Goal: Task Accomplishment & Management: Complete application form

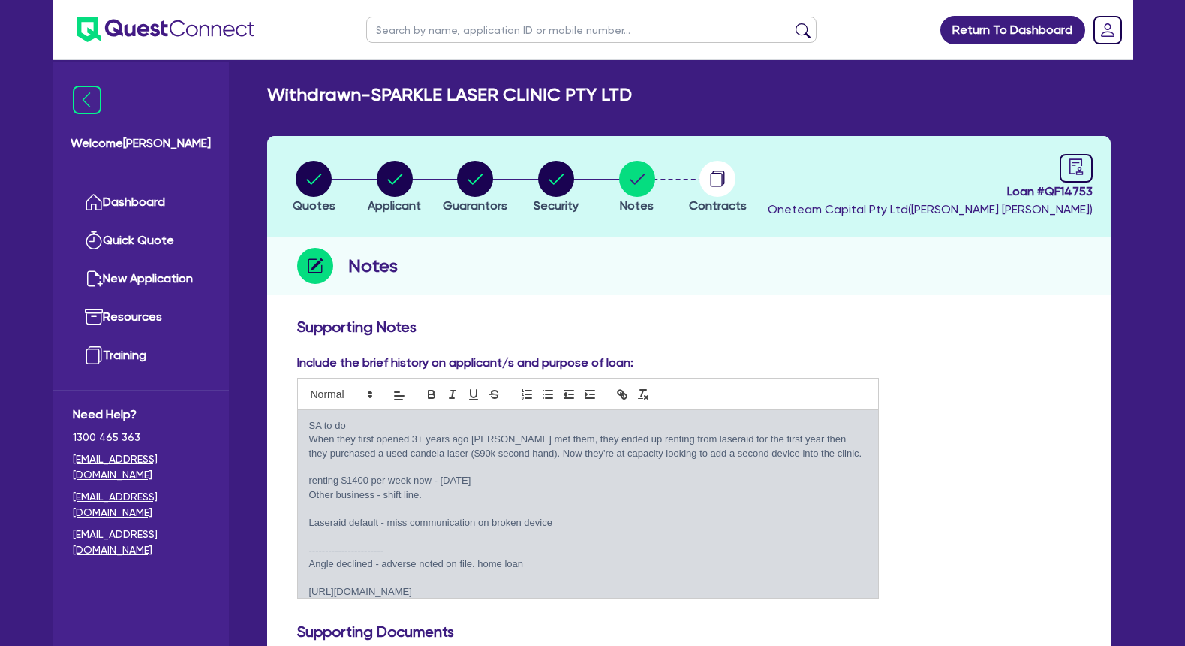
scroll to position [80, 0]
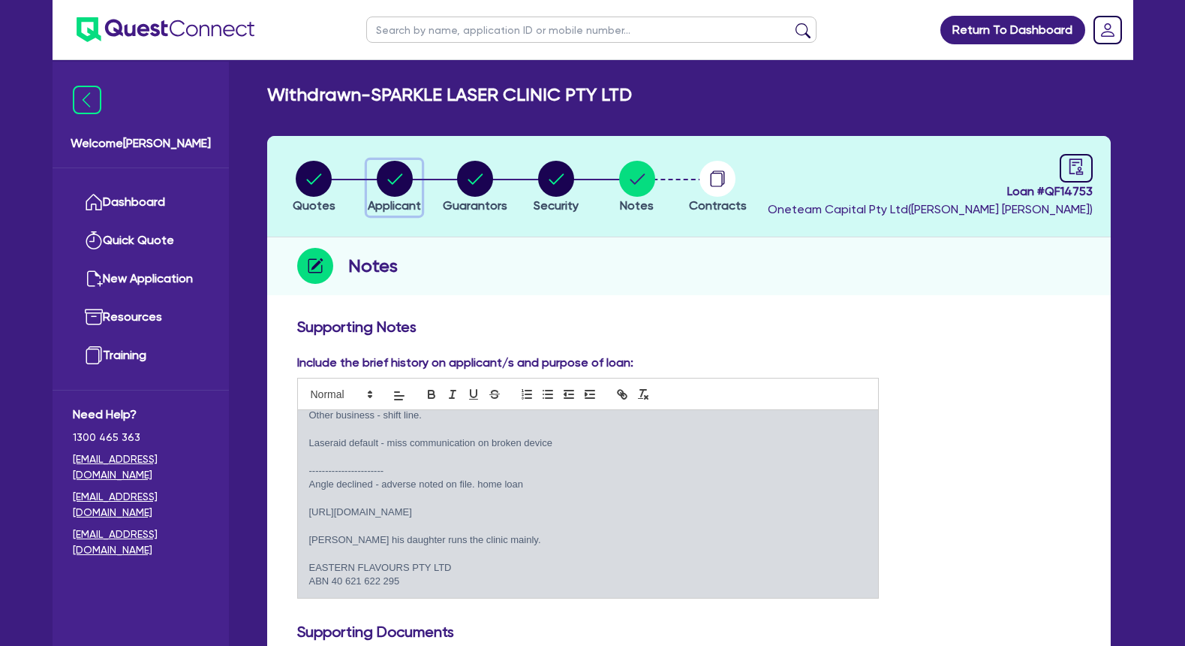
click at [407, 181] on circle "button" at bounding box center [395, 179] width 36 height 36
select select "COMPANY"
select select "HEALTH_BEAUTY"
select select "HAIR_BEAUTY_SALONS"
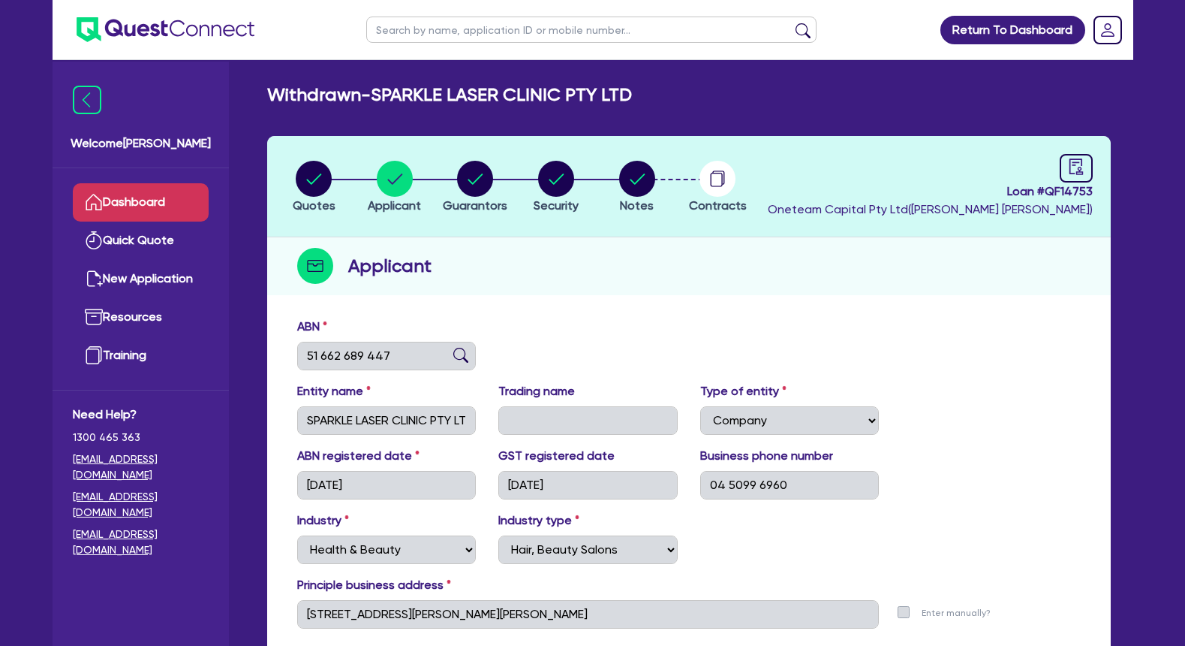
click at [167, 198] on link "Dashboard" at bounding box center [141, 202] width 136 height 38
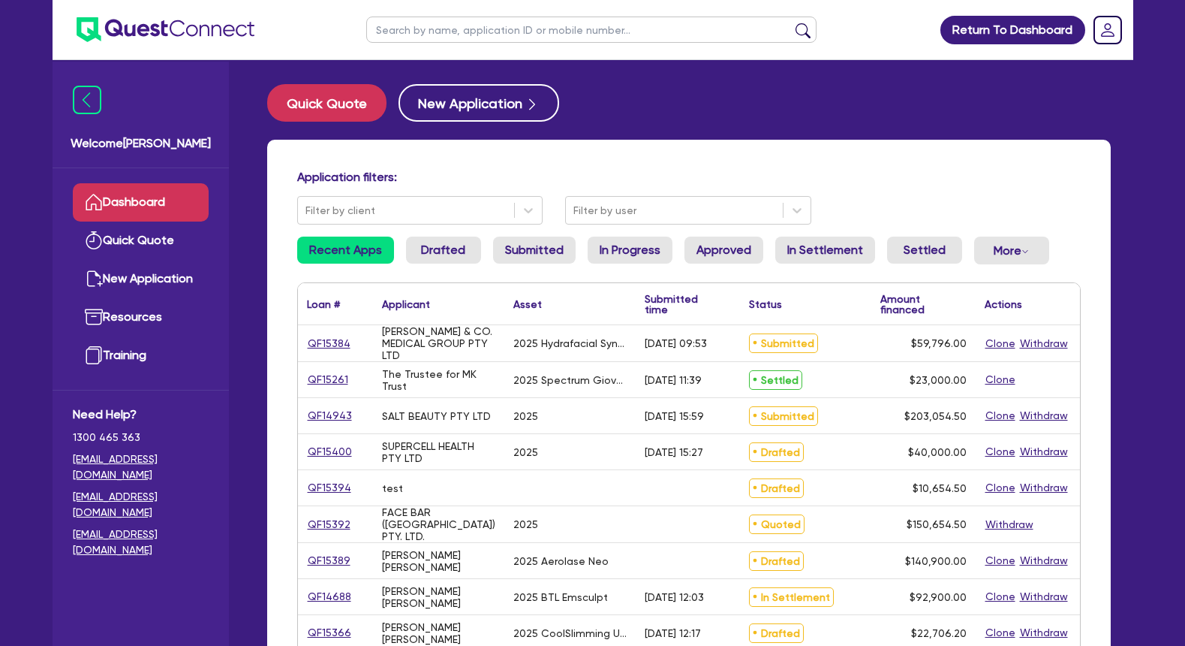
click at [445, 29] on input "text" at bounding box center [591, 30] width 450 height 26
type input "eva"
click at [791, 23] on button "submit" at bounding box center [803, 33] width 24 height 21
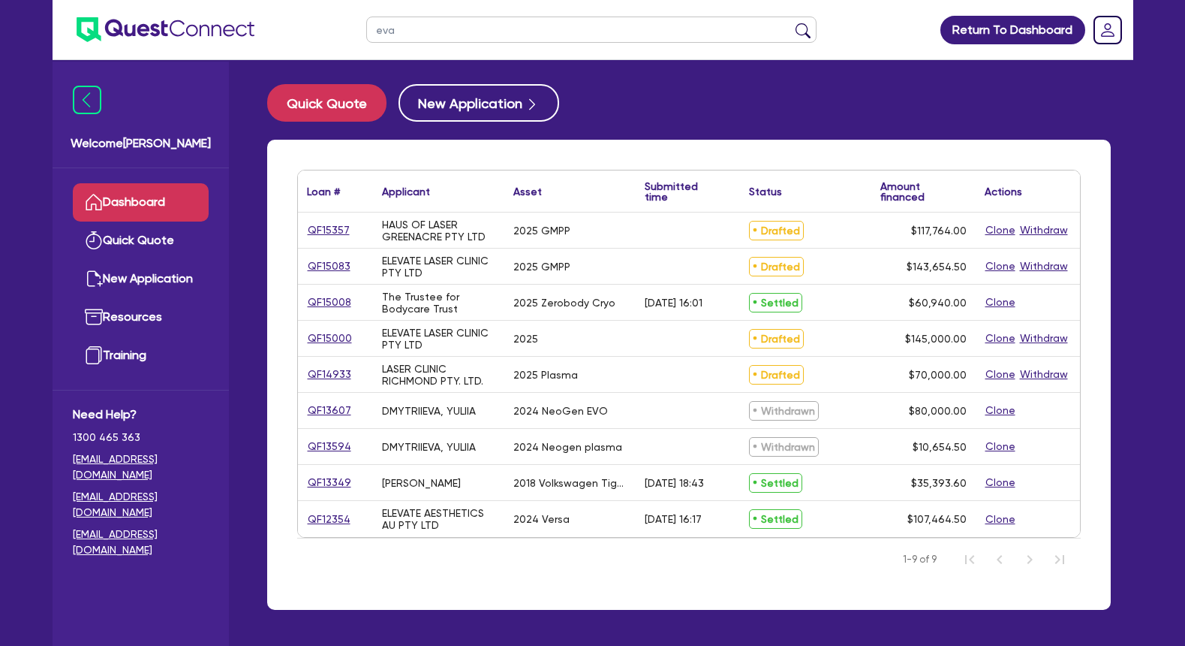
drag, startPoint x: 485, startPoint y: 233, endPoint x: 465, endPoint y: 234, distance: 19.6
click at [475, 233] on div "HAUS OF LASER GREENACRE PTY LTD" at bounding box center [438, 230] width 113 height 24
click at [330, 233] on link "QF15357" at bounding box center [329, 229] width 44 height 17
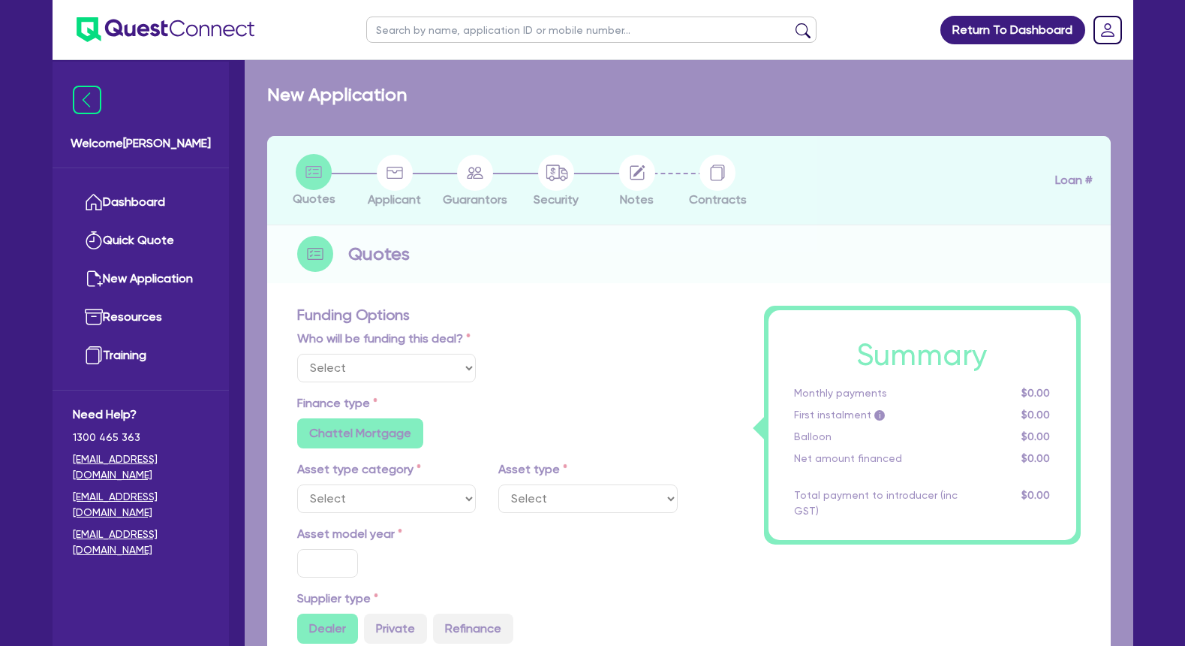
select select "Other"
select select "TERTIARY_ASSETS"
type input "2025"
type input "147,200"
type input "29,436"
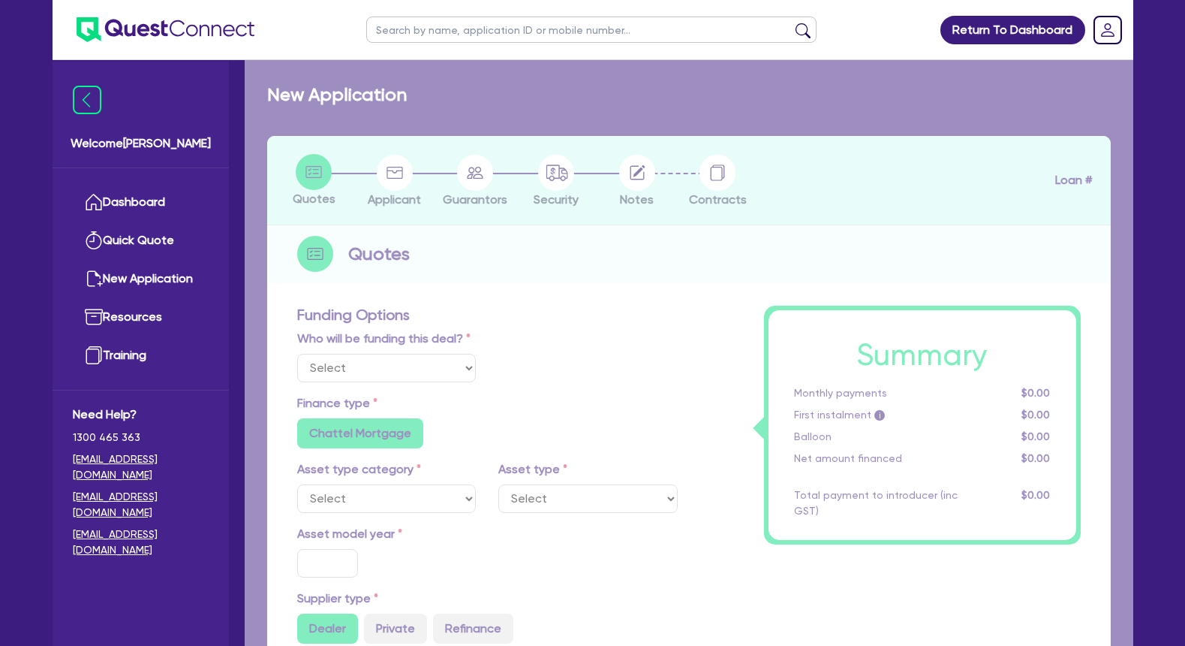
type input "5"
type input "5,888.2"
radio input "false"
type input "13.9"
radio input "false"
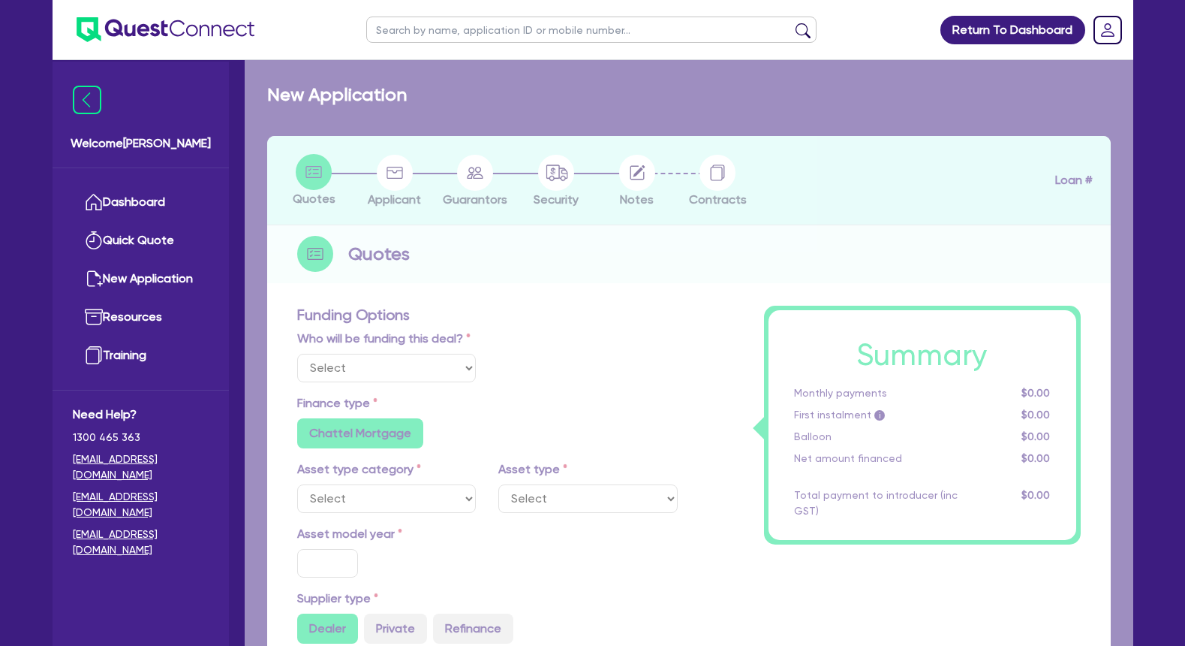
radio input "false"
select select "BEAUTY_EQUIPMENT"
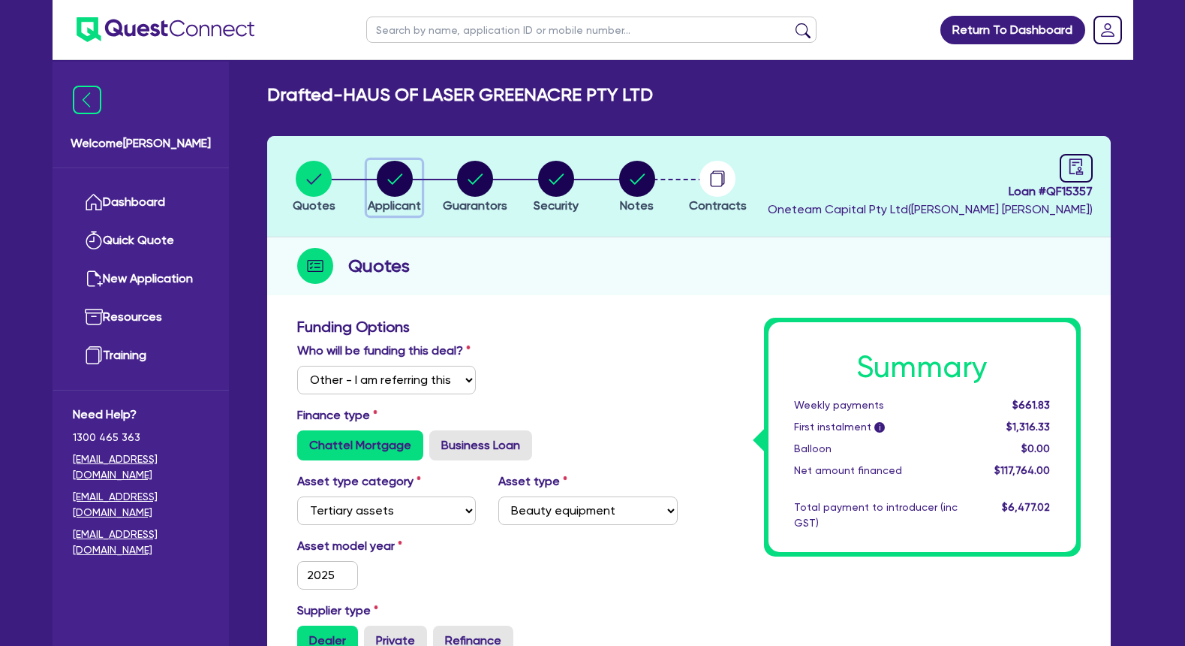
click at [387, 181] on circle "button" at bounding box center [395, 179] width 36 height 36
select select "COMPANY"
select select "HEALTH_BEAUTY"
select select "HAIR_BEAUTY_SALONS"
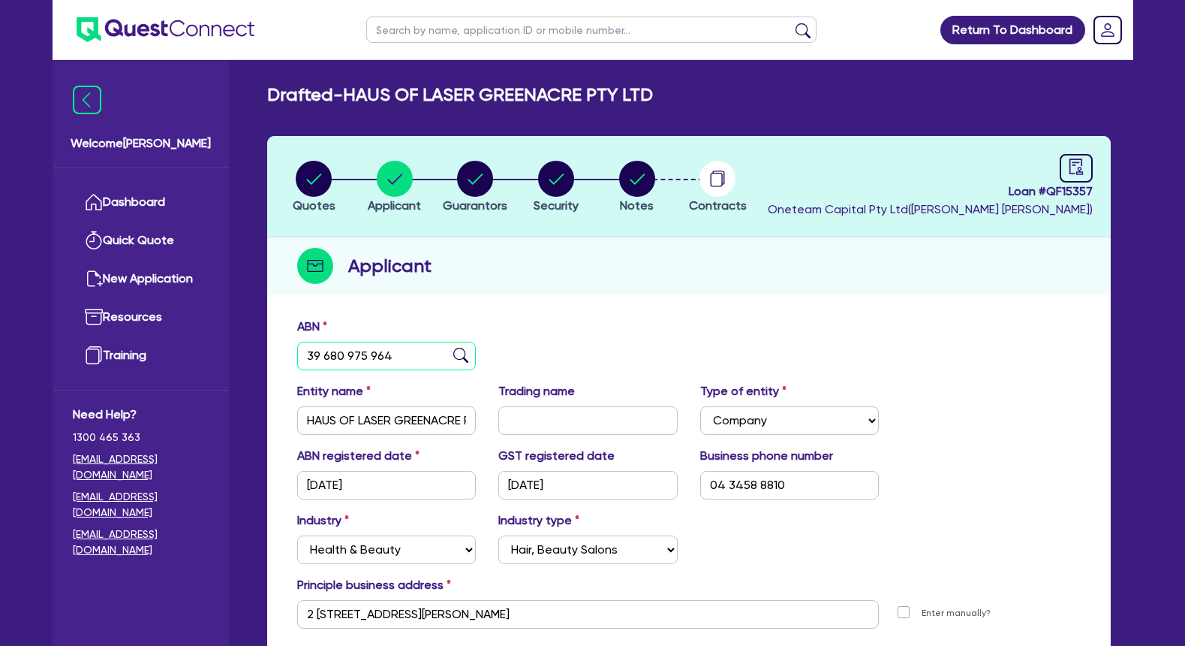
drag, startPoint x: 384, startPoint y: 357, endPoint x: 248, endPoint y: 360, distance: 135.9
click at [297, 360] on input "39 680 975 964" at bounding box center [386, 356] width 179 height 29
click at [640, 168] on circle "button" at bounding box center [637, 179] width 36 height 36
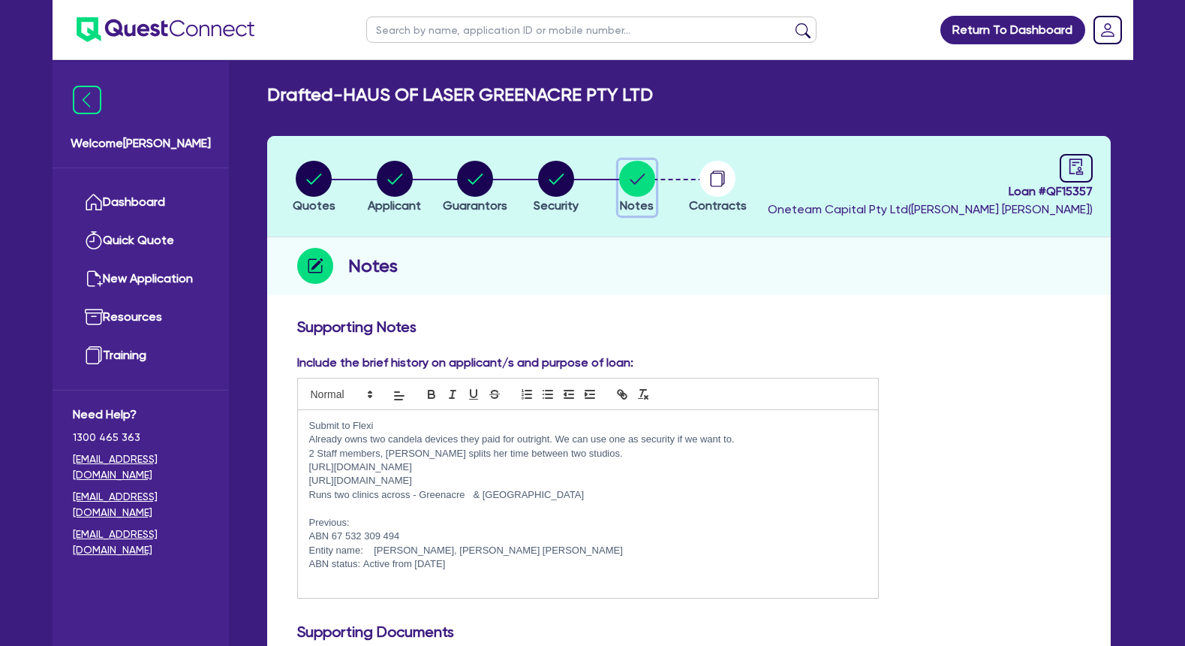
scroll to position [38, 0]
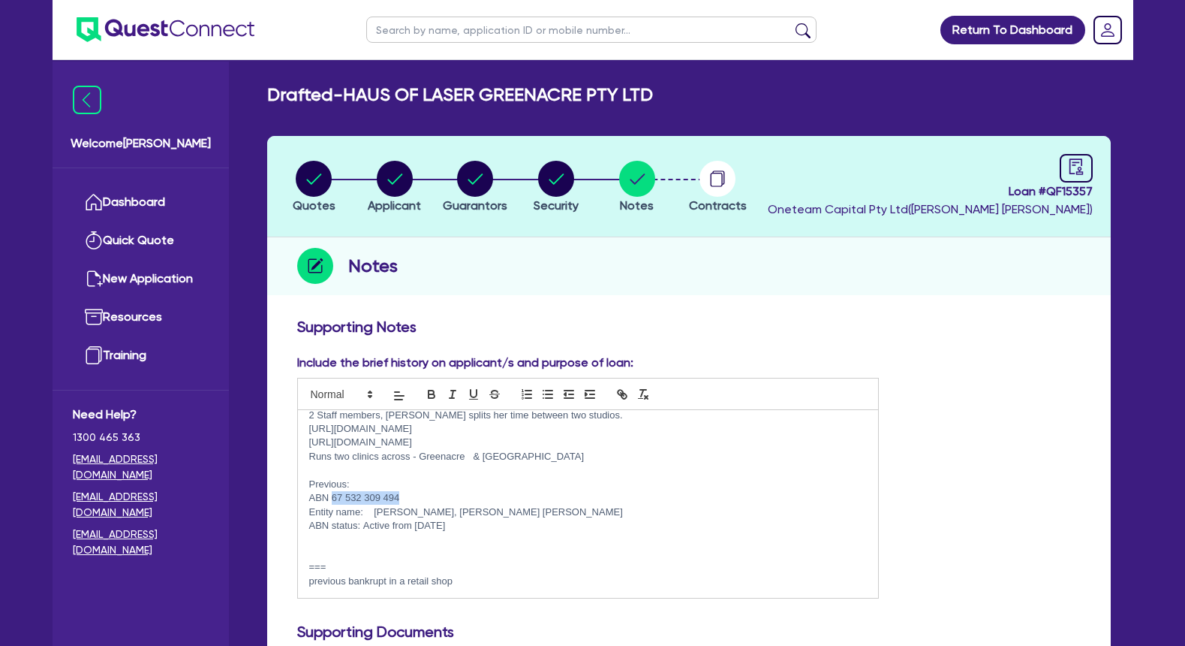
drag, startPoint x: 427, startPoint y: 500, endPoint x: 333, endPoint y: 498, distance: 93.9
click at [333, 498] on p "ABN 67 532 309 494" at bounding box center [588, 498] width 559 height 14
copy p "67 532 309 494"
drag, startPoint x: 453, startPoint y: 89, endPoint x: 358, endPoint y: 97, distance: 95.6
click at [358, 97] on h2 "Drafted - HAUS OF LASER GREENACRE PTY LTD" at bounding box center [460, 95] width 386 height 22
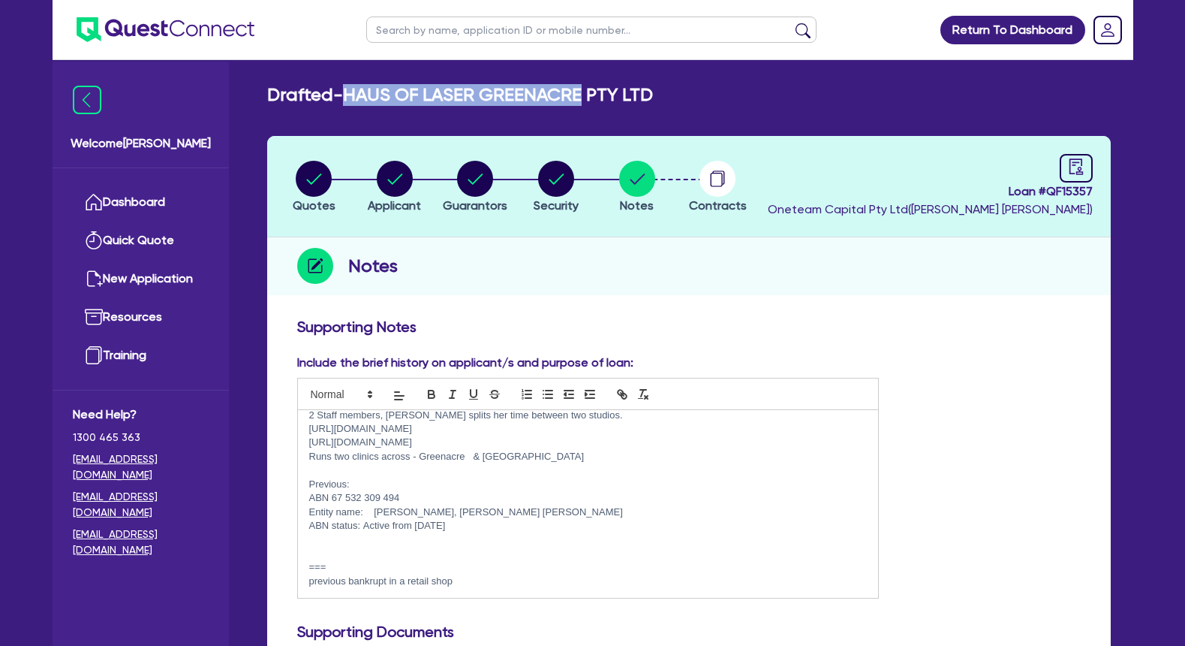
copy h2 "HAUS OF LASER GREENACRE"
click at [467, 188] on circle "button" at bounding box center [475, 179] width 36 height 36
select select "MRS"
select select "[GEOGRAPHIC_DATA]"
select select "DE_FACTO"
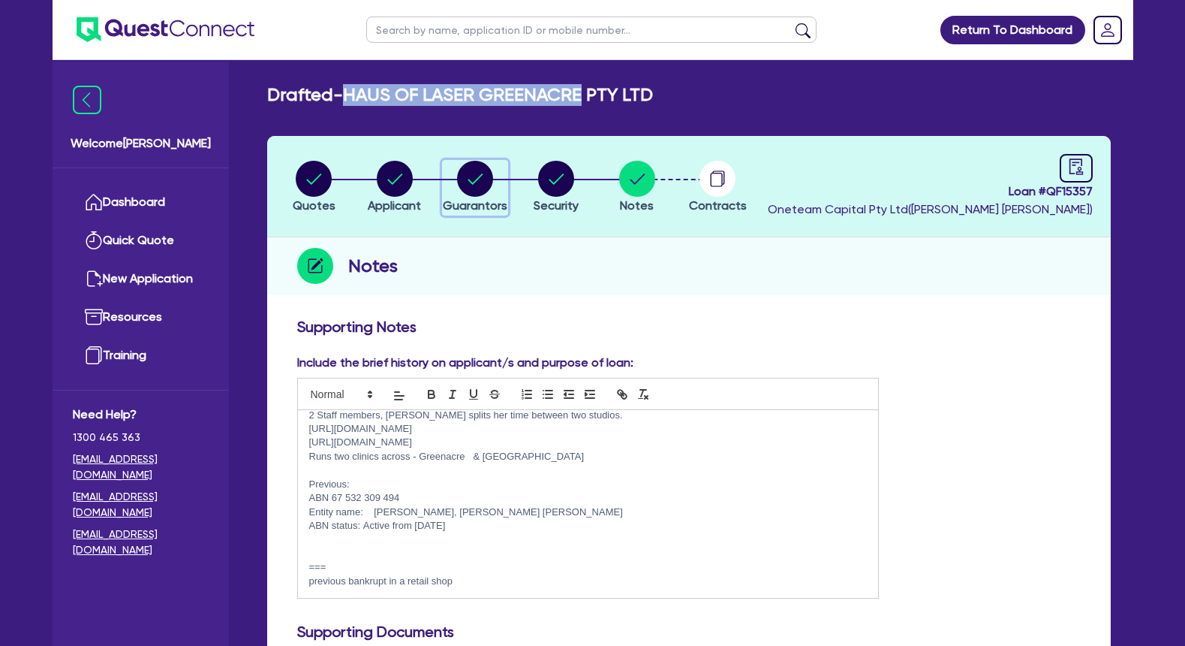
select select "VEHICLE"
select select "CASH"
select select "HOUSEHOLD_PERSONAL"
select select "OTHER"
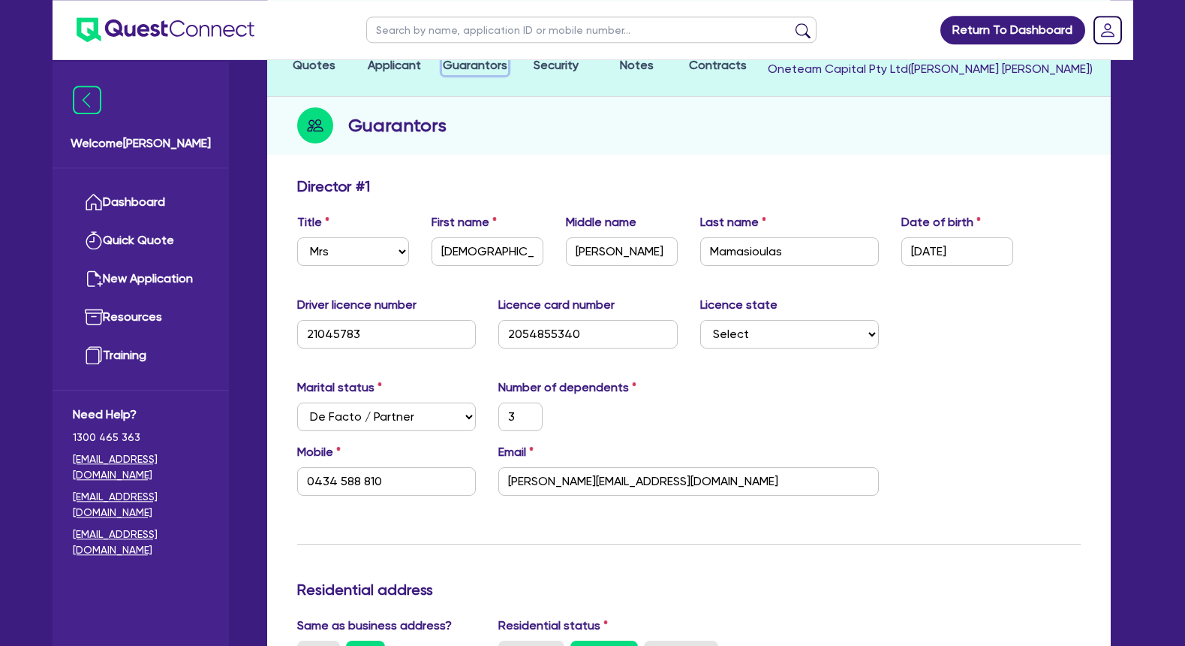
scroll to position [230, 0]
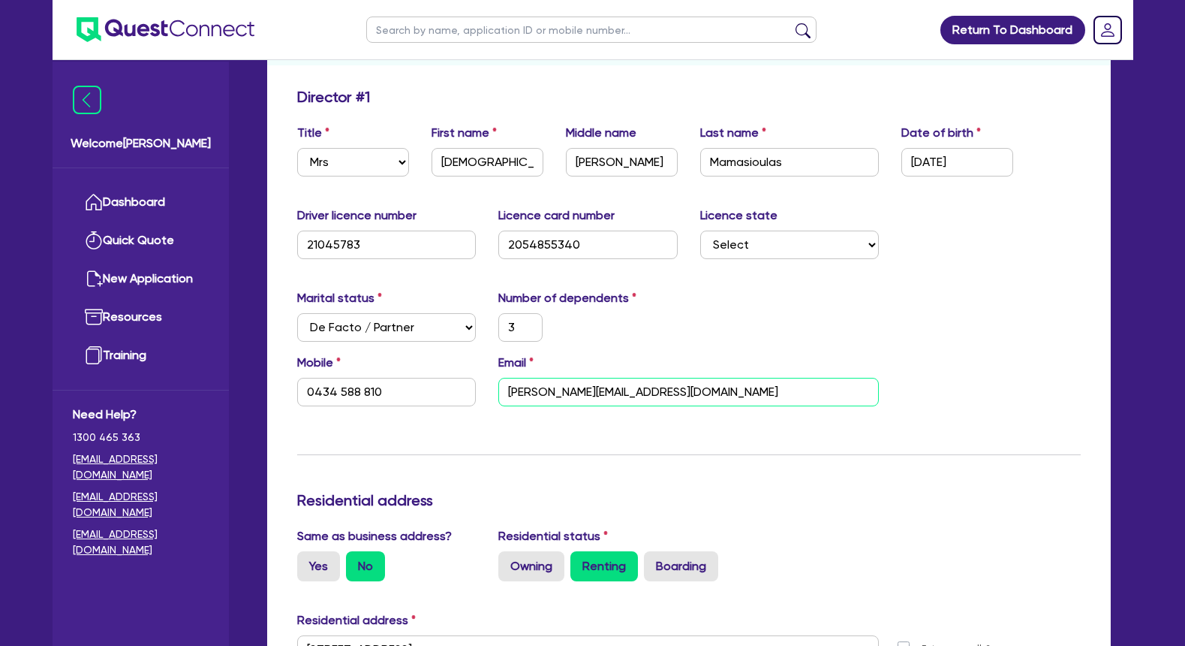
click at [601, 381] on input "[PERSON_NAME][EMAIL_ADDRESS][DOMAIN_NAME]" at bounding box center [689, 392] width 381 height 29
click at [336, 384] on input "0434 588 810" at bounding box center [386, 392] width 179 height 29
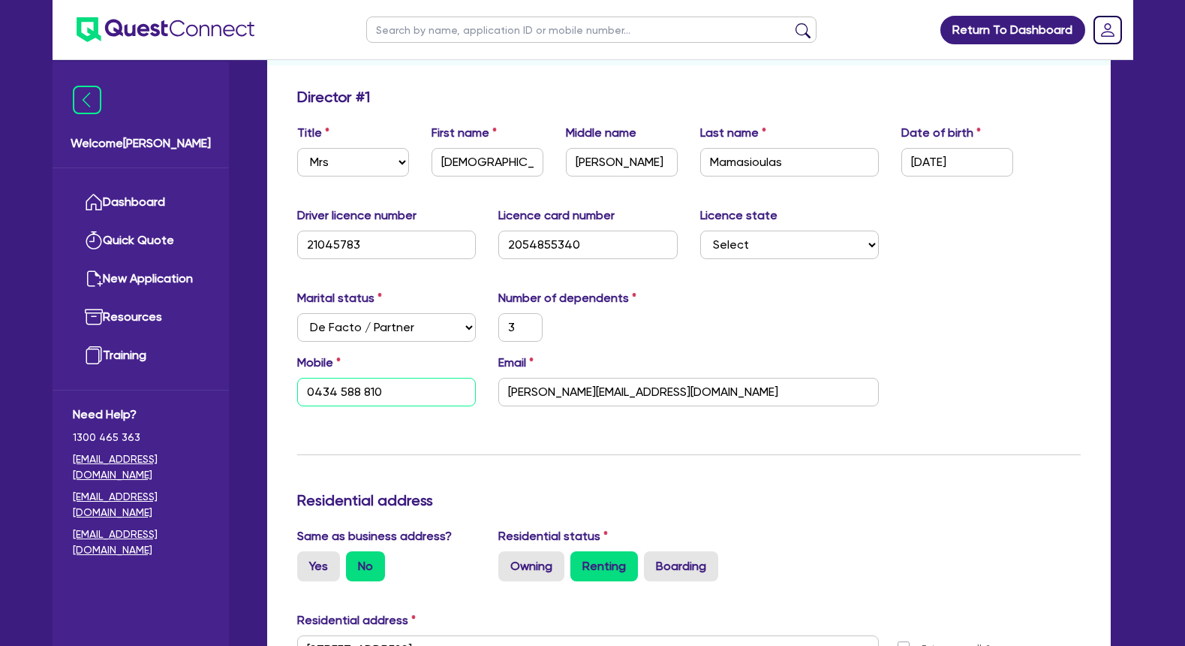
click at [336, 384] on input "0434 588 810" at bounding box center [386, 392] width 179 height 29
click at [366, 393] on input "0434 588 810" at bounding box center [386, 392] width 179 height 29
click at [604, 393] on input "[PERSON_NAME][EMAIL_ADDRESS][DOMAIN_NAME]" at bounding box center [689, 392] width 381 height 29
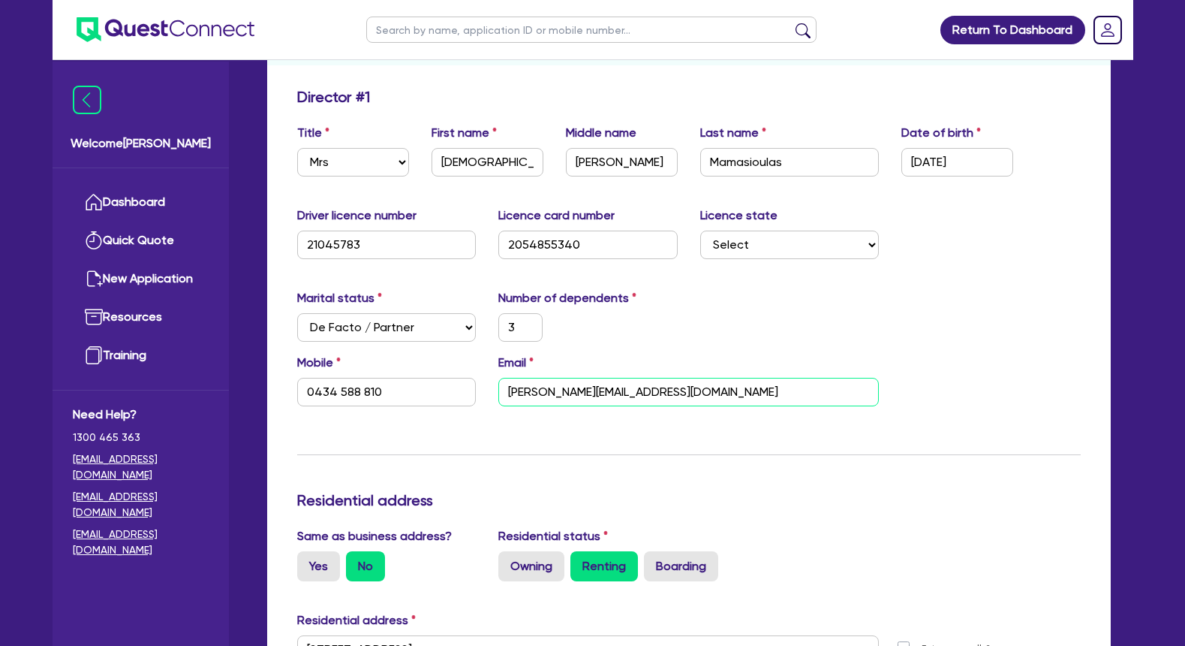
click at [604, 393] on input "[PERSON_NAME][EMAIL_ADDRESS][DOMAIN_NAME]" at bounding box center [689, 392] width 381 height 29
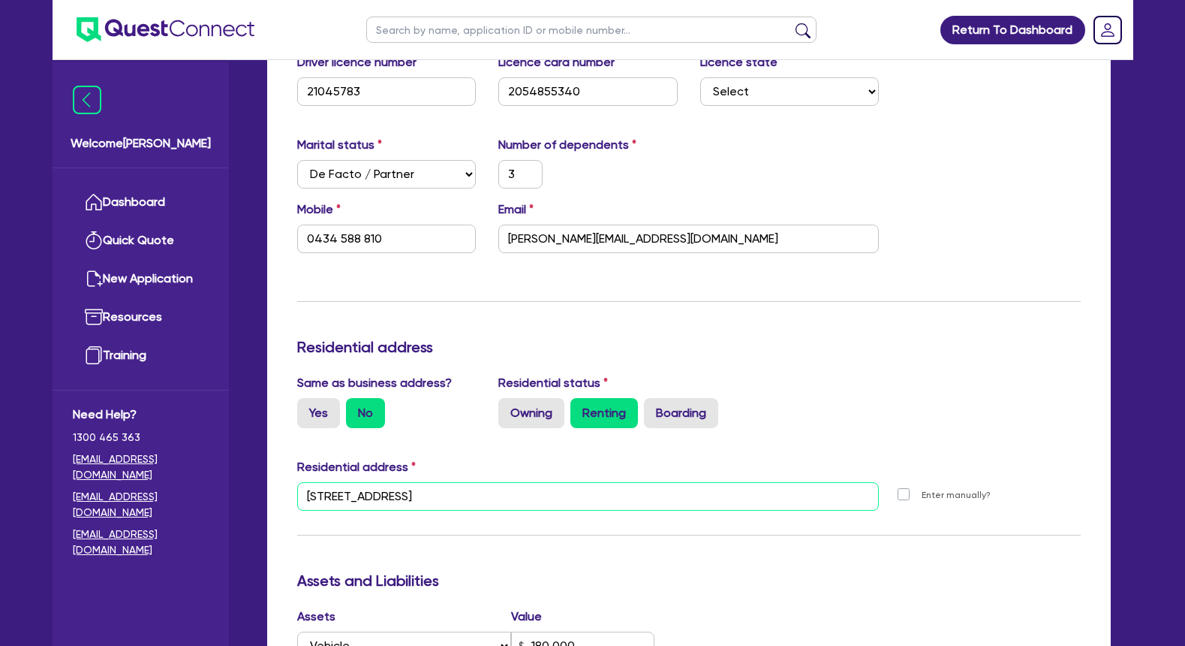
click at [445, 496] on input "[STREET_ADDRESS]" at bounding box center [588, 496] width 583 height 29
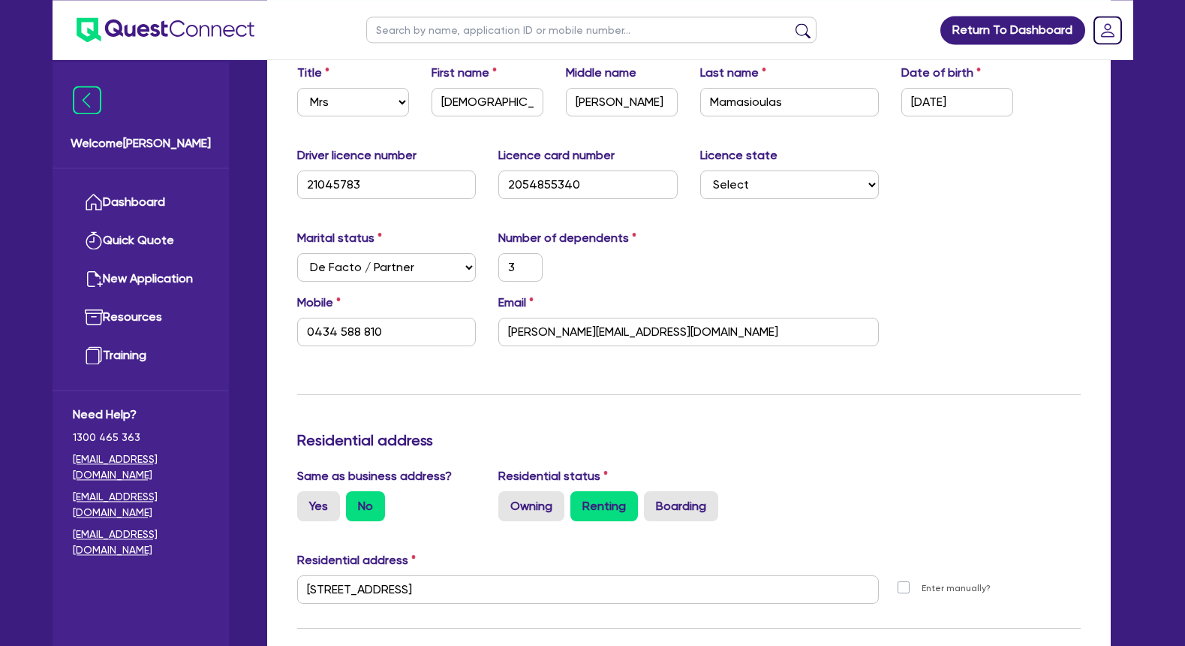
scroll to position [230, 0]
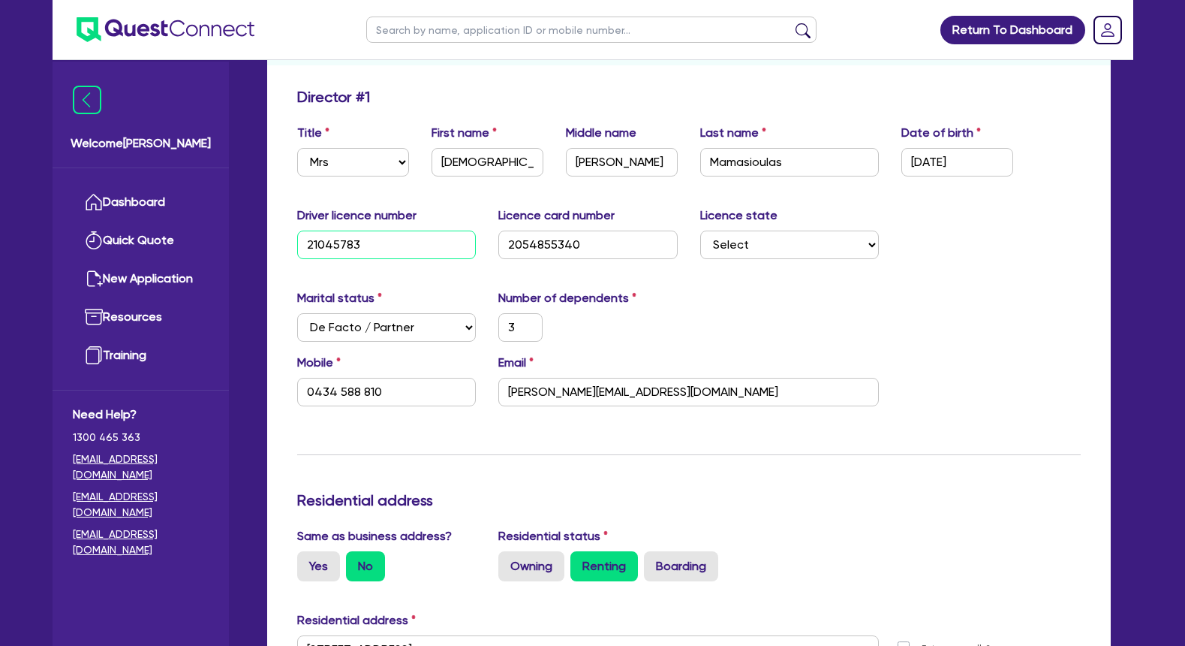
click at [340, 242] on input "21045783" at bounding box center [386, 244] width 179 height 29
click at [339, 242] on input "21045783" at bounding box center [386, 244] width 179 height 29
click at [545, 238] on input "2054855340" at bounding box center [588, 244] width 179 height 29
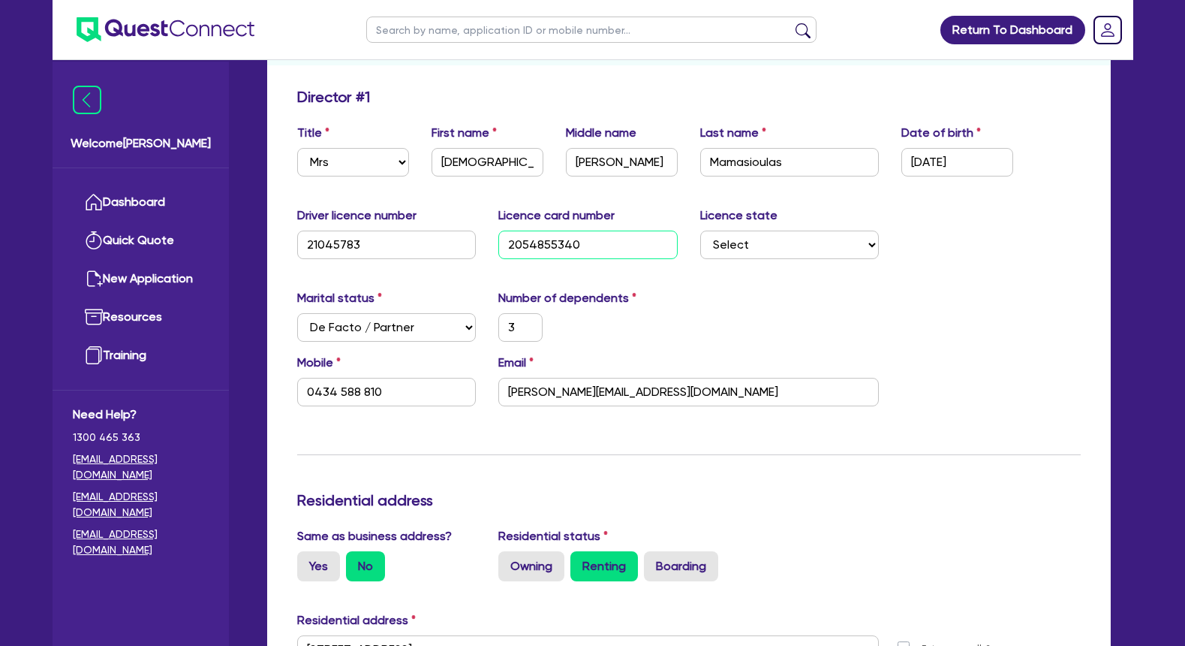
click at [545, 238] on input "2054855340" at bounding box center [588, 244] width 179 height 29
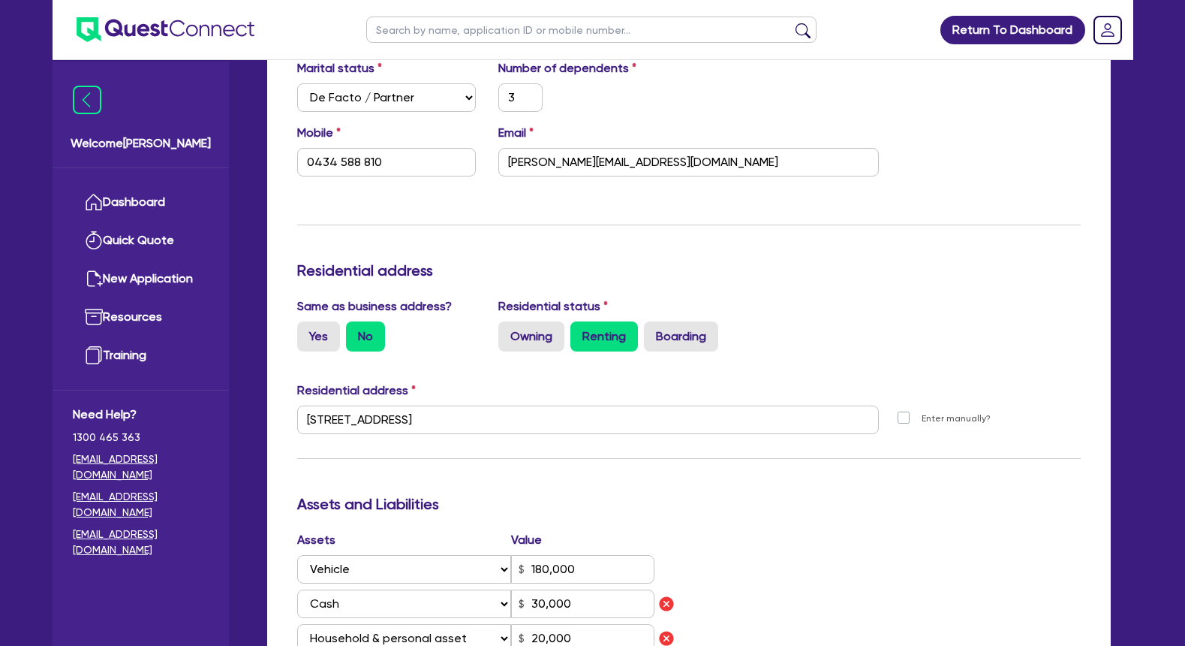
scroll to position [0, 0]
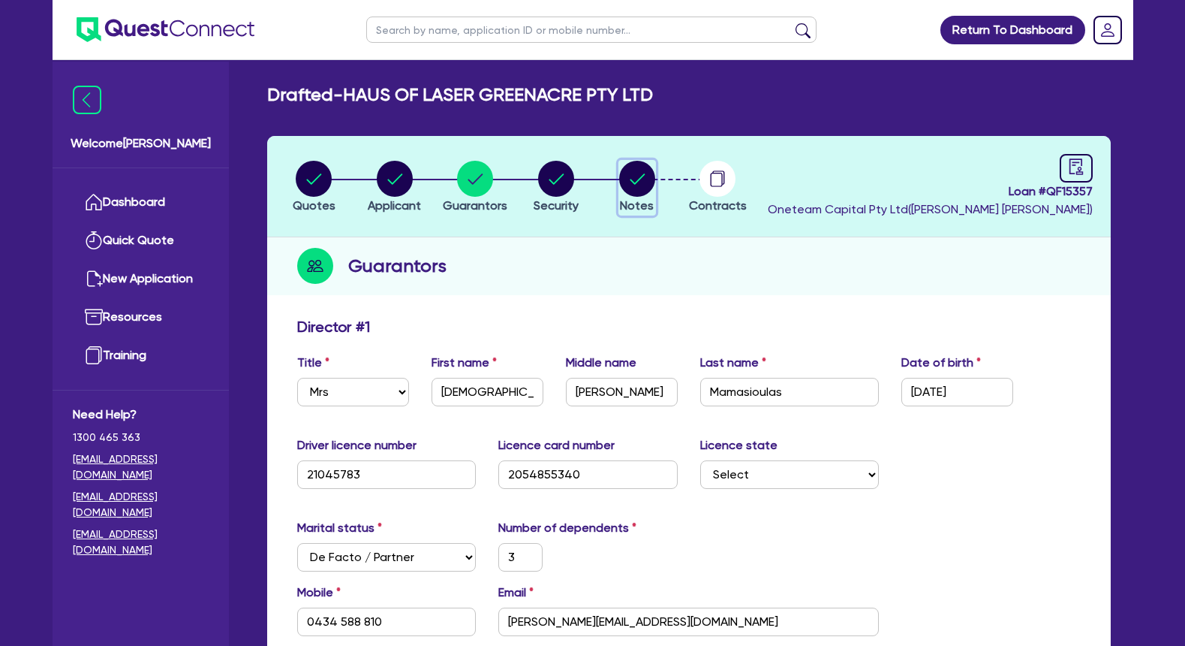
click at [631, 178] on circle "button" at bounding box center [637, 179] width 36 height 36
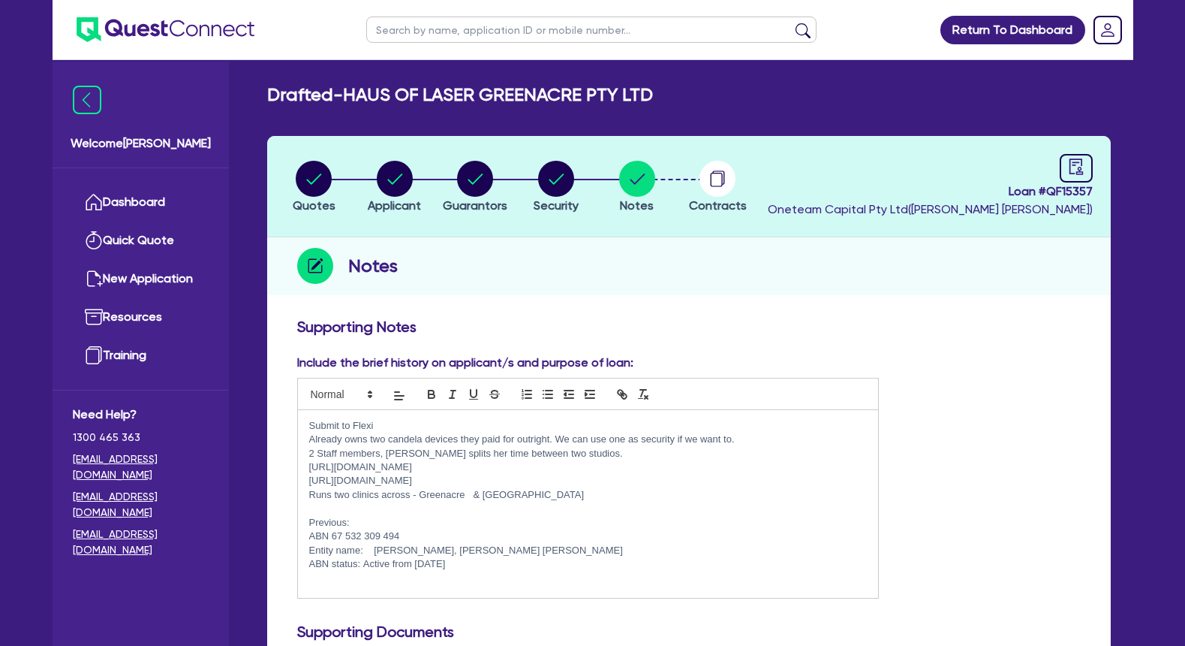
click at [707, 287] on div "Notes" at bounding box center [689, 266] width 844 height 58
click at [1078, 166] on icon "audit" at bounding box center [1076, 166] width 17 height 17
select select "DRAFTED_NEW"
select select "Other"
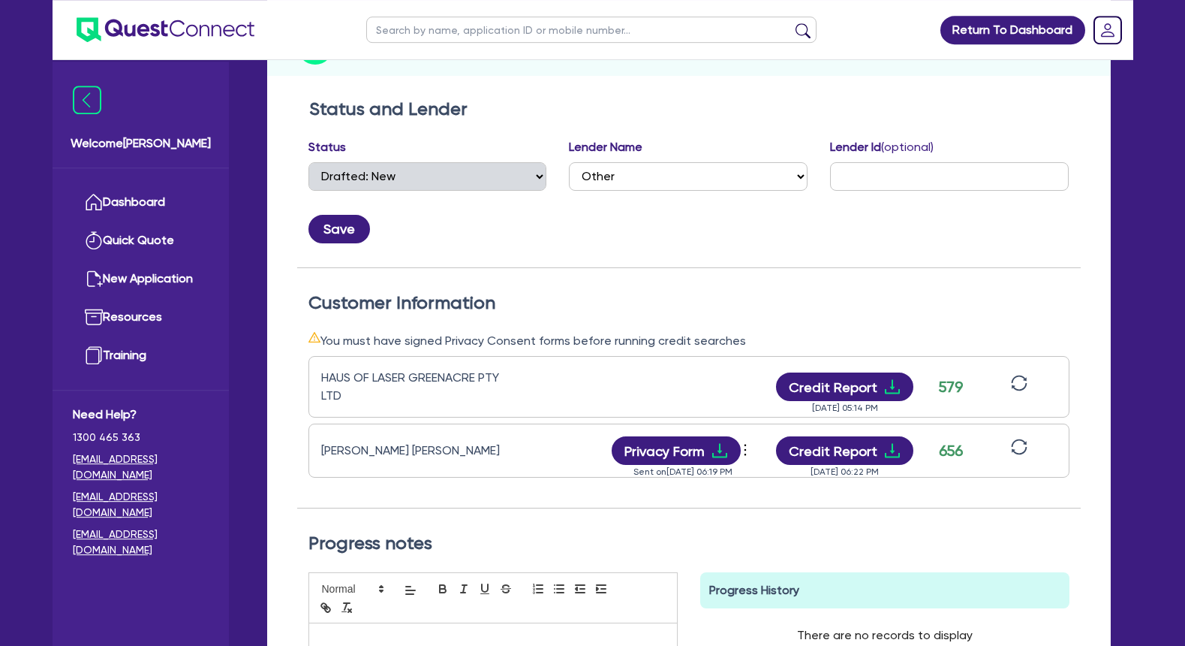
scroll to position [230, 0]
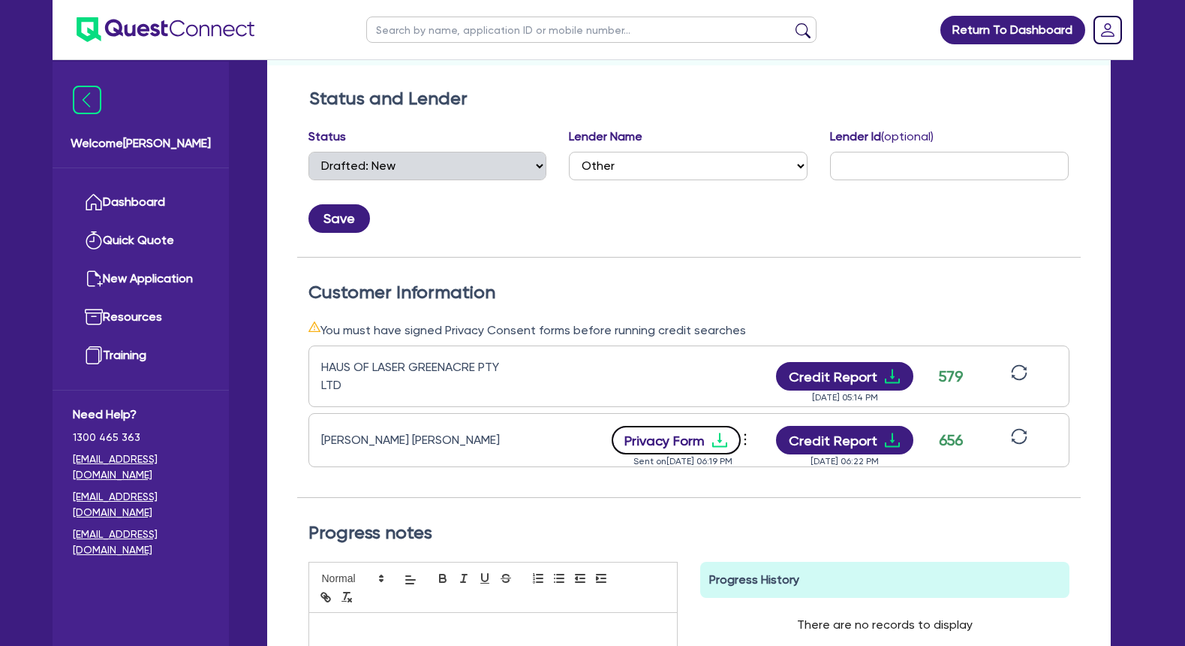
click at [727, 439] on icon "download" at bounding box center [720, 440] width 18 height 18
click at [779, 246] on div "Status and Lender Status Select Quoted Drafted: New Drafted: Amended Submitted:…" at bounding box center [689, 173] width 784 height 170
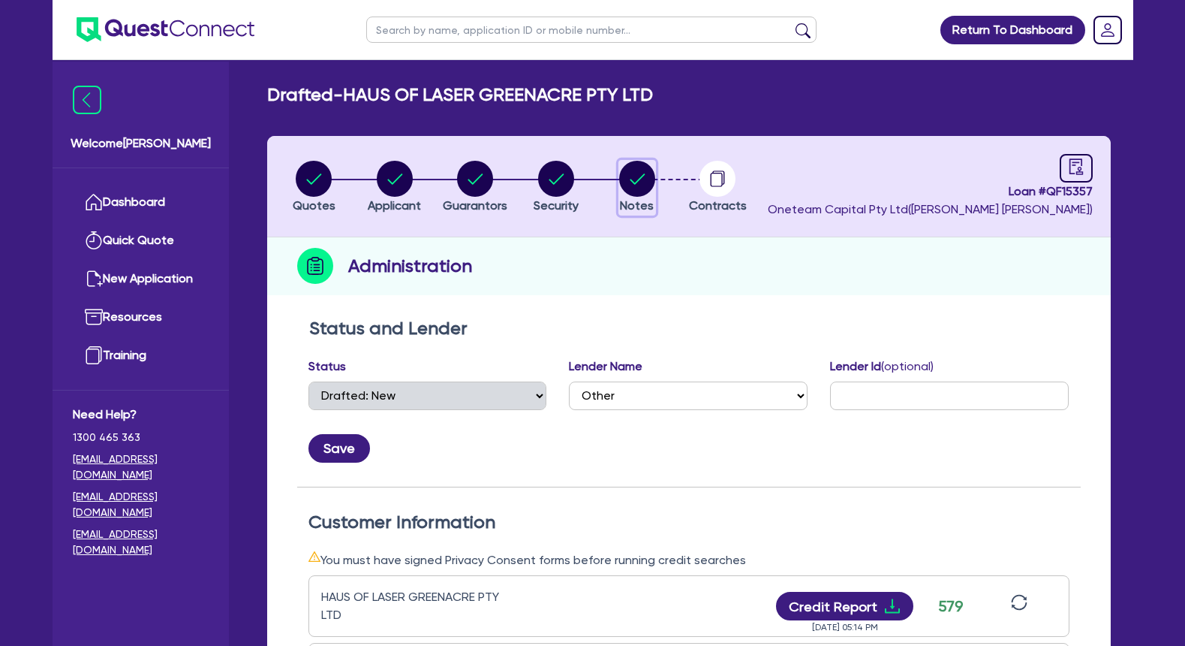
click at [636, 182] on circle "button" at bounding box center [637, 179] width 36 height 36
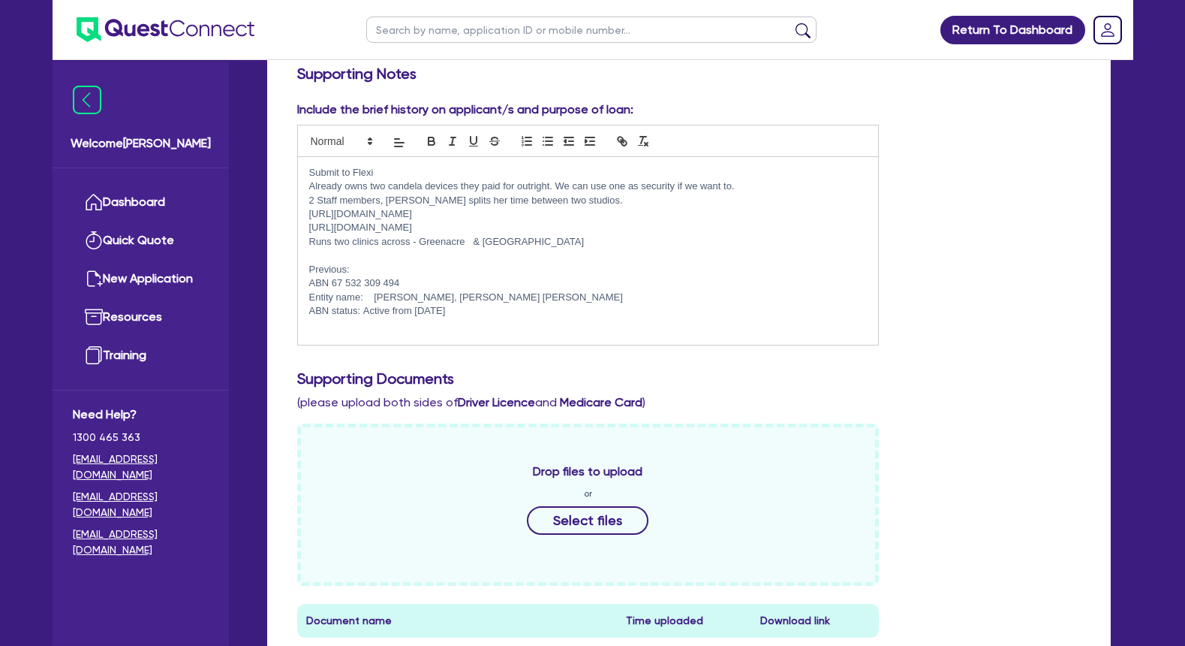
scroll to position [230, 0]
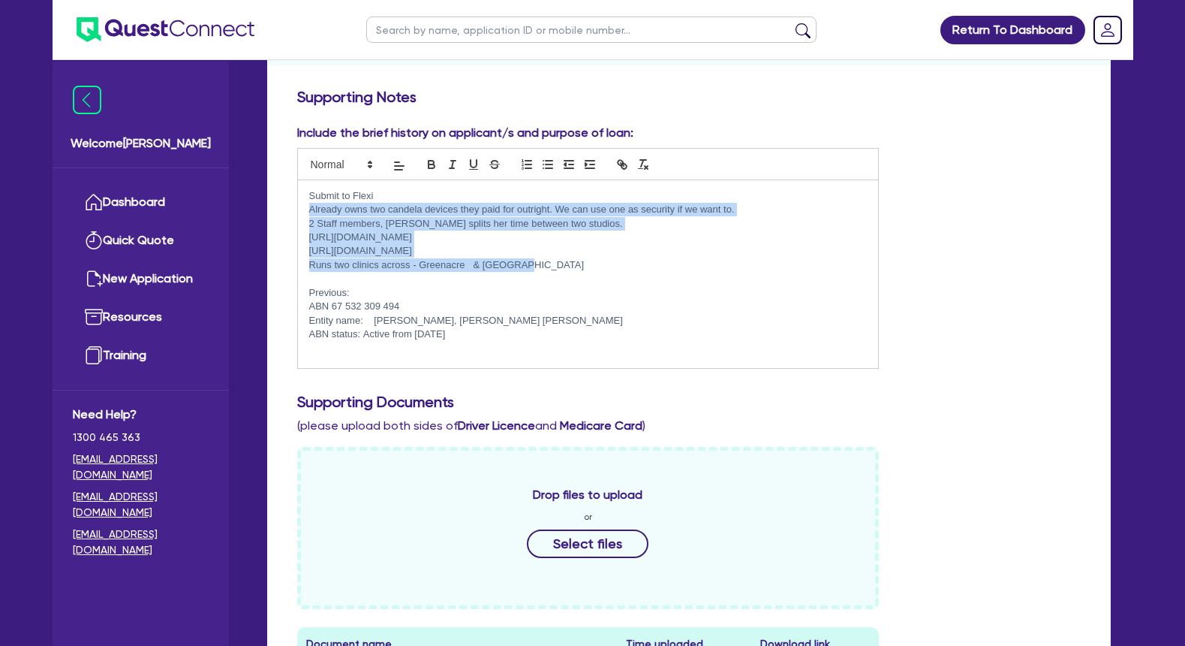
drag, startPoint x: 434, startPoint y: 252, endPoint x: 309, endPoint y: 206, distance: 133.0
click at [309, 206] on div "Submit to Flexi Already owns two candela devices they paid for outright. We can…" at bounding box center [588, 274] width 581 height 188
copy div "Already owns two candela devices they paid for outright. We can use one as secu…"
click at [569, 272] on p "Runs two clinics across - Greenacre & [GEOGRAPHIC_DATA]" at bounding box center [588, 265] width 559 height 14
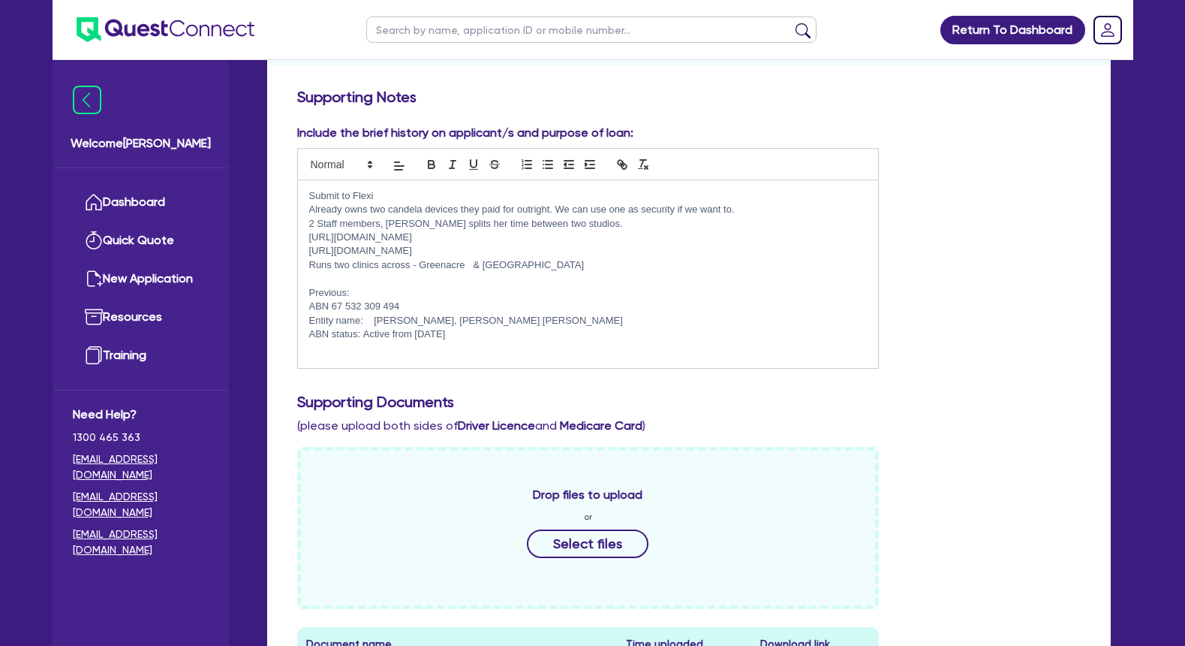
scroll to position [0, 0]
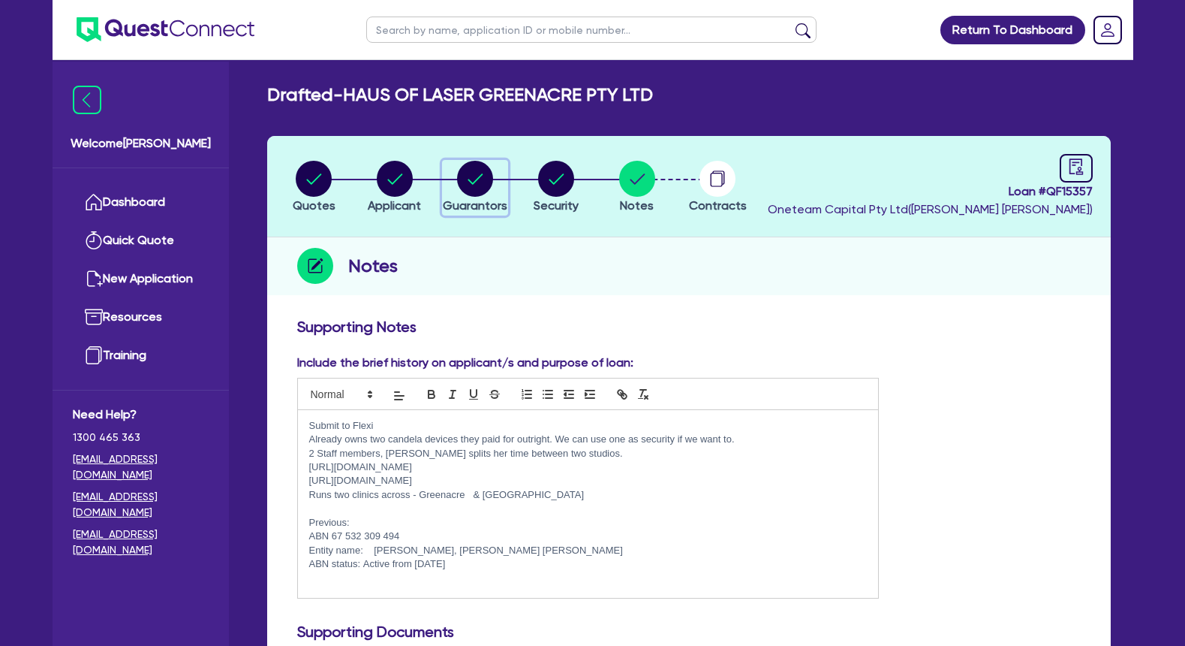
click at [467, 179] on circle "button" at bounding box center [475, 179] width 36 height 36
select select "MRS"
select select "[GEOGRAPHIC_DATA]"
select select "DE_FACTO"
select select "VEHICLE"
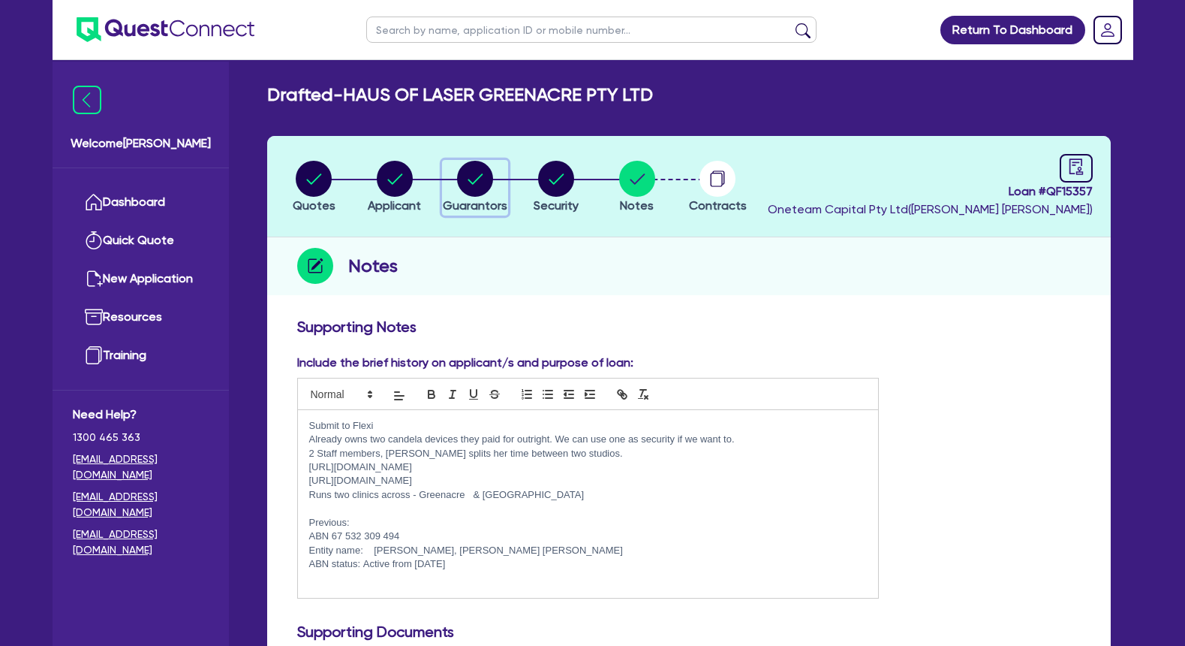
select select "CASH"
select select "HOUSEHOLD_PERSONAL"
select select "OTHER"
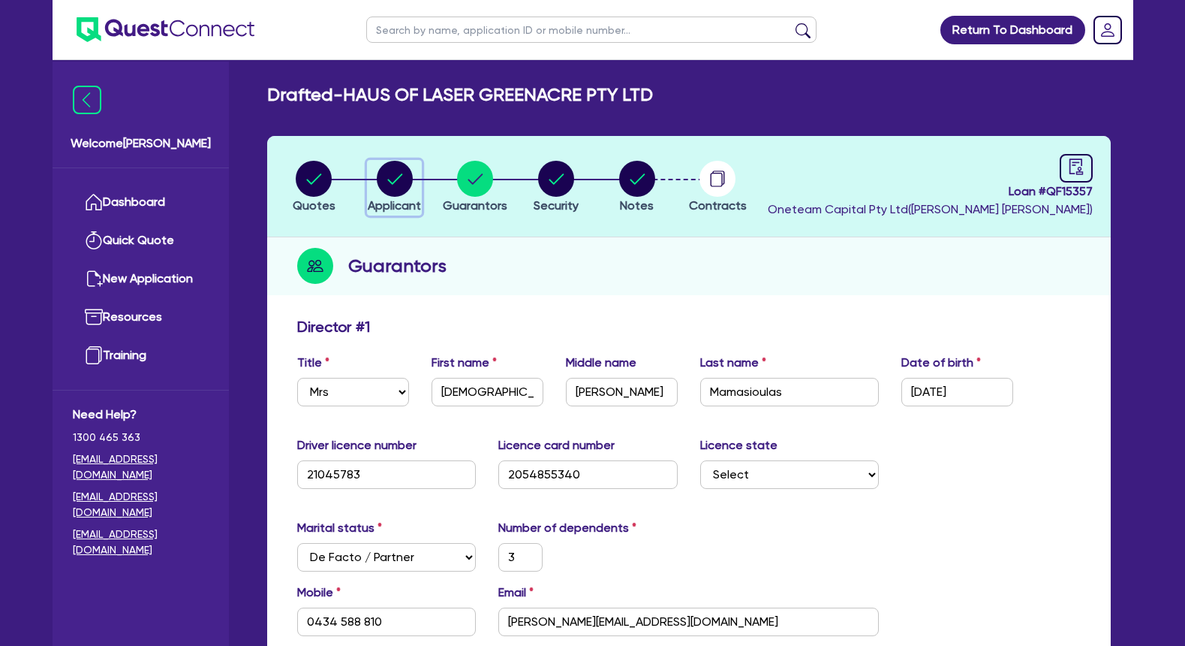
click at [396, 180] on icon "button" at bounding box center [394, 178] width 15 height 11
select select "COMPANY"
select select "HEALTH_BEAUTY"
select select "HAIR_BEAUTY_SALONS"
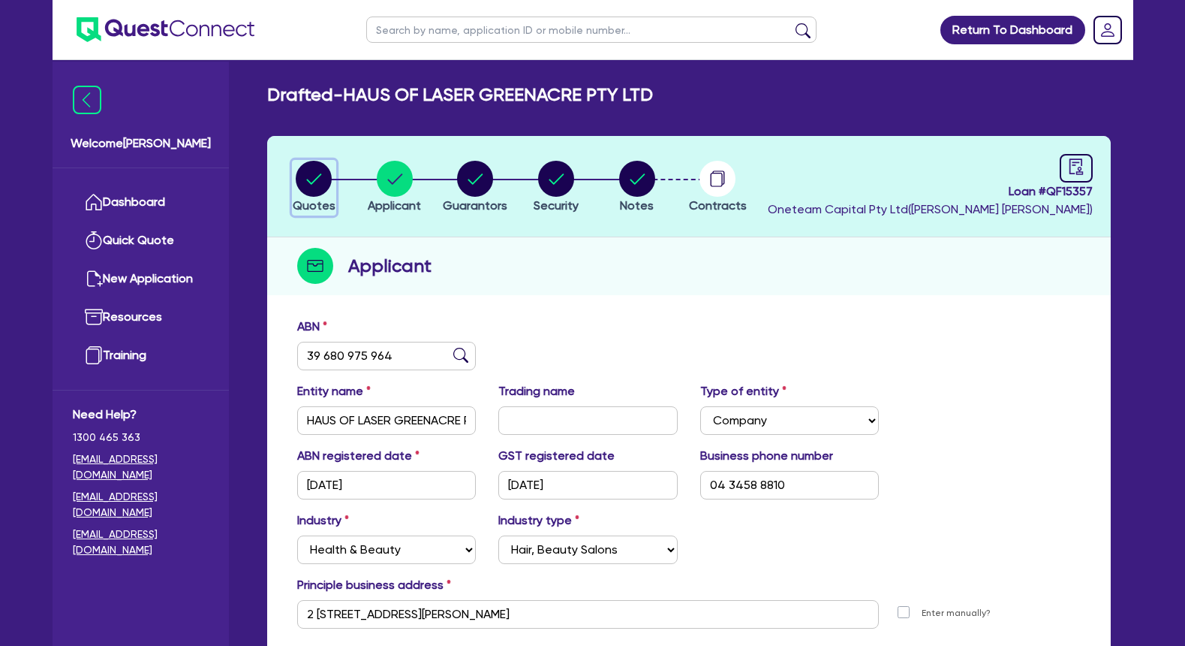
click at [326, 177] on circle "button" at bounding box center [314, 179] width 36 height 36
select select "Other"
select select "TERTIARY_ASSETS"
select select "BEAUTY_EQUIPMENT"
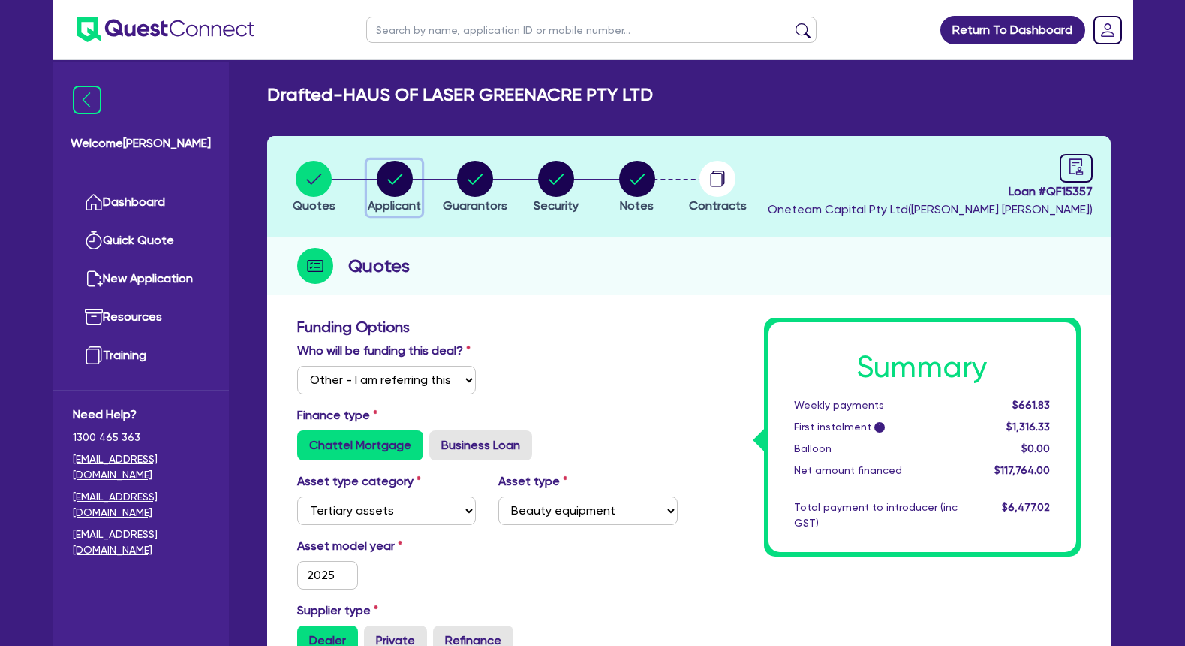
click at [390, 176] on circle "button" at bounding box center [395, 179] width 36 height 36
select select "COMPANY"
select select "HEALTH_BEAUTY"
select select "HAIR_BEAUTY_SALONS"
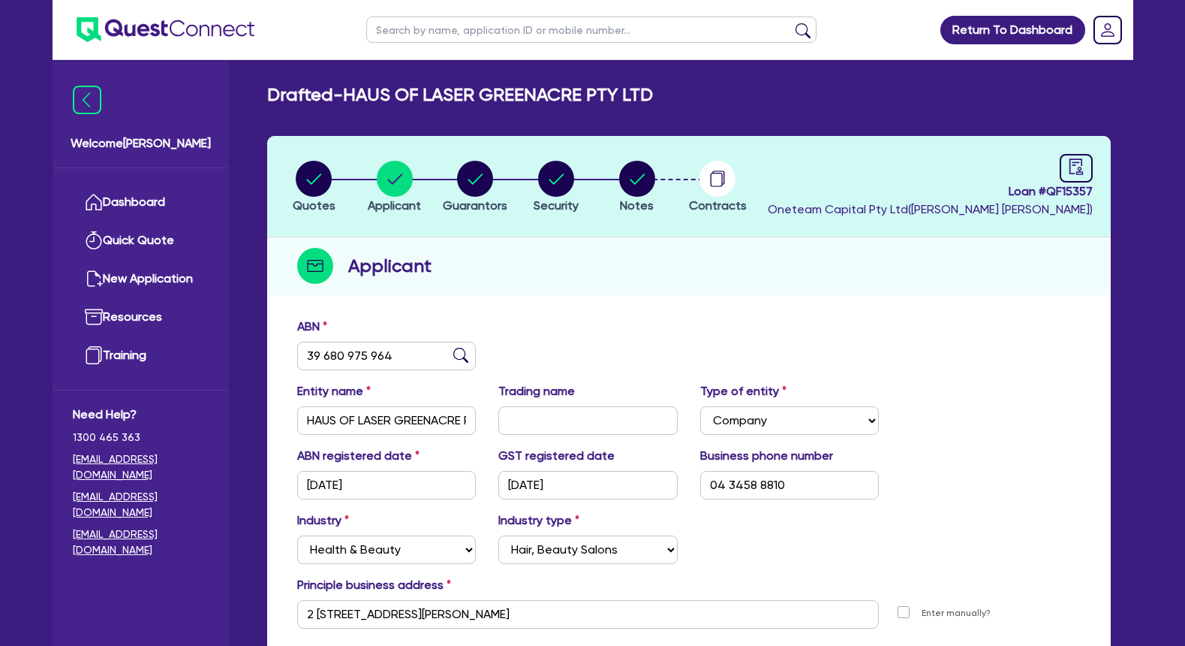
click at [459, 38] on input "text" at bounding box center [591, 30] width 450 height 26
type input "chaira"
click button "submit" at bounding box center [803, 33] width 24 height 21
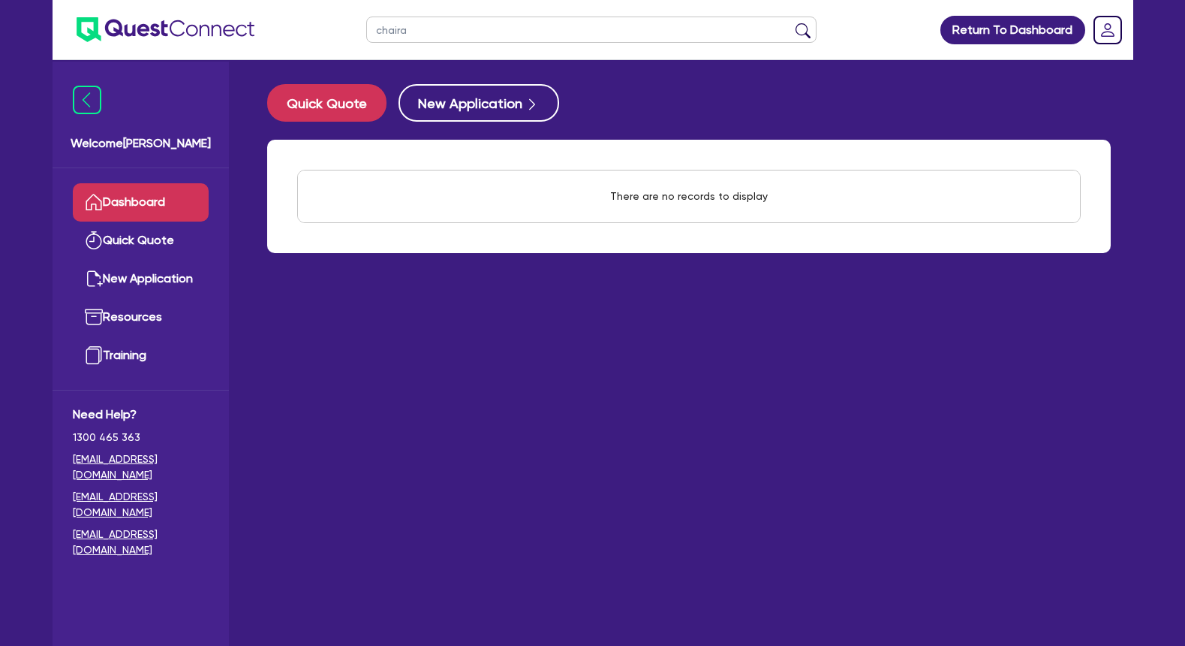
click at [405, 29] on input "chaira" at bounding box center [591, 30] width 450 height 26
drag, startPoint x: 419, startPoint y: 28, endPoint x: 330, endPoint y: 20, distance: 89.0
click at [366, 20] on input "chaira" at bounding box center [591, 30] width 450 height 26
type input "chaira"
click at [791, 23] on button "submit" at bounding box center [803, 33] width 24 height 21
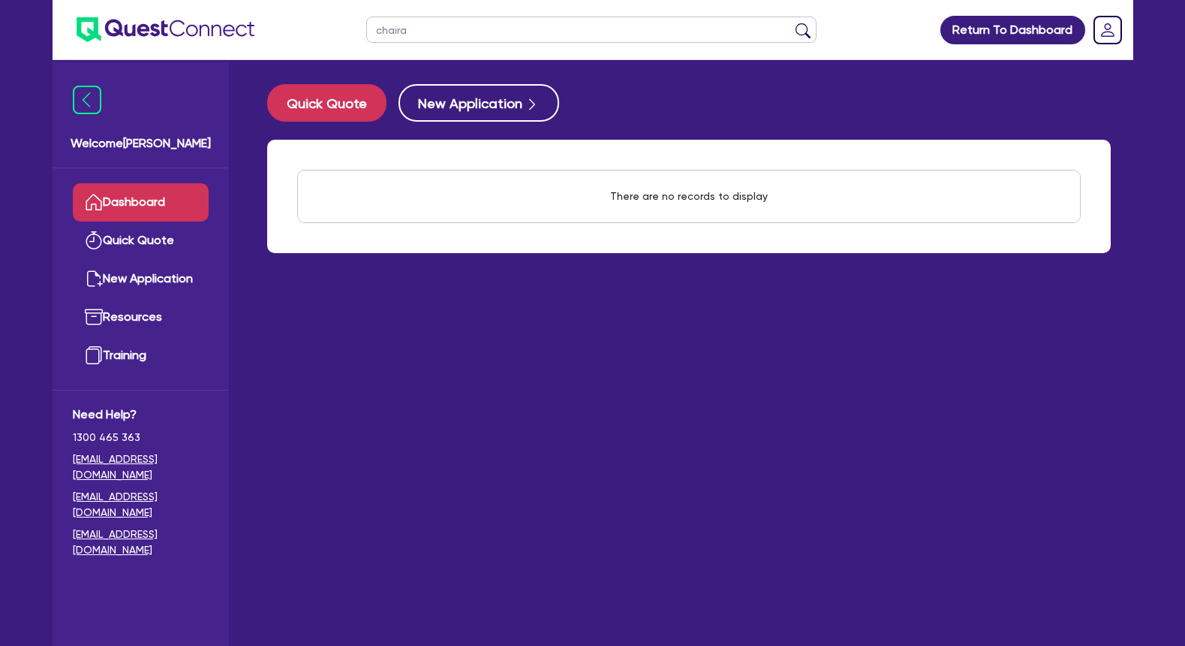
drag, startPoint x: 452, startPoint y: 33, endPoint x: 318, endPoint y: 32, distance: 133.6
click at [366, 32] on input "chaira" at bounding box center [591, 30] width 450 height 26
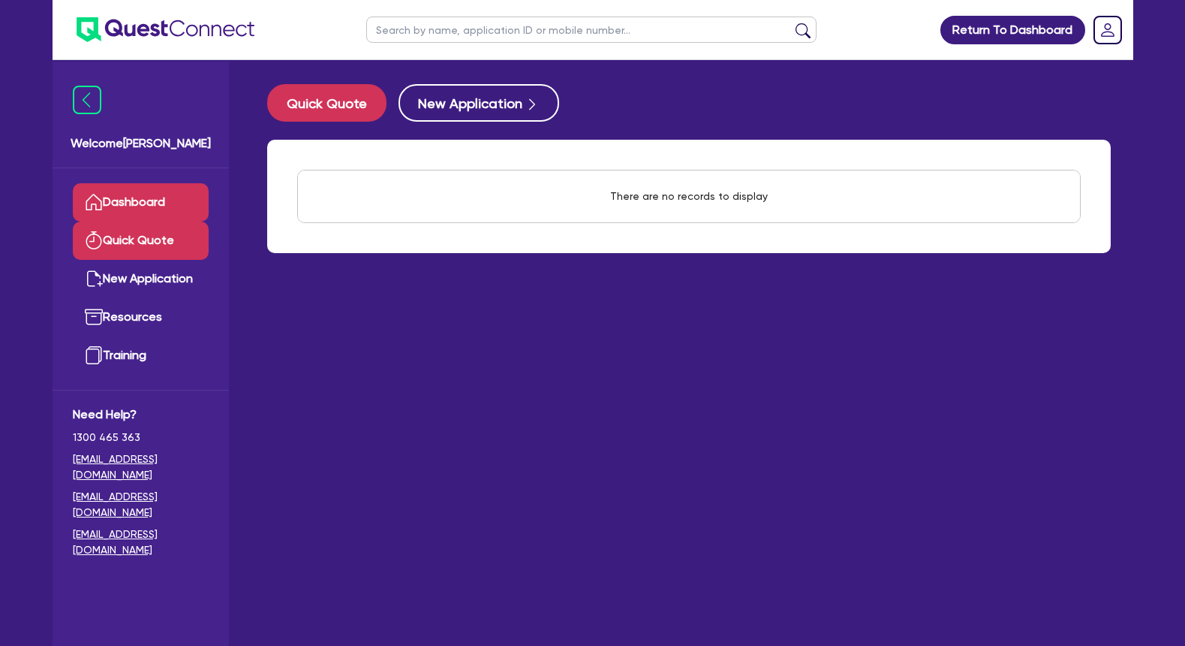
click at [148, 241] on link "Quick Quote" at bounding box center [141, 240] width 136 height 38
select select "Other"
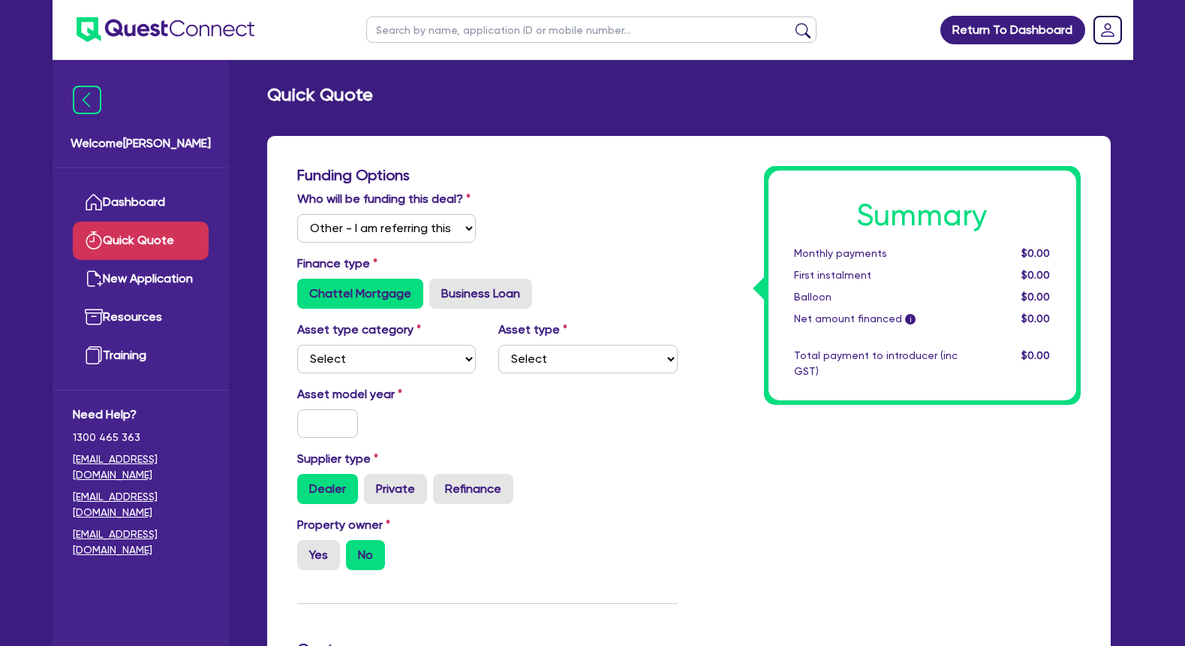
click at [474, 43] on ul at bounding box center [591, 29] width 480 height 59
click at [406, 35] on input "text" at bounding box center [591, 30] width 450 height 26
paste input "chiara"
type input "chiara"
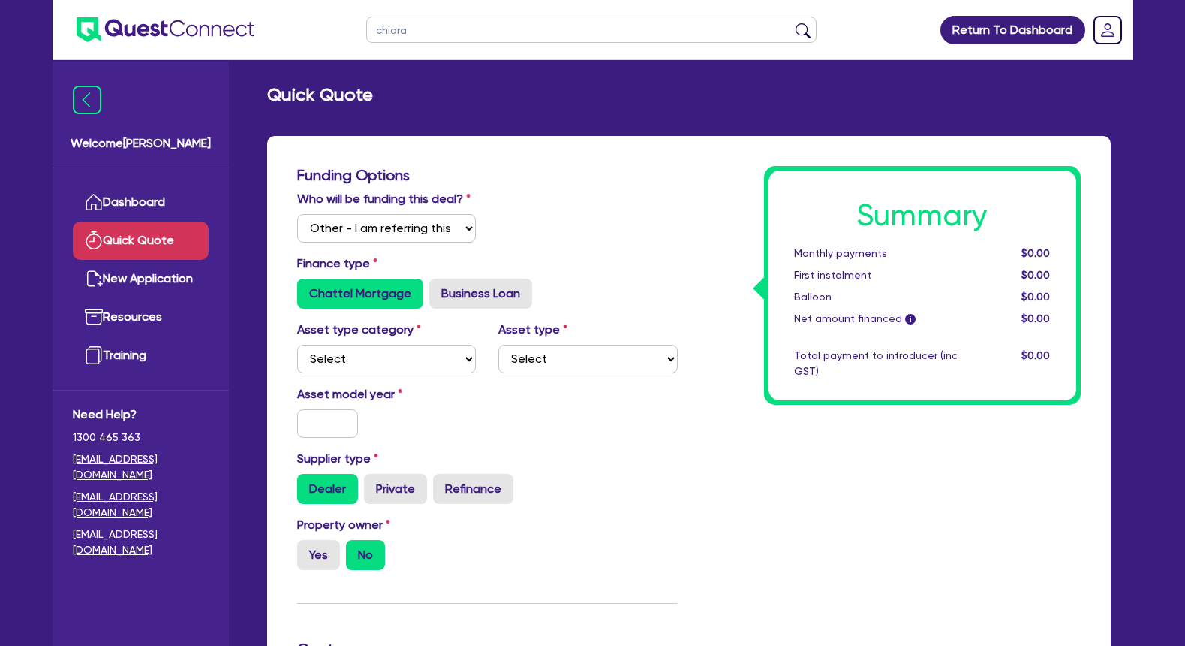
click button "submit" at bounding box center [803, 33] width 24 height 21
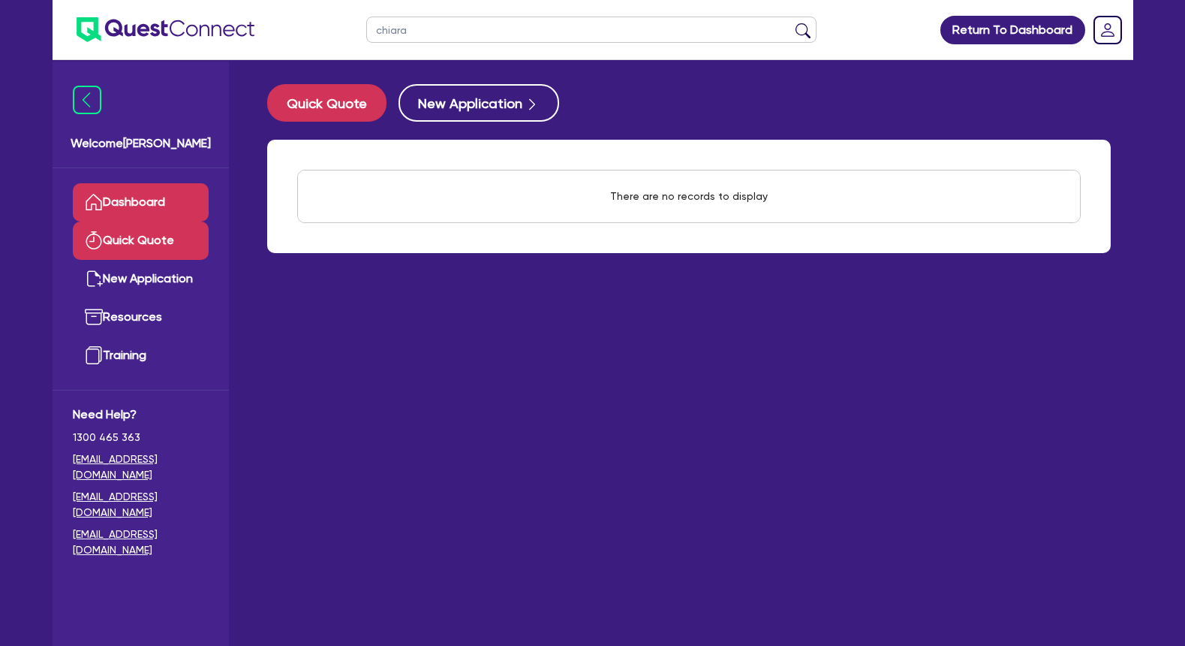
click at [163, 228] on link "Quick Quote" at bounding box center [141, 240] width 136 height 38
select select "Other"
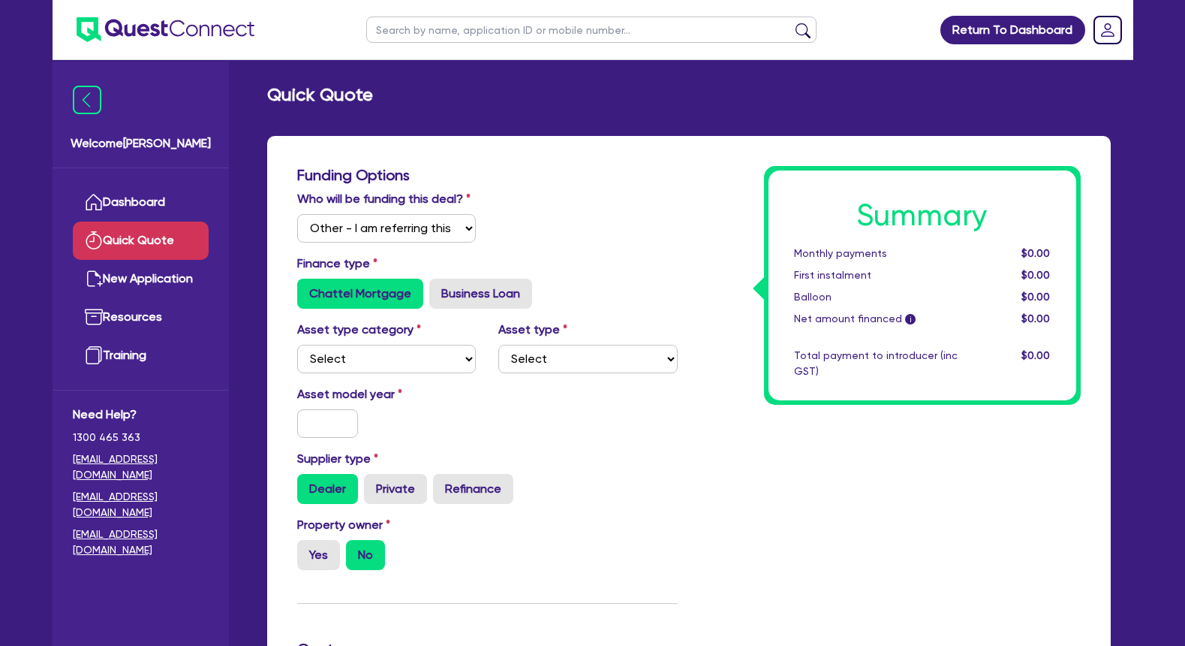
click at [159, 201] on link "Dashboard" at bounding box center [141, 202] width 136 height 38
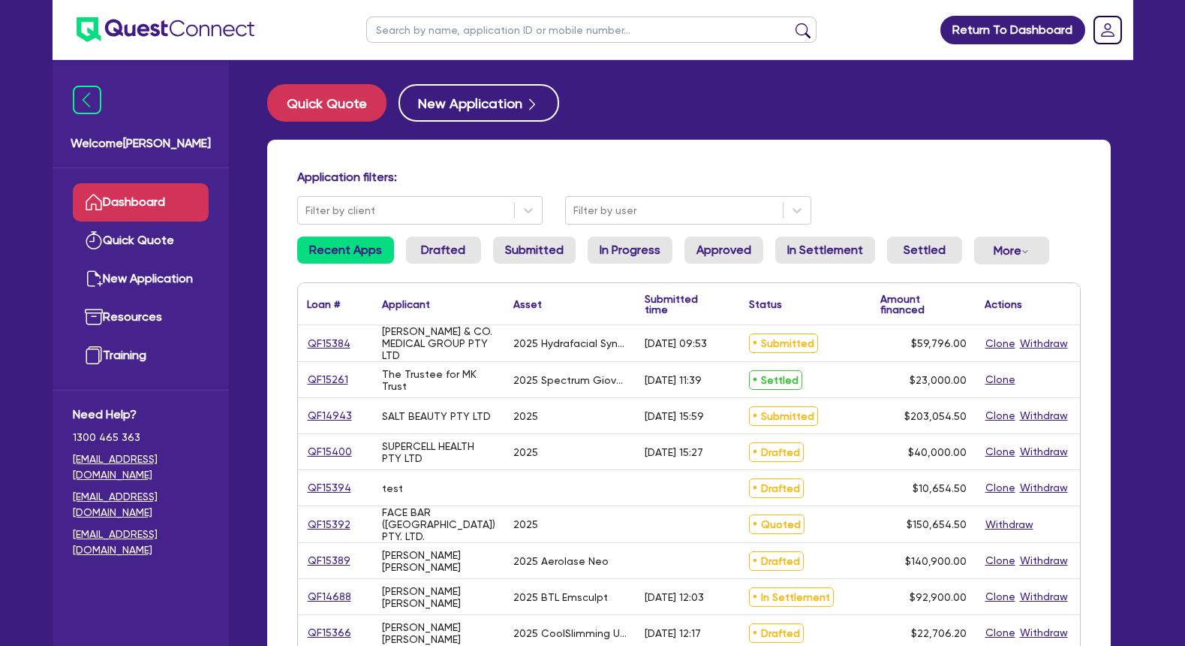
click at [555, 167] on div "Application filters: Filter by client Filter by user Recent Apps Drafted Submit…" at bounding box center [689, 630] width 844 height 981
drag, startPoint x: 733, startPoint y: 145, endPoint x: 692, endPoint y: 139, distance: 41.0
click at [727, 143] on div "Application filters: Filter by client Filter by user Recent Apps Drafted Submit…" at bounding box center [689, 630] width 844 height 981
click at [399, 11] on ul at bounding box center [591, 29] width 480 height 59
click at [399, 18] on input "text" at bounding box center [591, 30] width 450 height 26
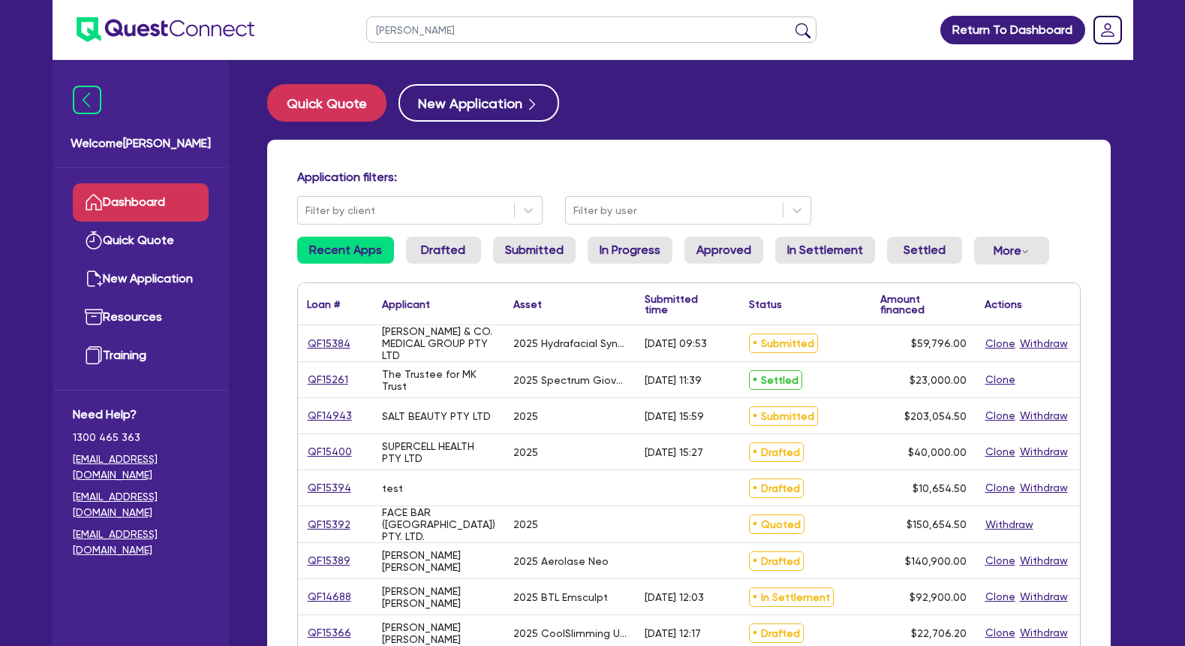
type input "[PERSON_NAME]"
click at [791, 23] on button "submit" at bounding box center [803, 33] width 24 height 21
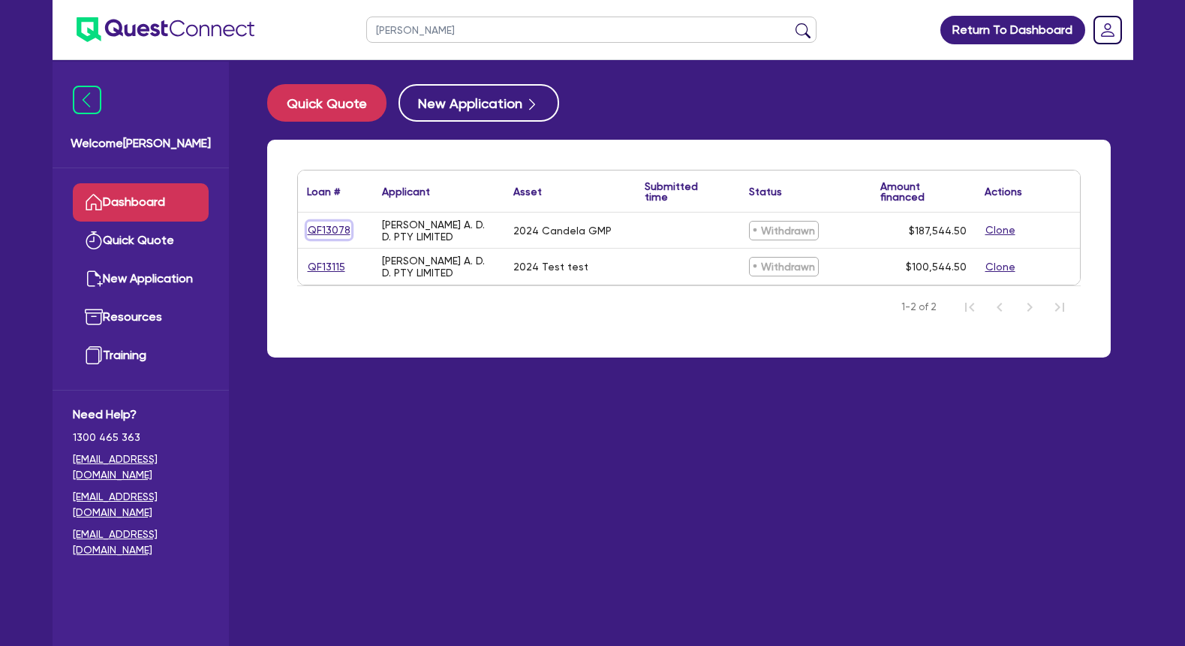
click at [338, 231] on link "QF13078" at bounding box center [329, 229] width 44 height 17
select select "Other"
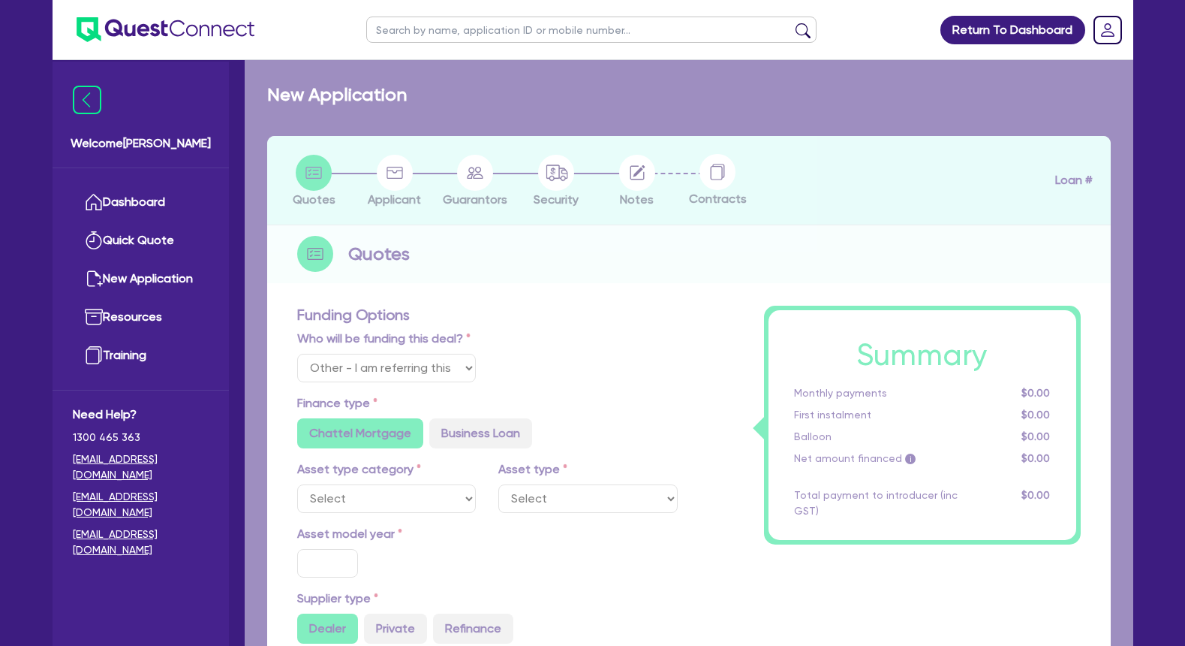
select select
select select "TERTIARY_ASSETS"
type input "2024"
radio input "true"
type input "187,000"
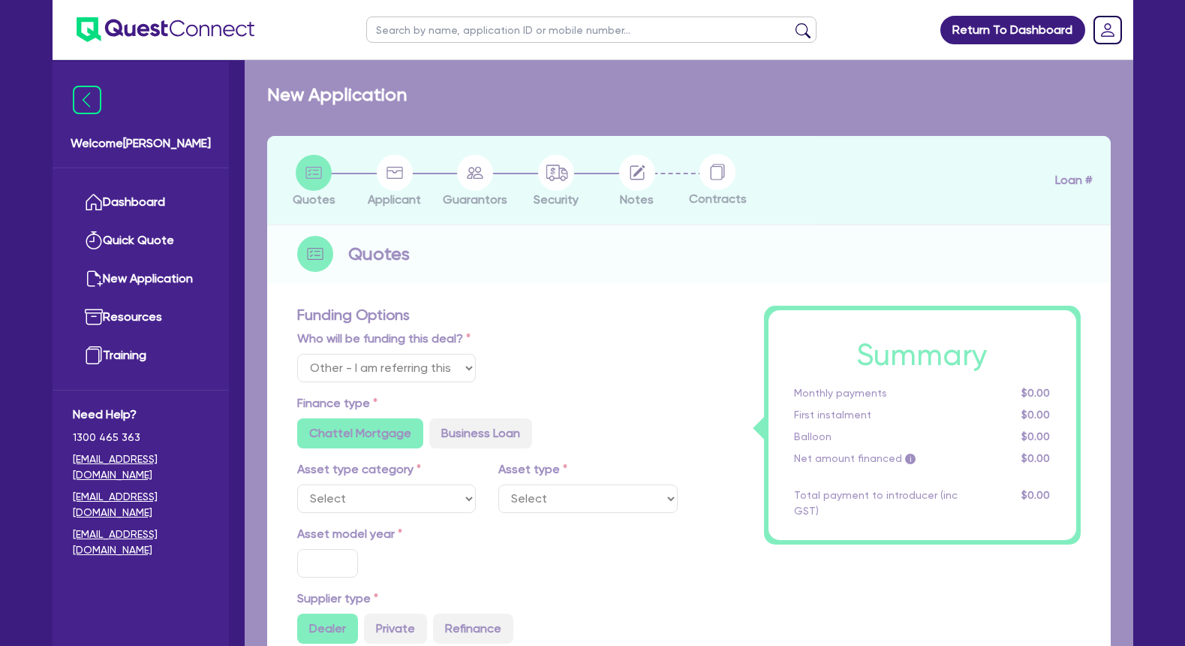
type input "4"
type input "7,501.78"
radio input "false"
radio input "true"
type input "12.95"
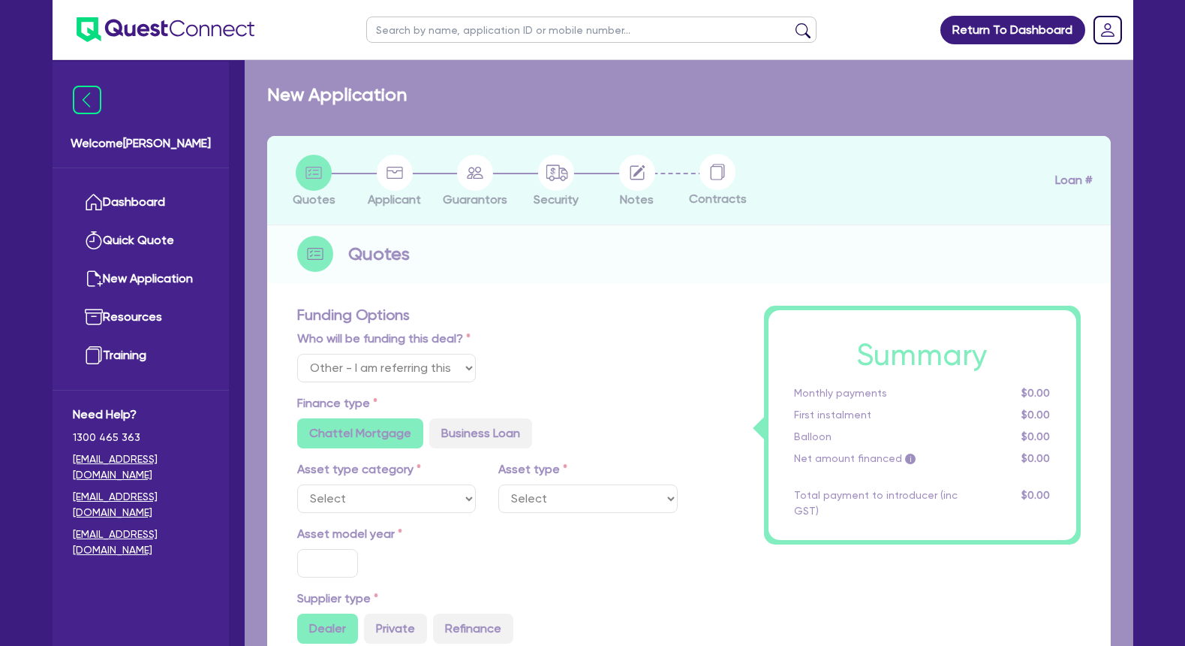
type input "495"
radio input "true"
select select "BEAUTY_EQUIPMENT"
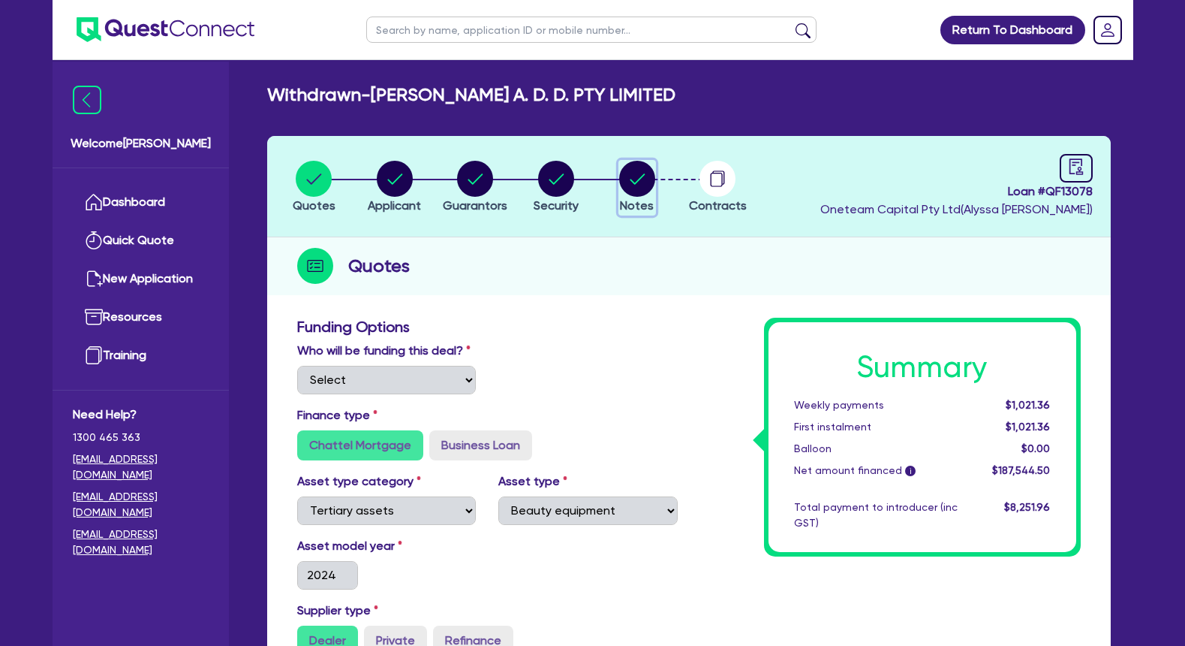
click at [631, 173] on circle "button" at bounding box center [637, 179] width 36 height 36
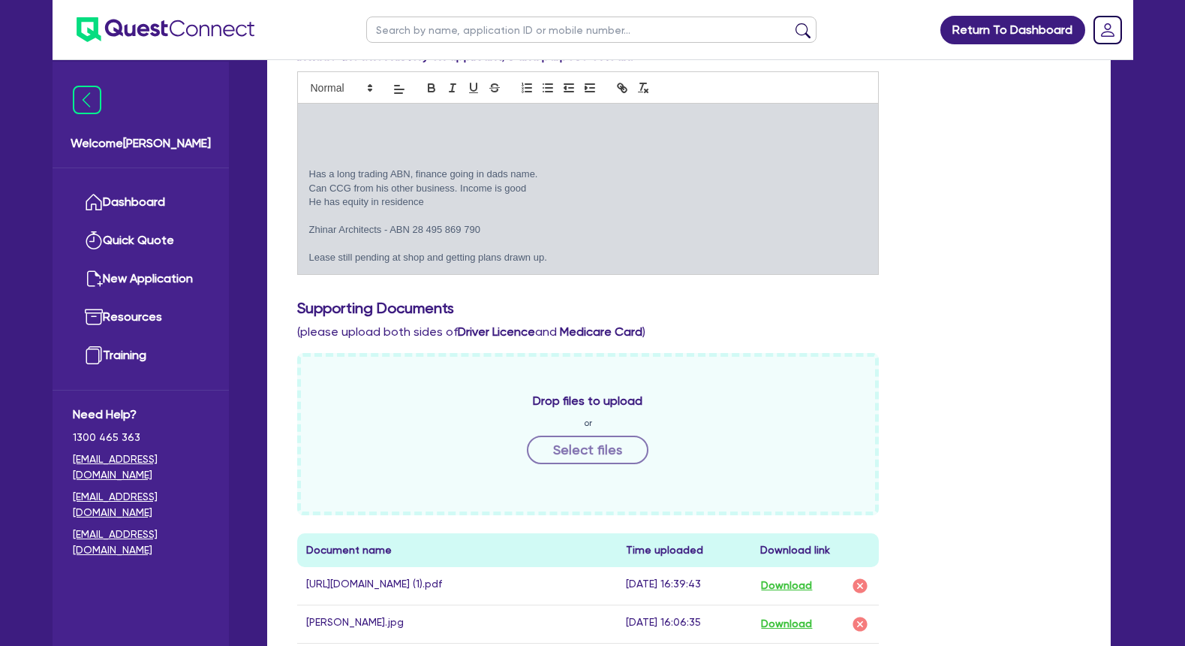
scroll to position [230, 0]
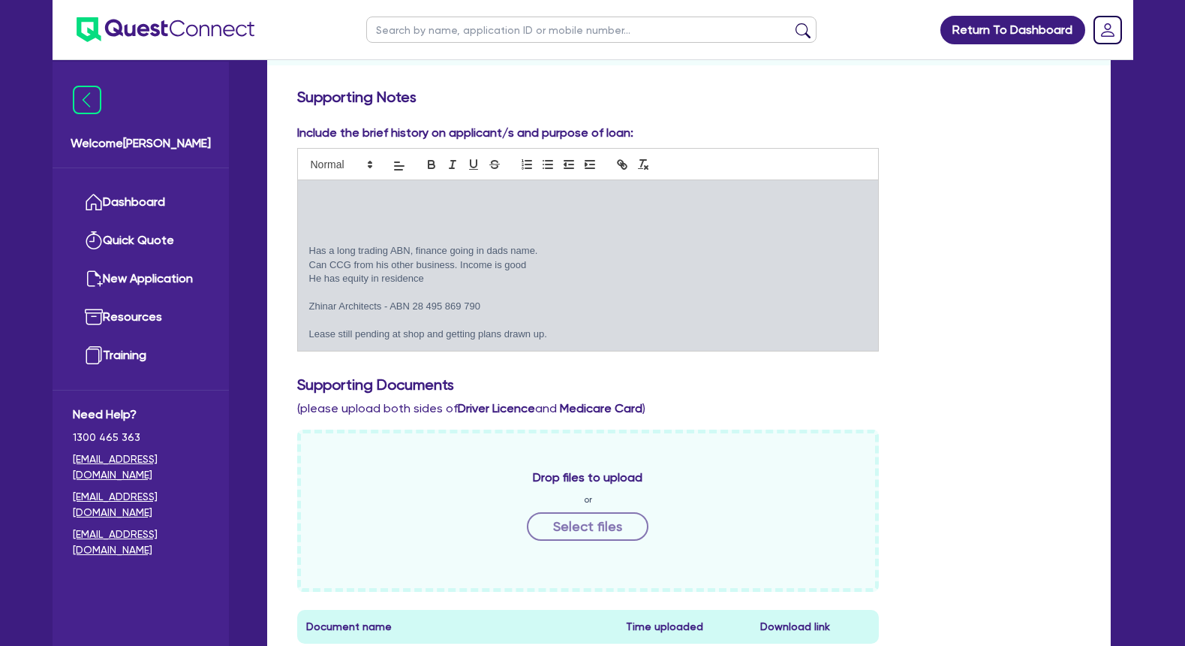
click at [405, 282] on p "He has equity in residence" at bounding box center [588, 279] width 559 height 14
click at [421, 296] on p at bounding box center [588, 293] width 559 height 14
click at [511, 306] on p "Zhinar Architects - ABN 28 495 869 790" at bounding box center [588, 307] width 559 height 14
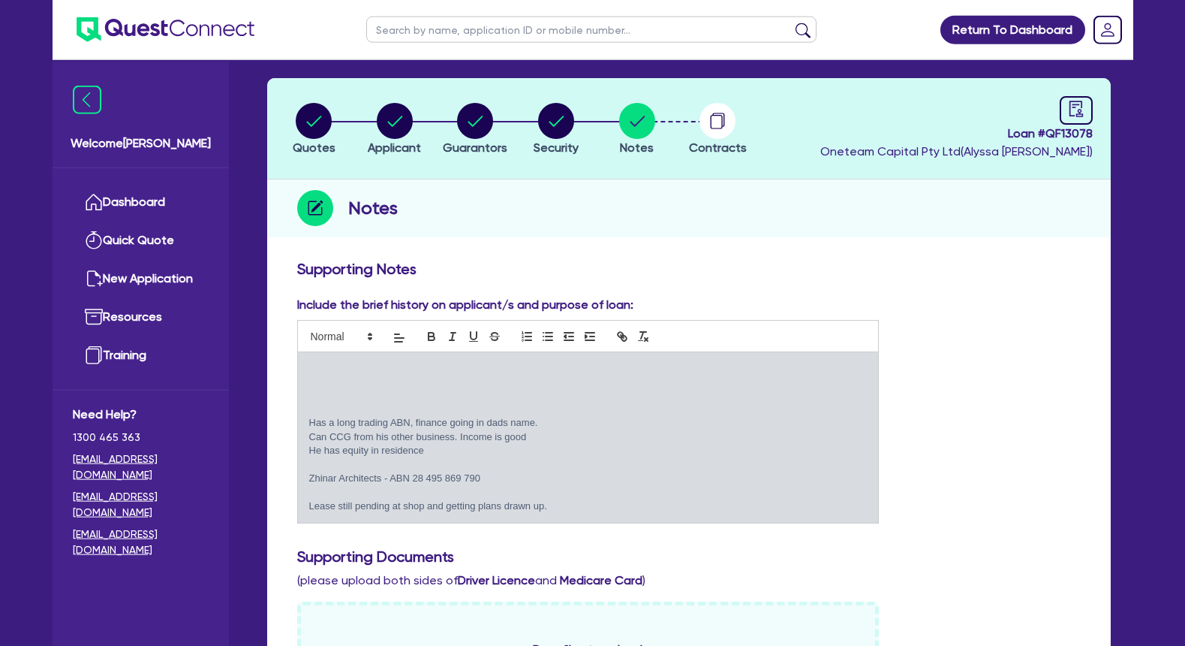
scroll to position [0, 0]
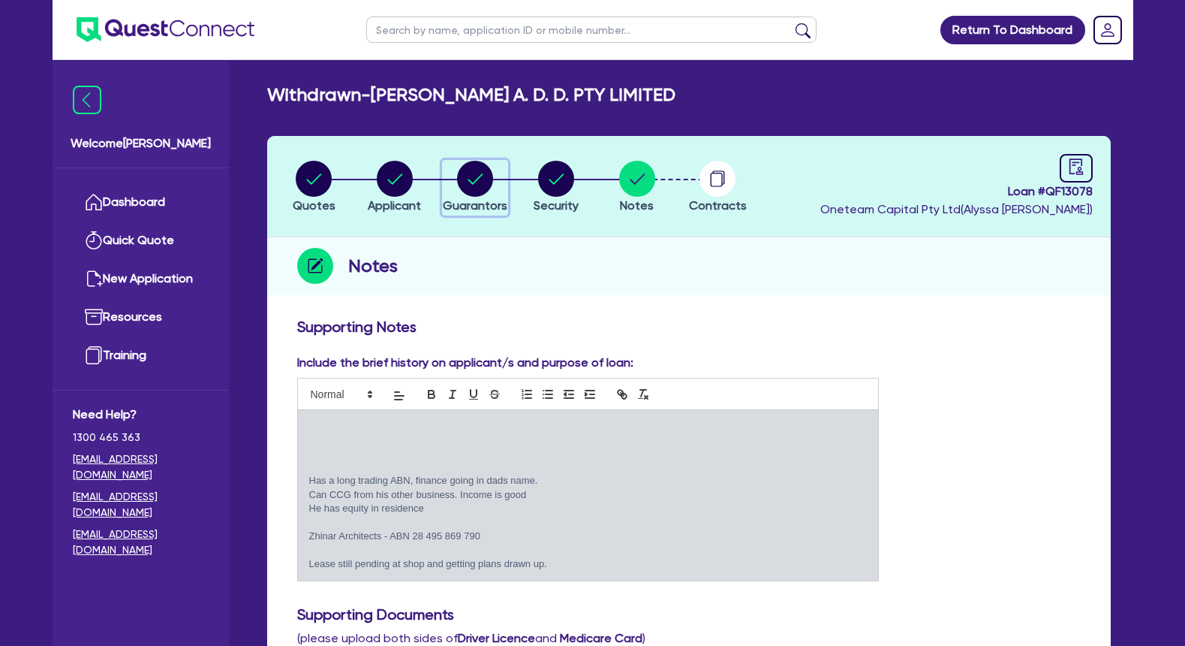
click at [489, 188] on circle "button" at bounding box center [475, 179] width 36 height 36
select select "MR"
select select "[GEOGRAPHIC_DATA]"
select select "MARRIED"
select select "PROPERTY"
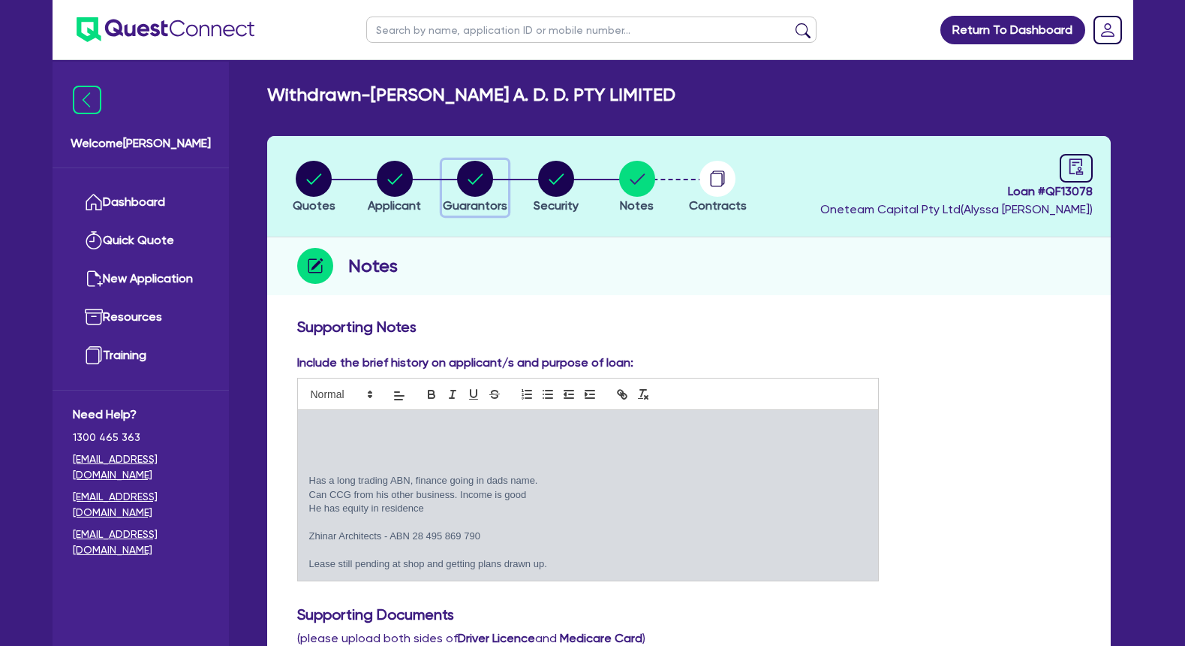
select select "VEHICLE"
select select "CASH"
select select "HOUSEHOLD_PERSONAL"
select select "OTHER"
select select "MORTGAGE"
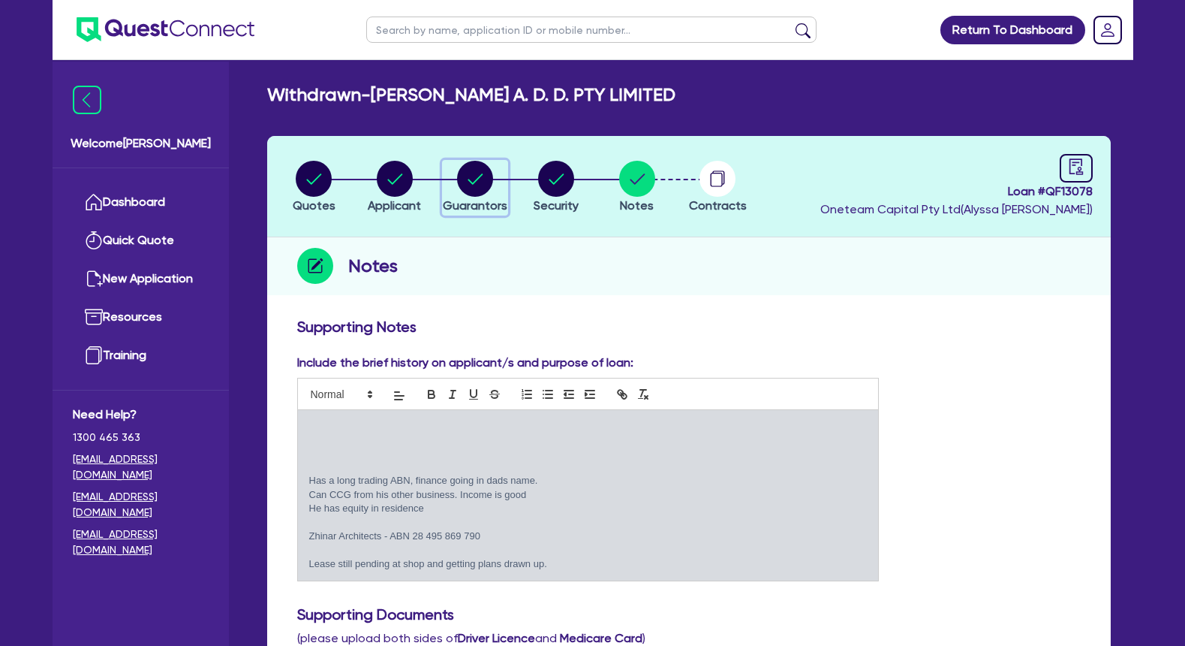
select select "MRS"
select select "[GEOGRAPHIC_DATA]"
select select "MARRIED"
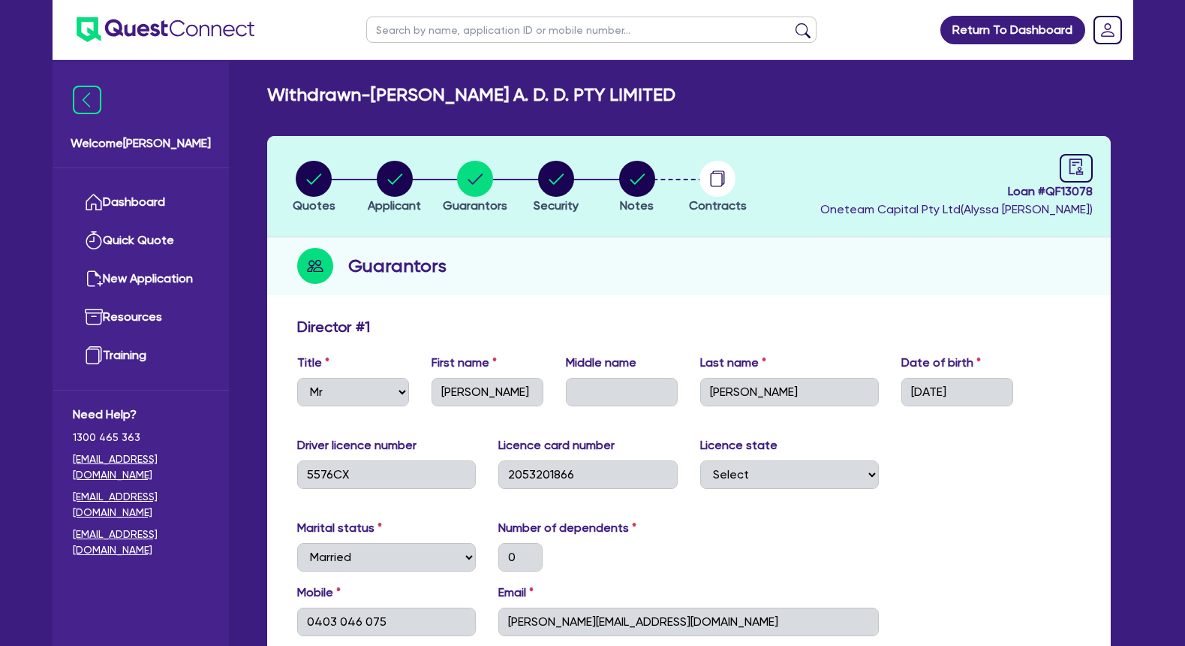
click at [433, 90] on h2 "Withdrawn - [PERSON_NAME] A. D. D. PTY LIMITED" at bounding box center [471, 95] width 408 height 22
click at [319, 180] on circle "button" at bounding box center [314, 179] width 36 height 36
select select "TERTIARY_ASSETS"
select select "BEAUTY_EQUIPMENT"
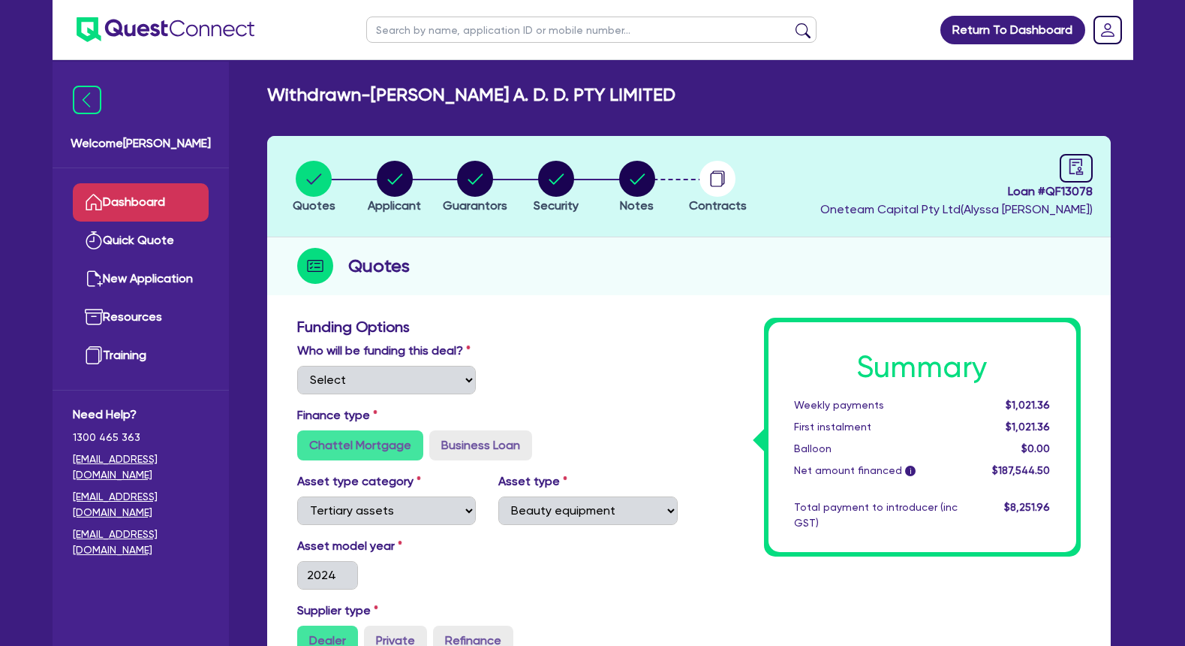
click at [162, 194] on link "Dashboard" at bounding box center [141, 202] width 136 height 38
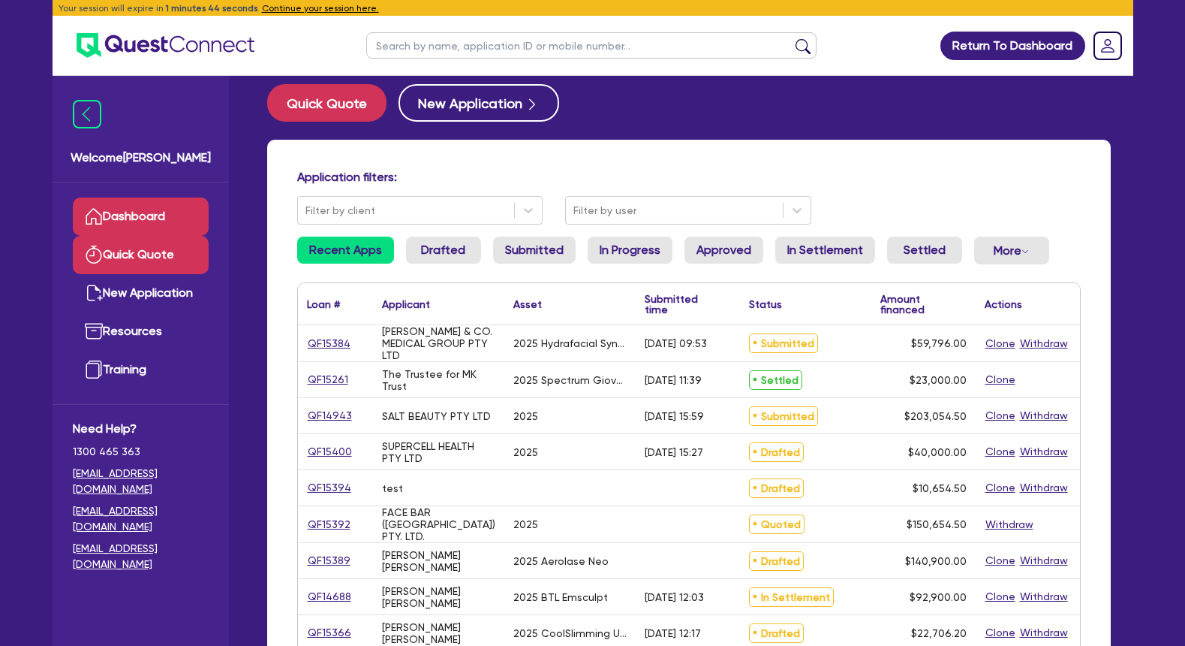
click at [134, 246] on link "Quick Quote" at bounding box center [141, 255] width 136 height 38
select select "Other"
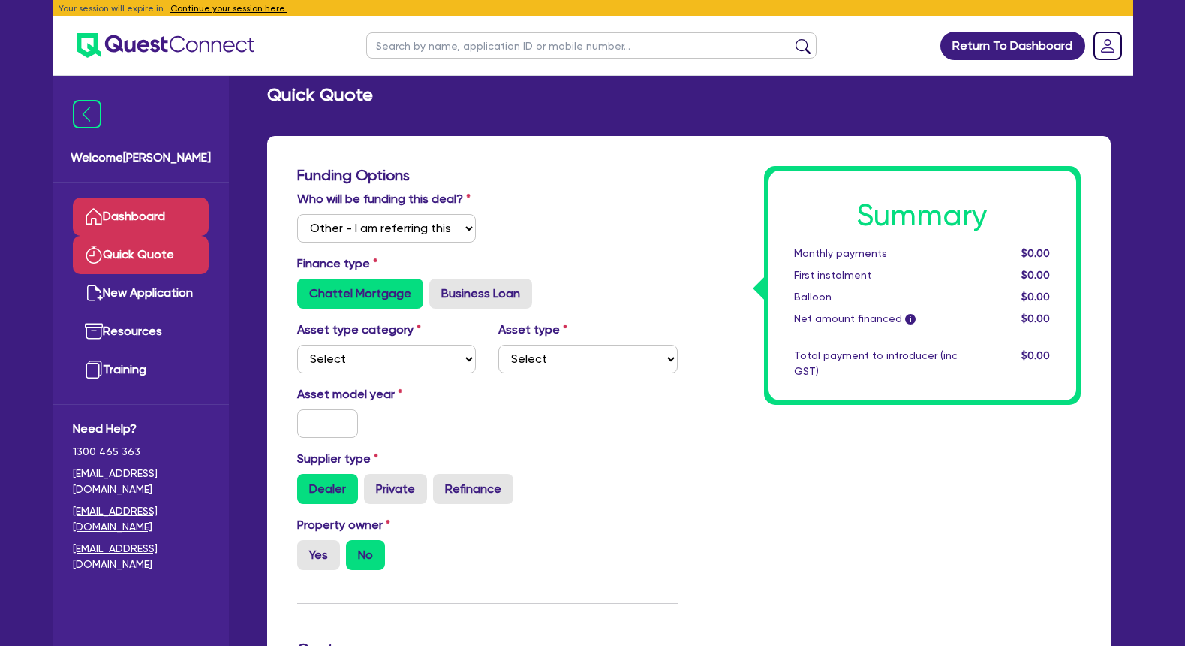
click at [138, 214] on link "Dashboard" at bounding box center [141, 216] width 136 height 38
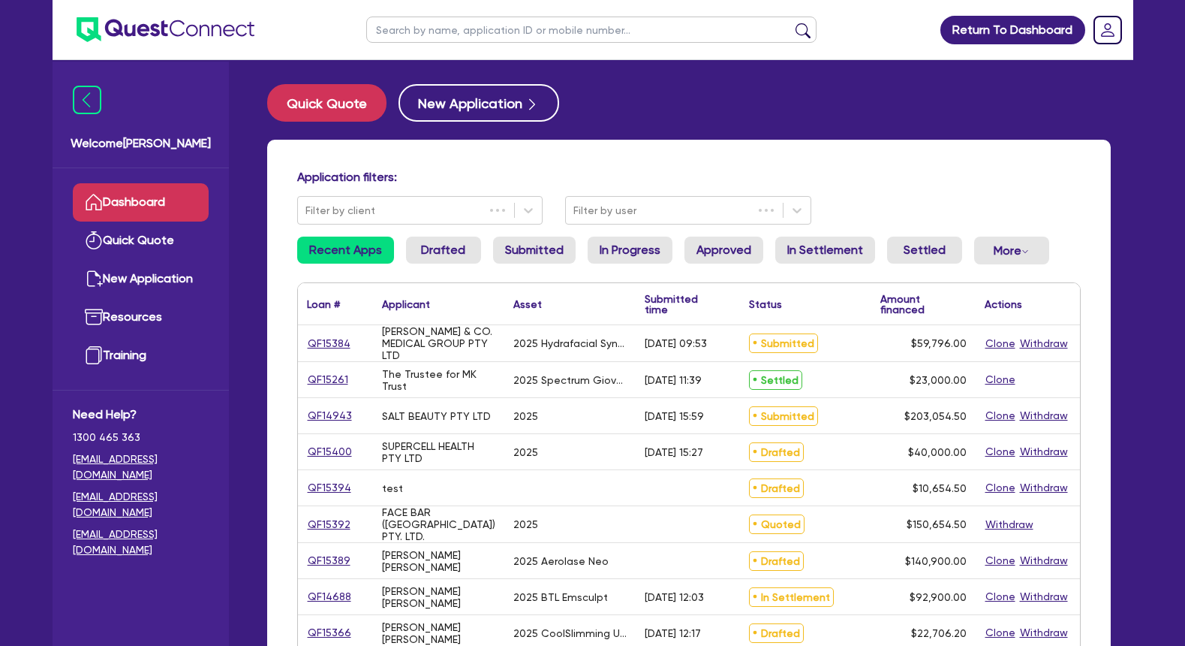
click at [428, 34] on input "text" at bounding box center [591, 30] width 450 height 26
type input "[PERSON_NAME]"
click at [791, 23] on button "submit" at bounding box center [803, 33] width 24 height 21
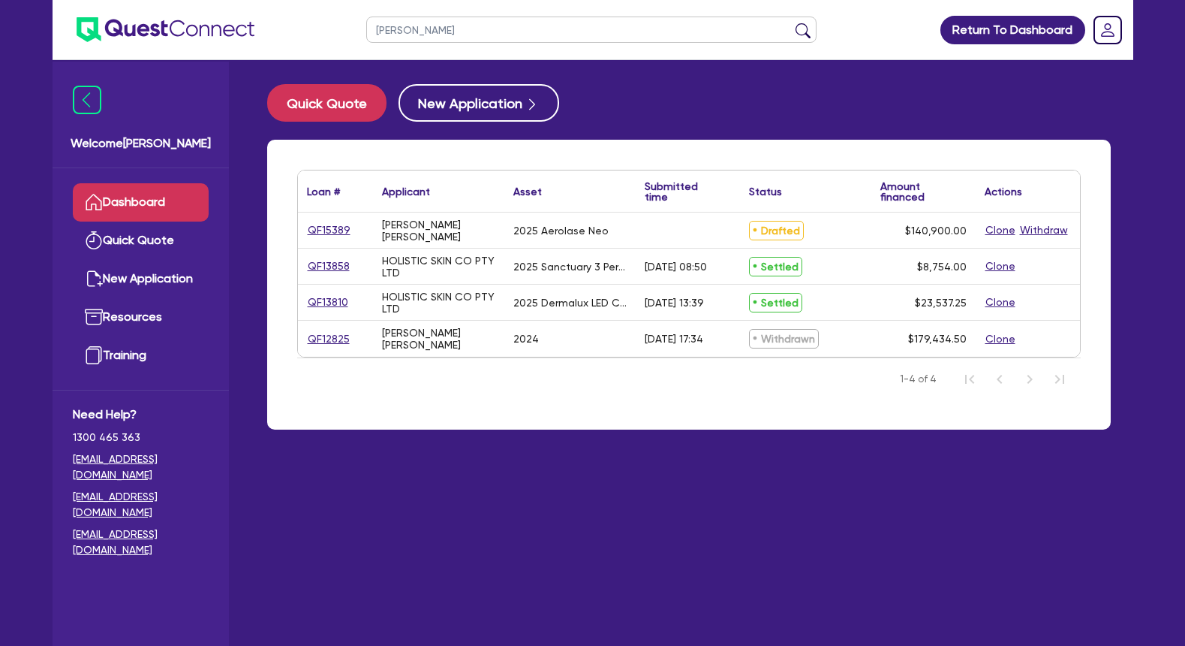
drag, startPoint x: 429, startPoint y: 37, endPoint x: 368, endPoint y: 32, distance: 61.0
click at [368, 32] on input "[PERSON_NAME]" at bounding box center [591, 30] width 450 height 26
click at [335, 227] on link "QF15389" at bounding box center [329, 229] width 44 height 17
select select "Other"
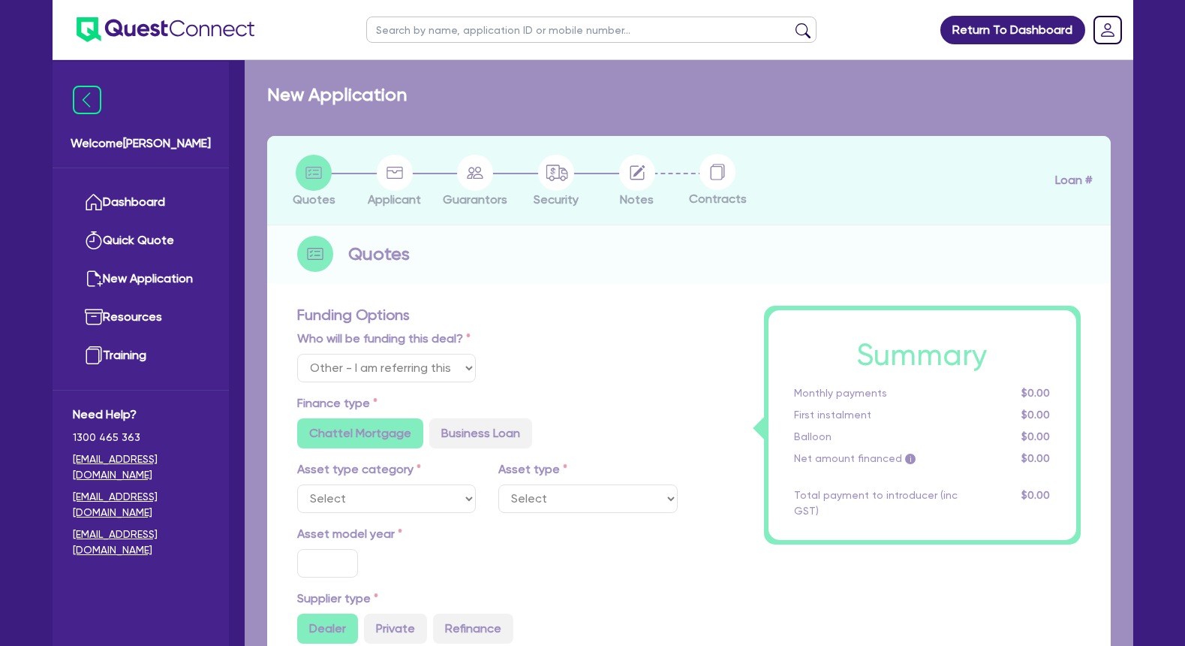
select select "TERTIARY_ASSETS"
type input "2025"
radio input "true"
type input "207,900"
type input "67,000"
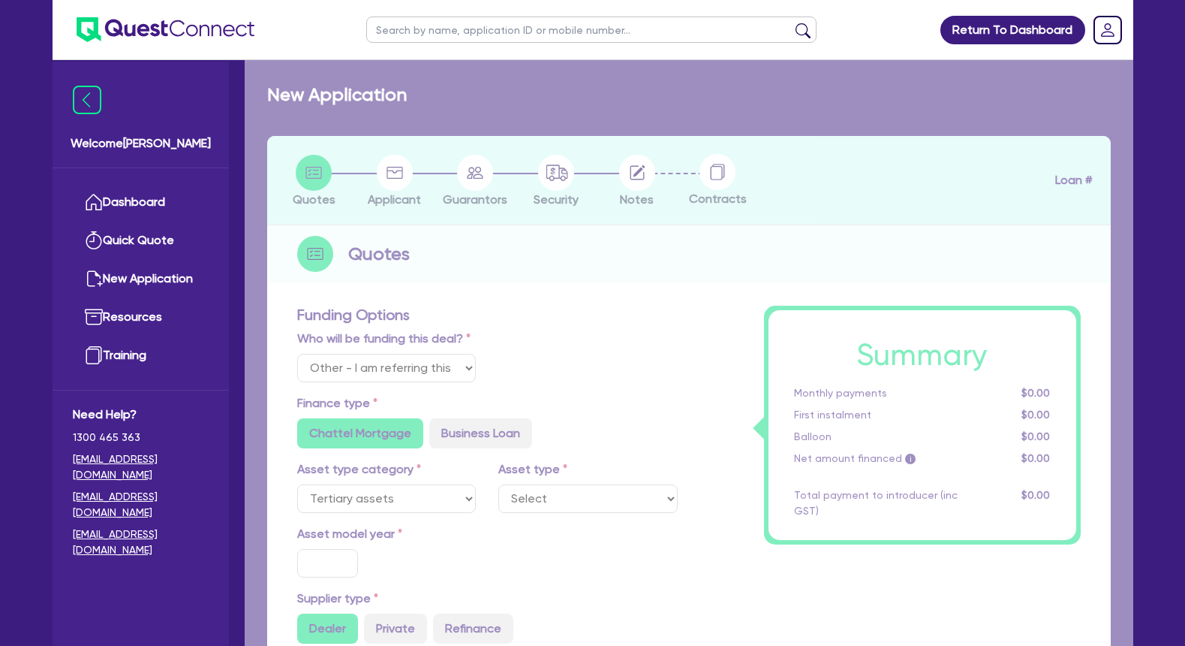
type input "4"
type input "5,636"
type input "10"
radio input "false"
radio input "true"
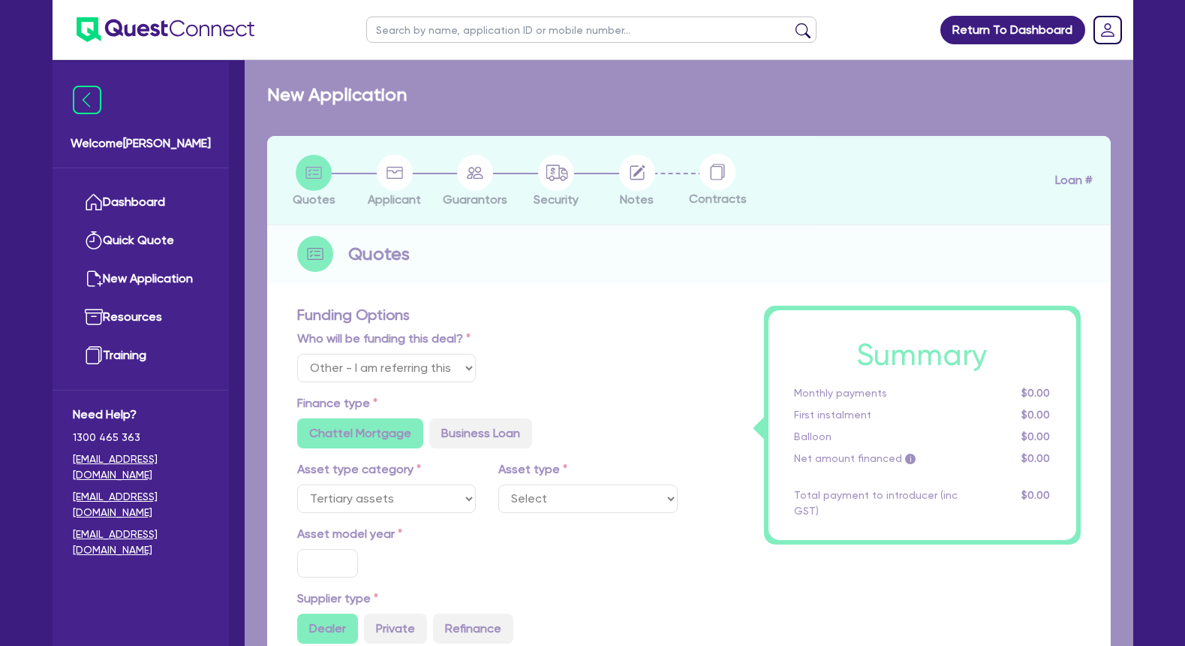
radio input "false"
radio input "true"
select select "BEAUTY_EQUIPMENT"
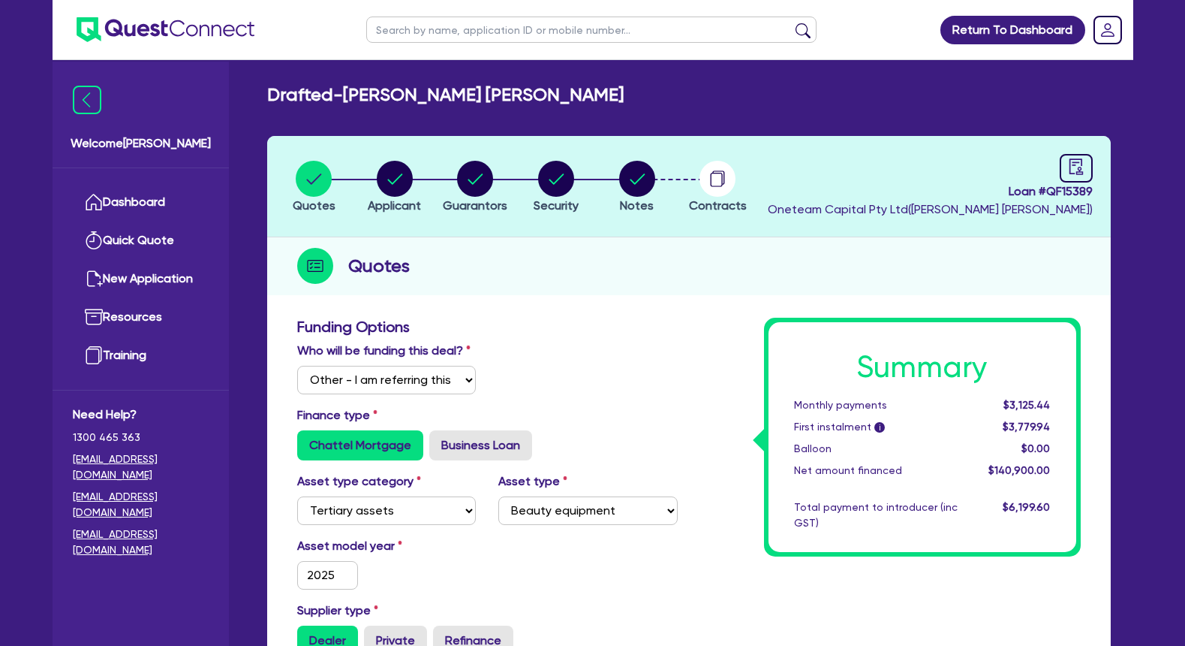
scroll to position [383, 0]
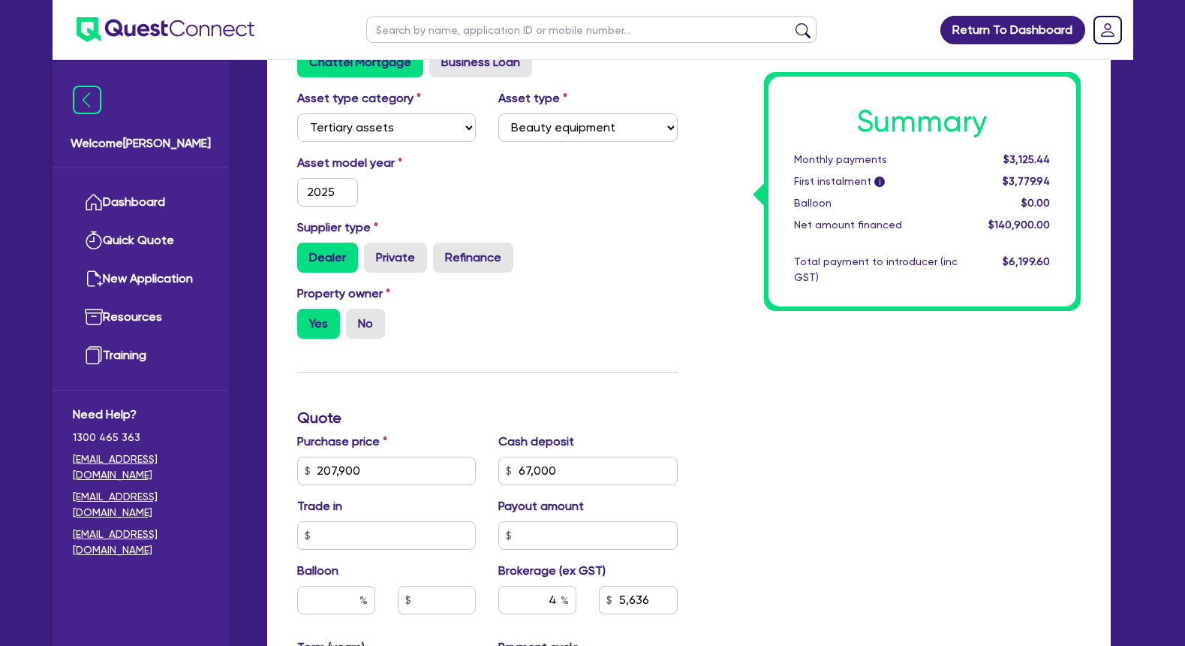
click at [679, 272] on div "Supplier type Dealer Private Refinance" at bounding box center [487, 245] width 403 height 54
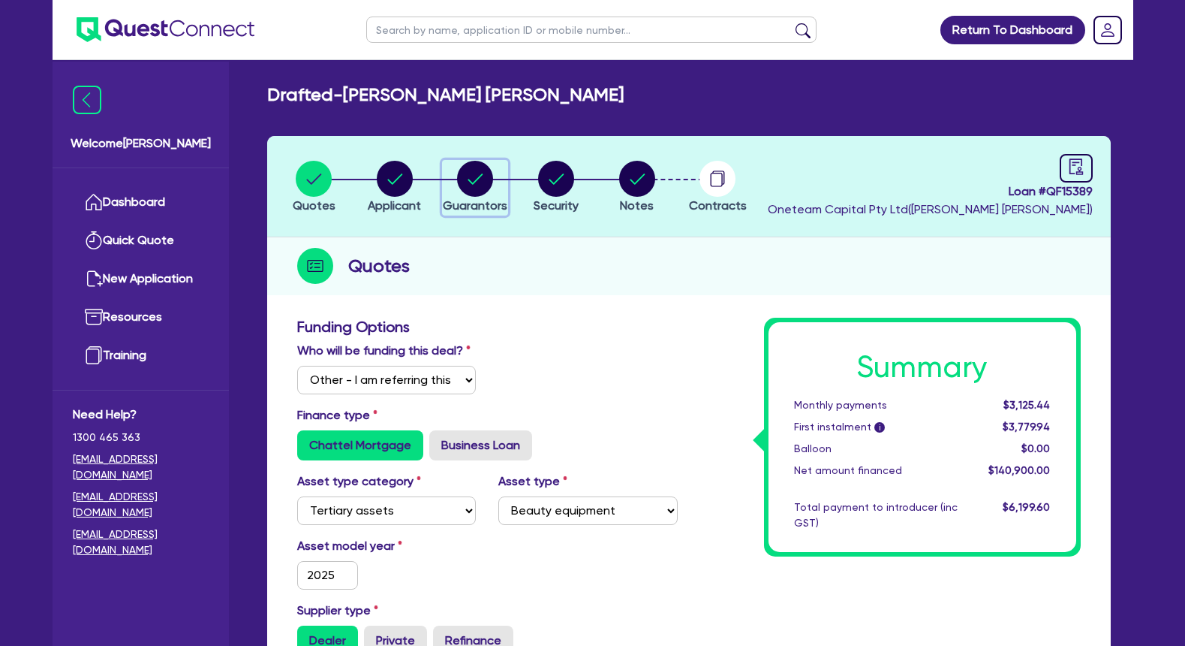
click at [462, 182] on circle "button" at bounding box center [475, 179] width 36 height 36
select select "MRS"
select select "VIC"
select select "DE_FACTO"
select select "CASH"
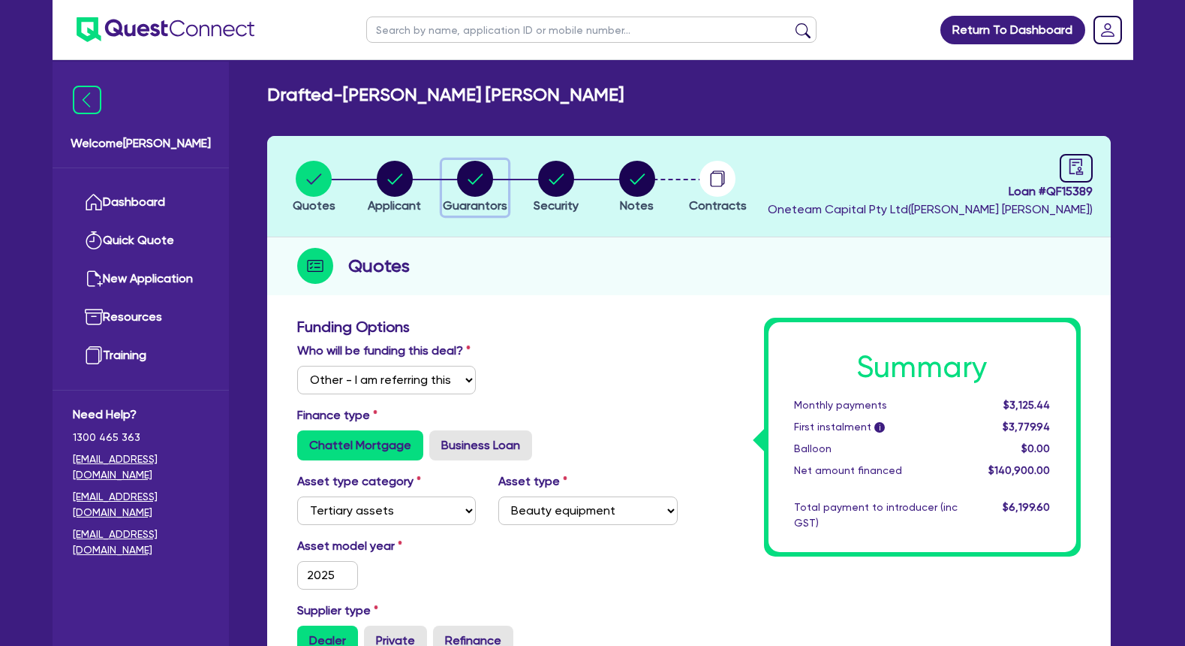
select select "VEHICLE"
select select "OTHER"
select select "EQUIPMENT_LOAN"
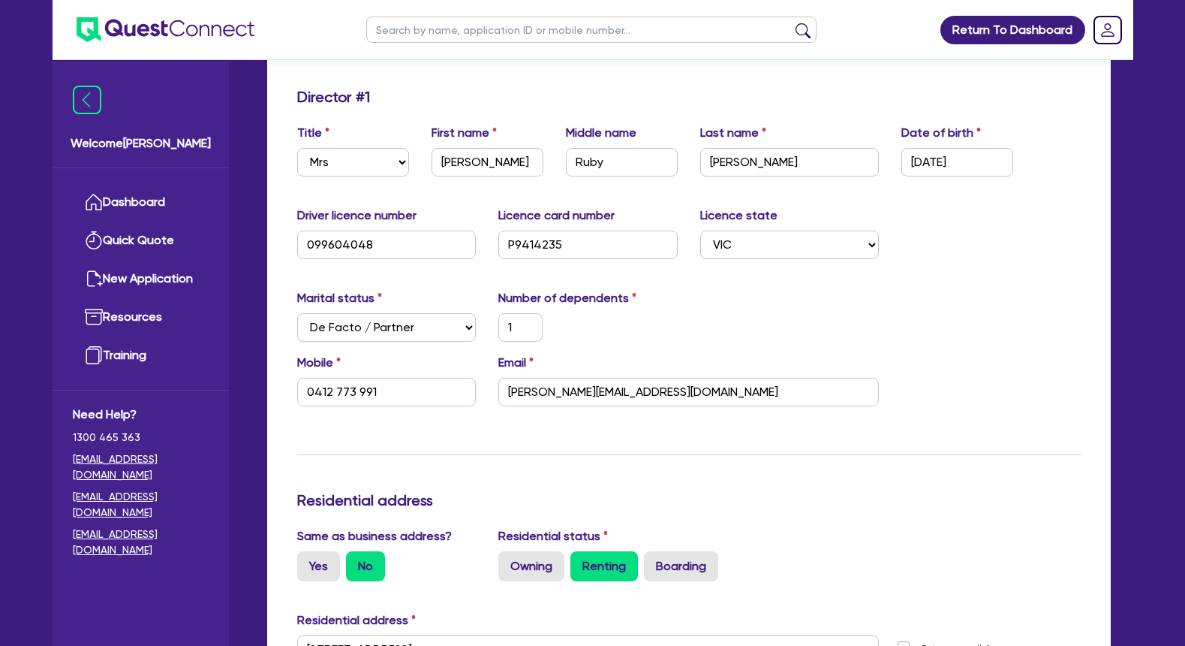
scroll to position [306, 0]
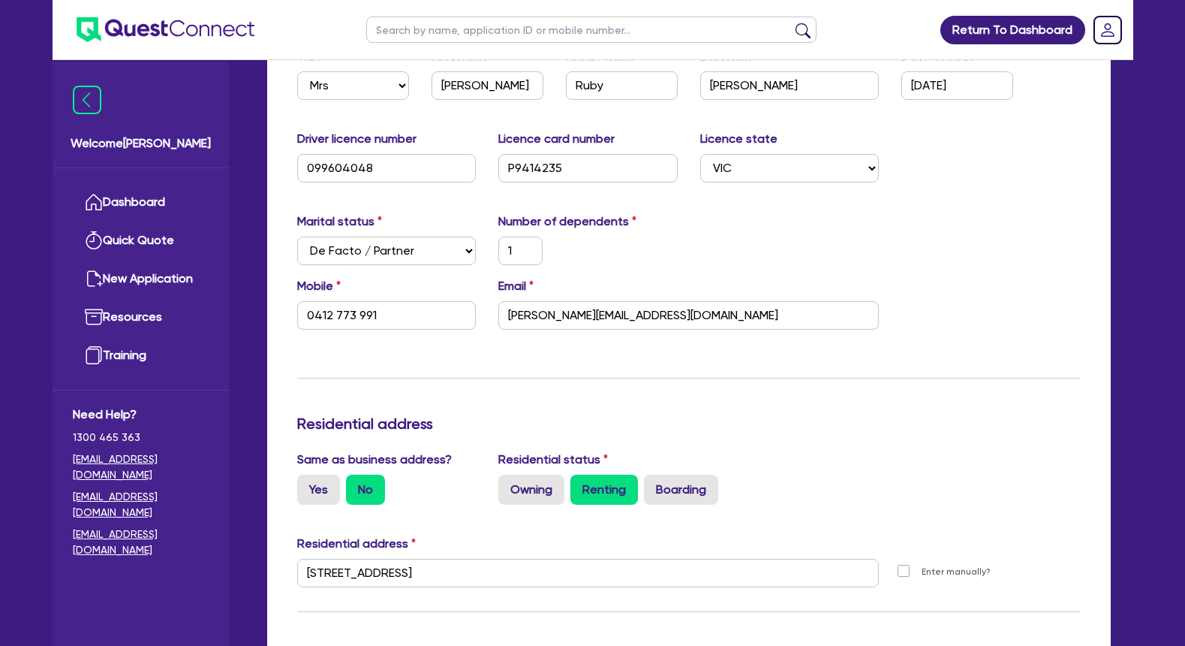
click at [784, 360] on div "Update residential status for Director #1 Boarding is only acceptable when the …" at bounding box center [689, 600] width 784 height 1179
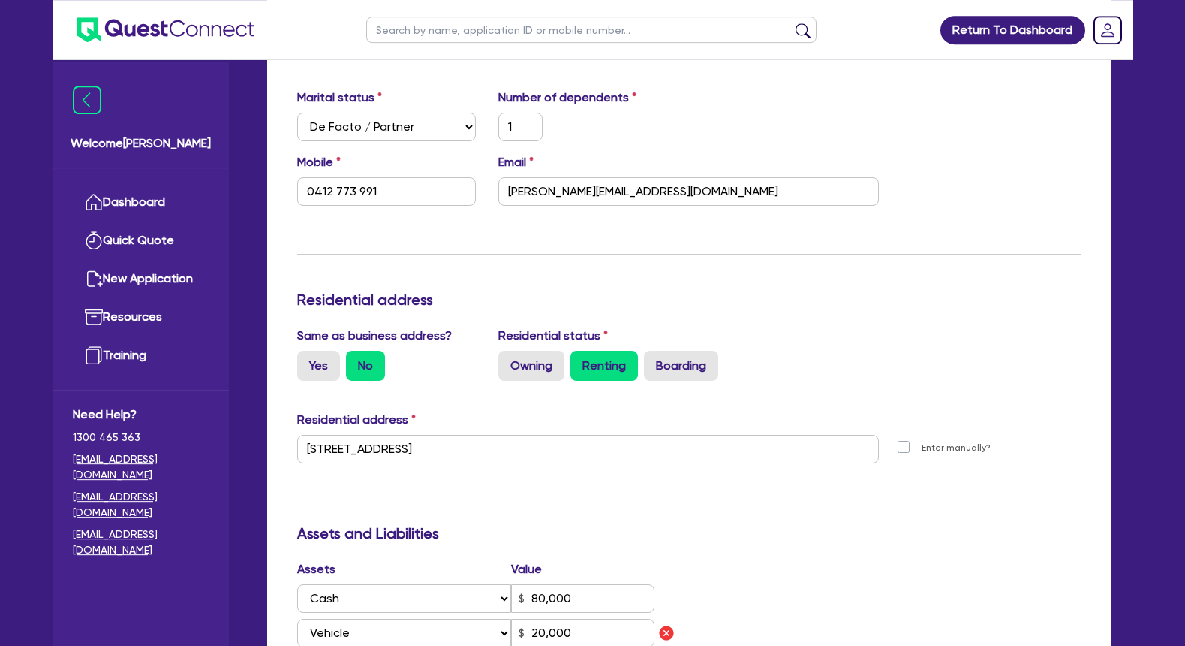
scroll to position [459, 0]
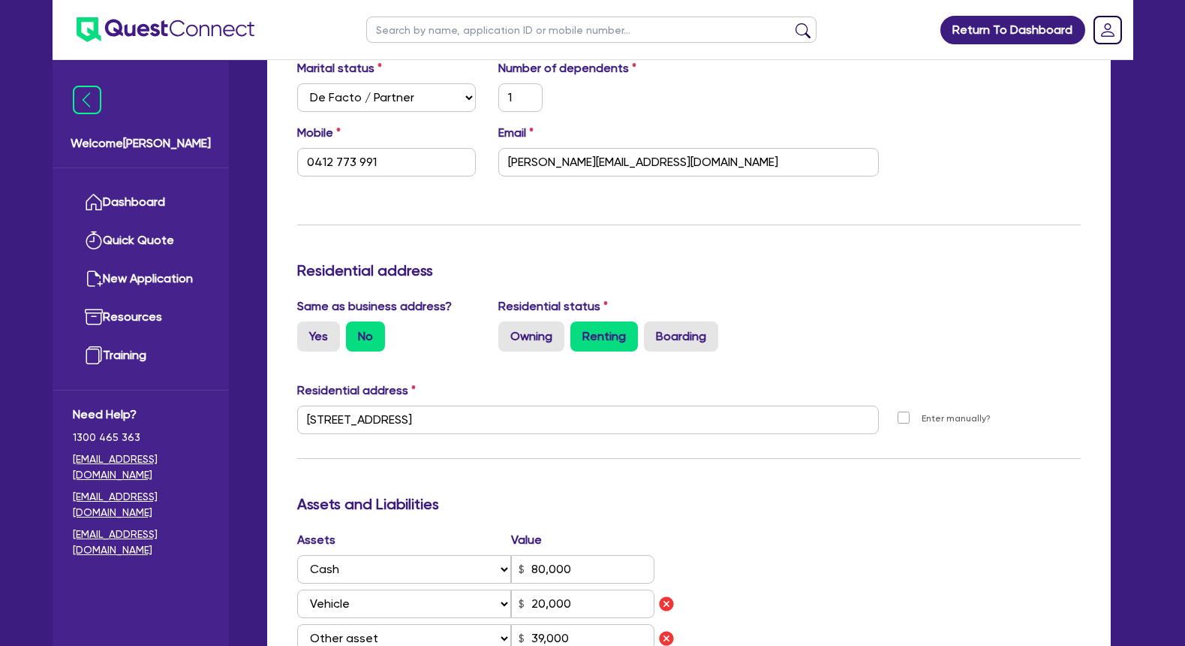
click at [477, 448] on div "Update residential status for Director #1 Boarding is only acceptable when the …" at bounding box center [689, 447] width 784 height 1179
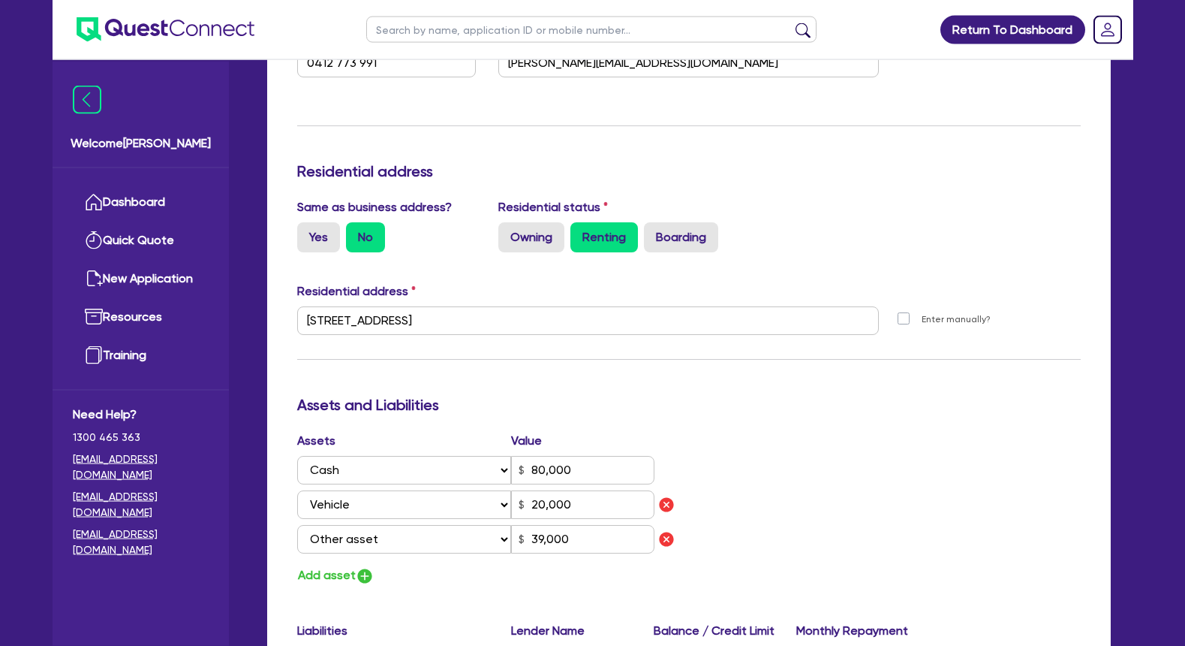
scroll to position [613, 0]
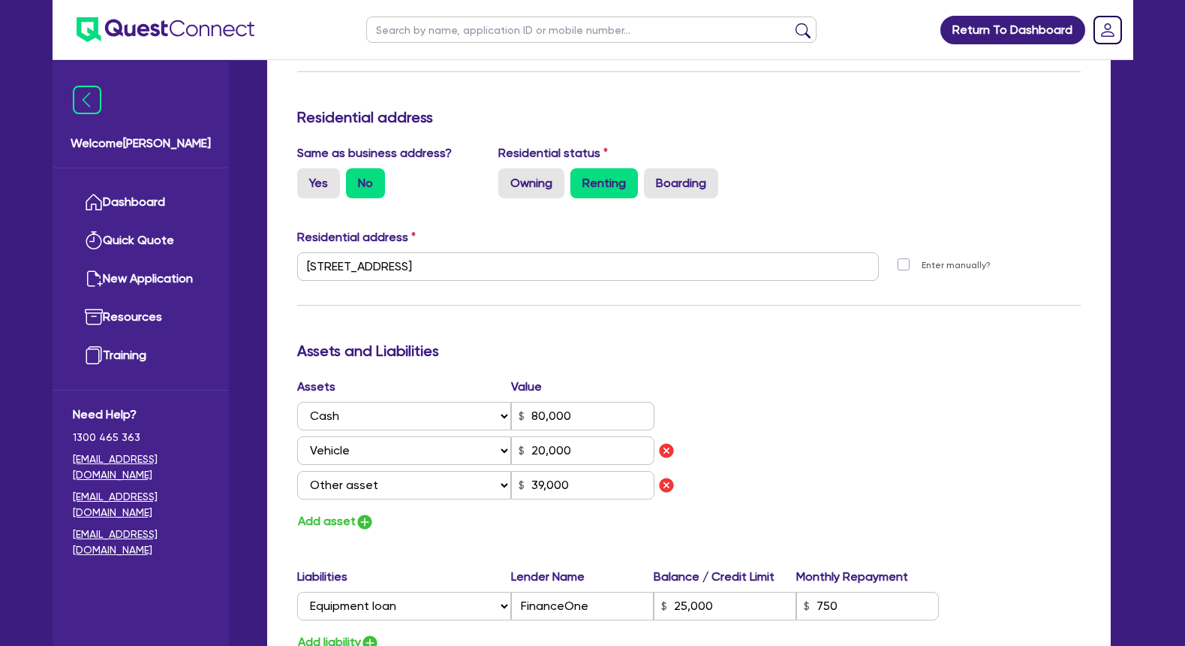
click at [779, 354] on h3 "Assets and Liabilities" at bounding box center [689, 351] width 784 height 18
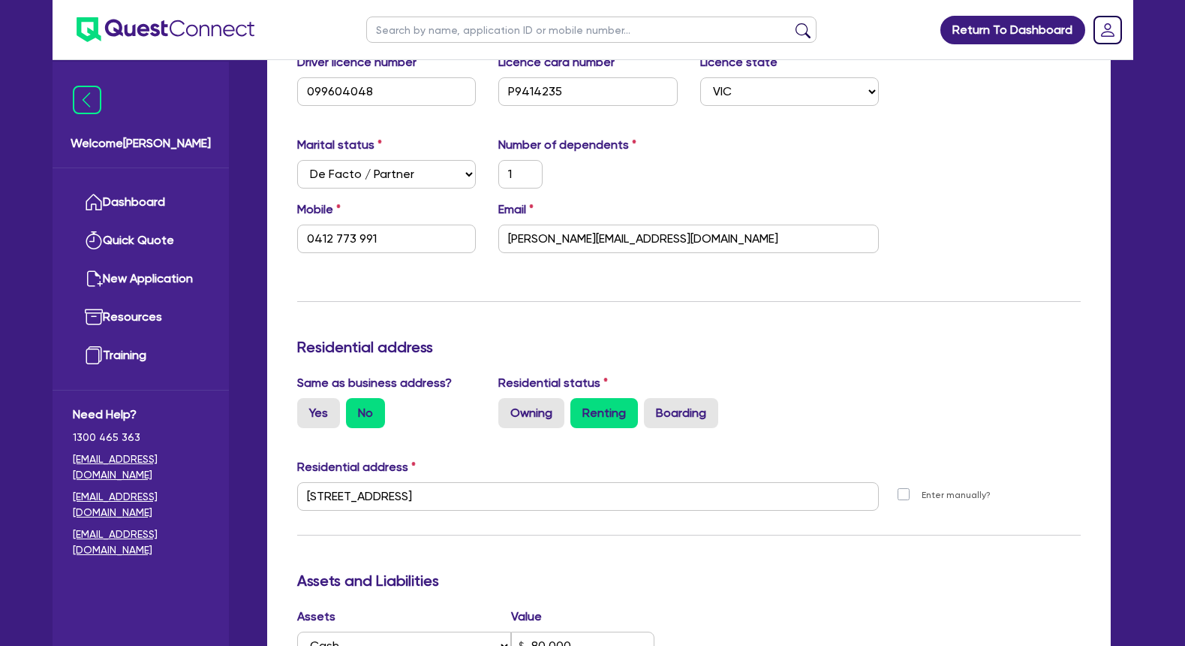
scroll to position [689, 0]
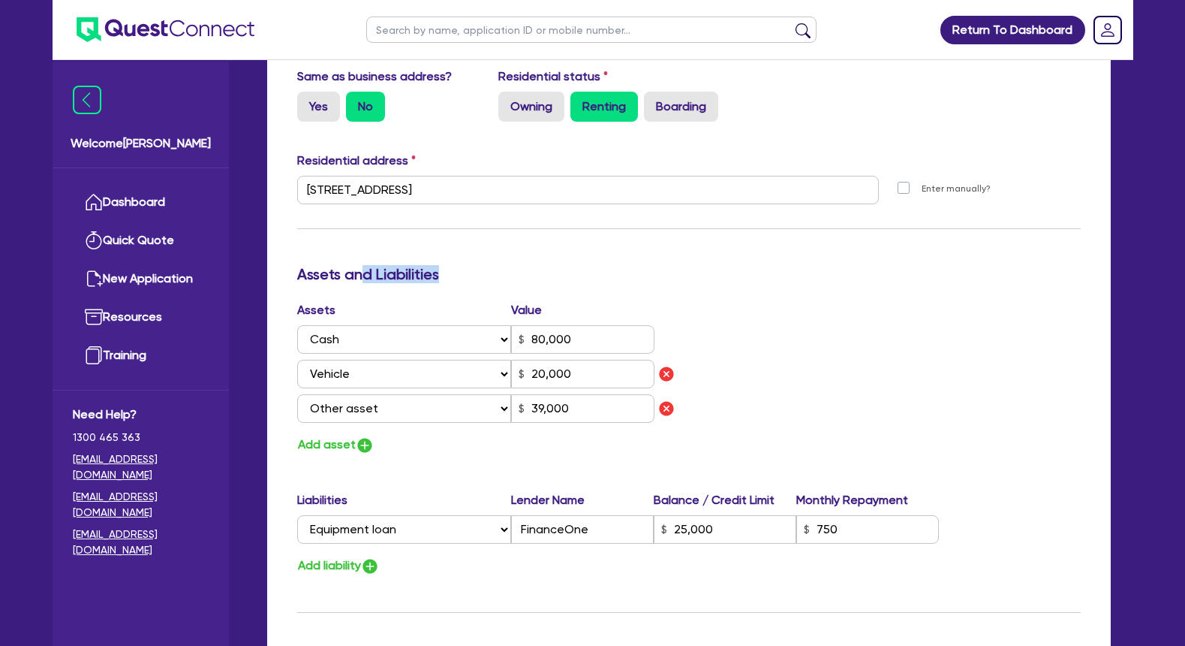
drag, startPoint x: 412, startPoint y: 275, endPoint x: 452, endPoint y: 275, distance: 39.8
click at [452, 275] on h3 "Assets and Liabilities" at bounding box center [689, 274] width 784 height 18
click at [586, 333] on input "80,000" at bounding box center [582, 339] width 143 height 29
click at [511, 329] on input "80,000" at bounding box center [582, 339] width 143 height 29
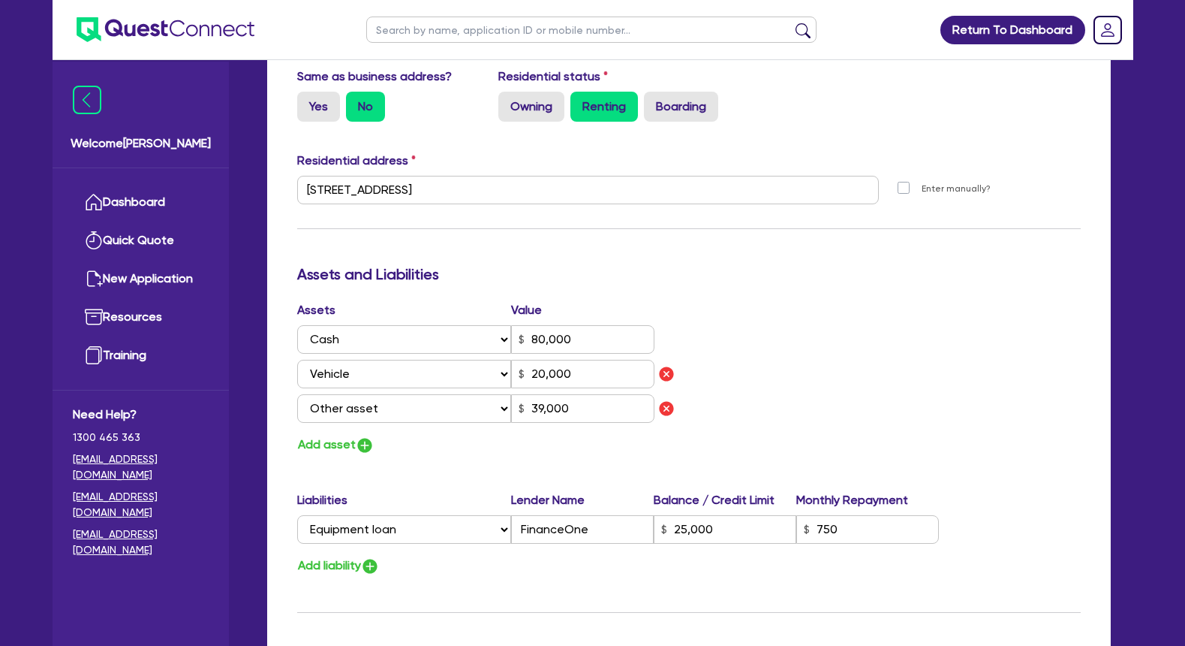
click at [547, 270] on h3 "Assets and Liabilities" at bounding box center [689, 274] width 784 height 18
click at [297, 360] on select "Select Asset Cash Property Investment property Vehicle Truck Trailer Equipment …" at bounding box center [404, 374] width 215 height 29
click option "Vehicle" at bounding box center [0, 0] width 0 height 0
click at [336, 435] on button "Add asset" at bounding box center [335, 445] width 77 height 20
type input "1"
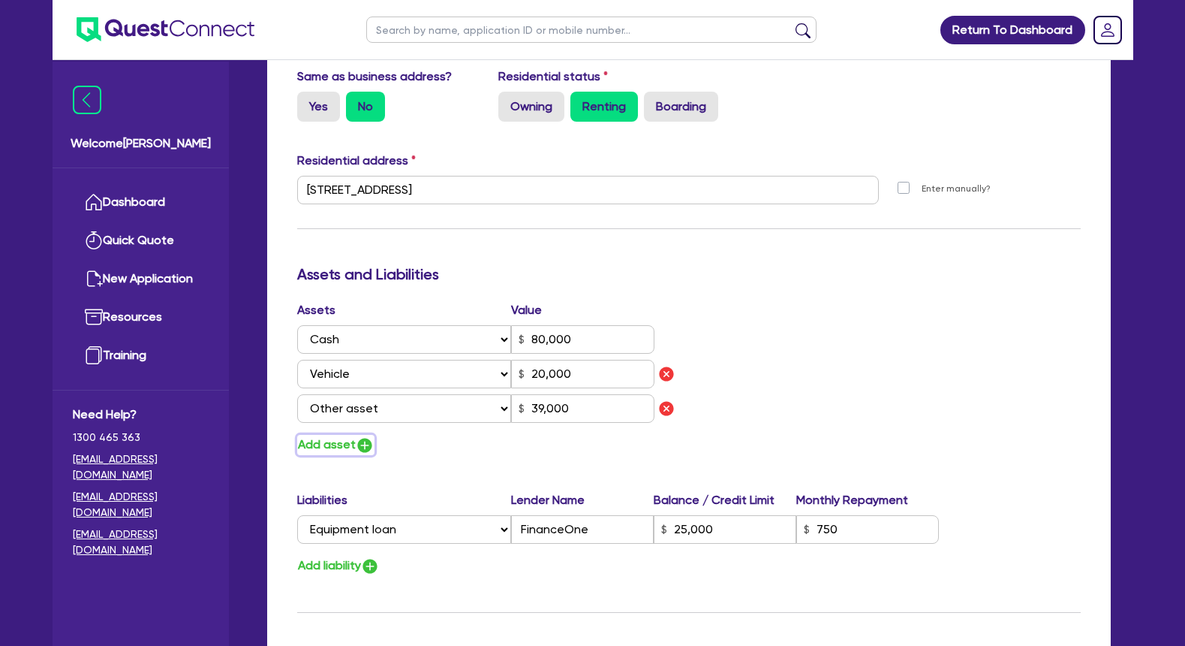
type input "0412 773 991"
type input "80,000"
type input "20,000"
type input "39,000"
type input "25,000"
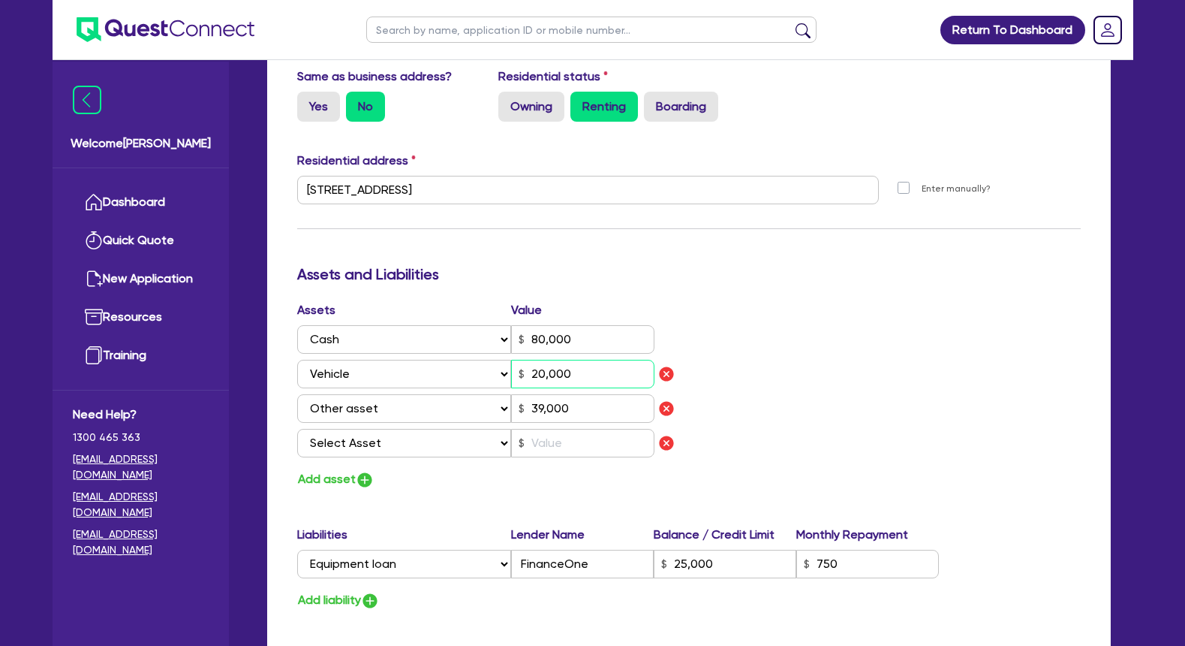
click at [589, 375] on input "20,000" at bounding box center [582, 374] width 143 height 29
click at [858, 409] on div "Assets Value Select Asset Cash Property Investment property Vehicle Truck Trail…" at bounding box center [689, 395] width 806 height 188
click at [297, 394] on select "Select Asset Cash Property Investment property Vehicle Truck Trailer Equipment …" at bounding box center [404, 408] width 215 height 29
click option "Other asset" at bounding box center [0, 0] width 0 height 0
click at [795, 377] on div "Assets Value Select Asset Cash Property Investment property Vehicle Truck Trail…" at bounding box center [689, 395] width 806 height 188
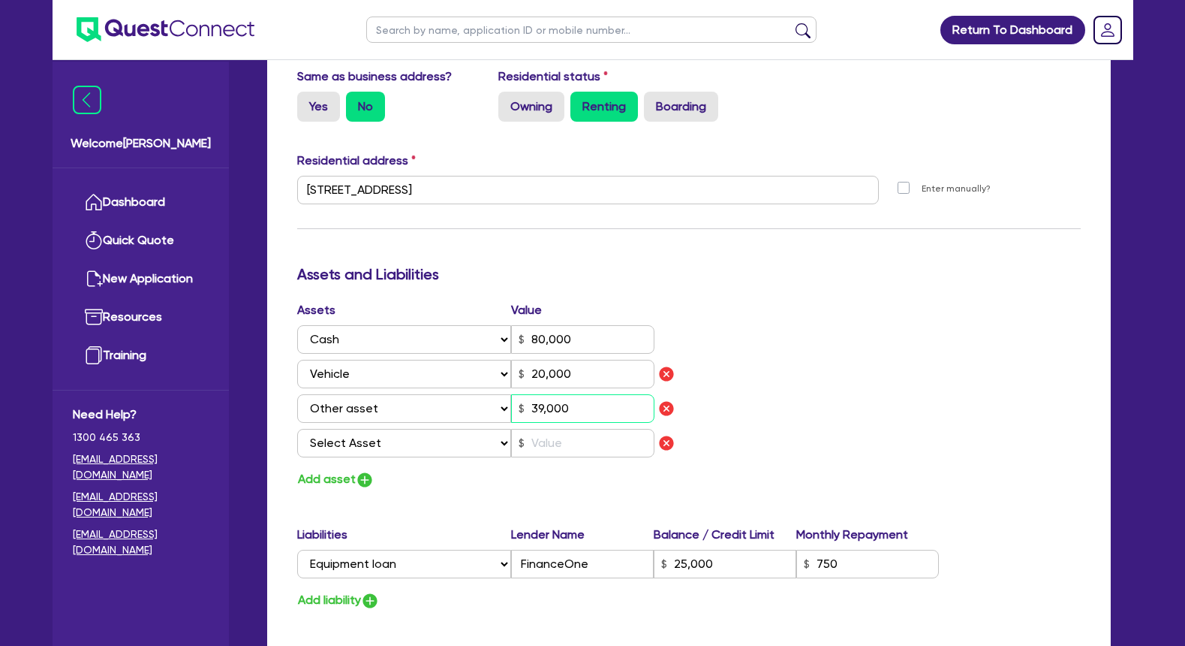
drag, startPoint x: 601, startPoint y: 403, endPoint x: 513, endPoint y: 403, distance: 87.8
click at [513, 403] on input "39,000" at bounding box center [582, 408] width 143 height 29
type input "1"
type input "0412 773 991"
type input "80,000"
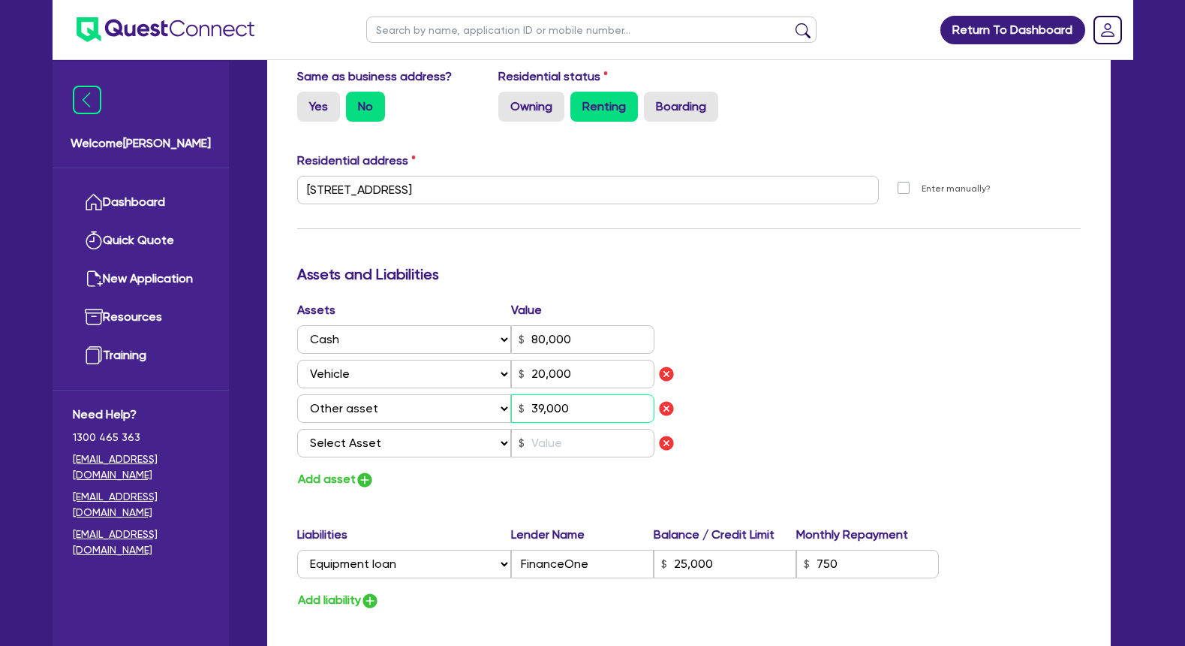
type input "20,000"
type input "4"
type input "25,000"
type input "1"
type input "0412 773 991"
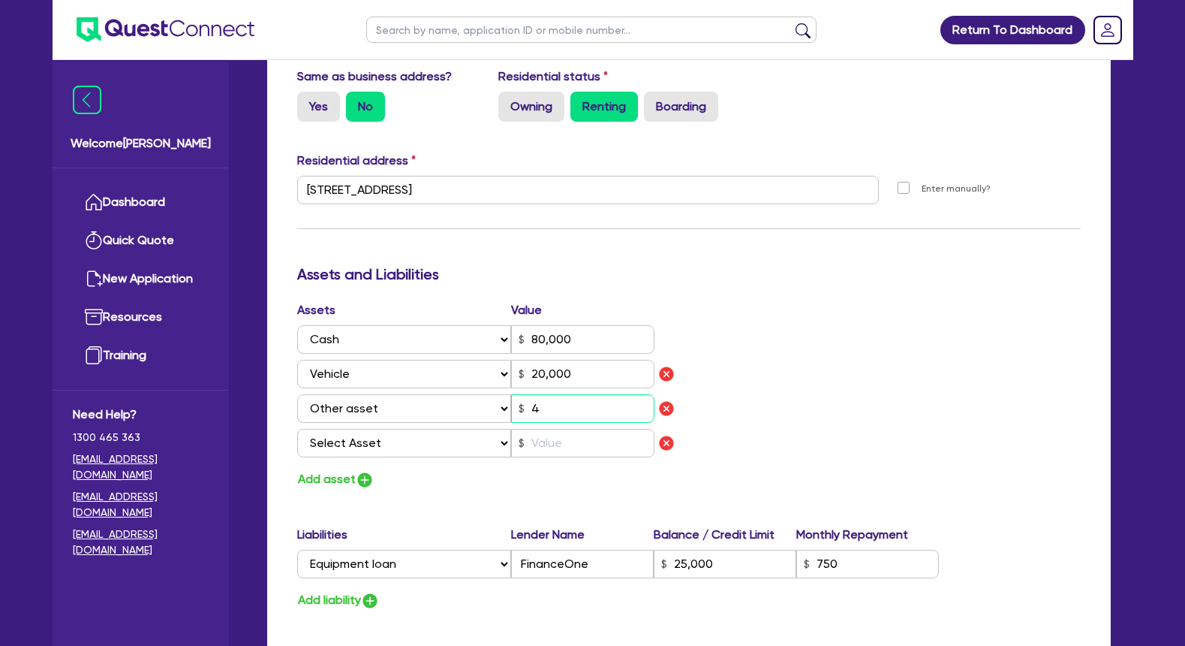
type input "80,000"
type input "20,000"
type input "45"
type input "25,000"
type input "1"
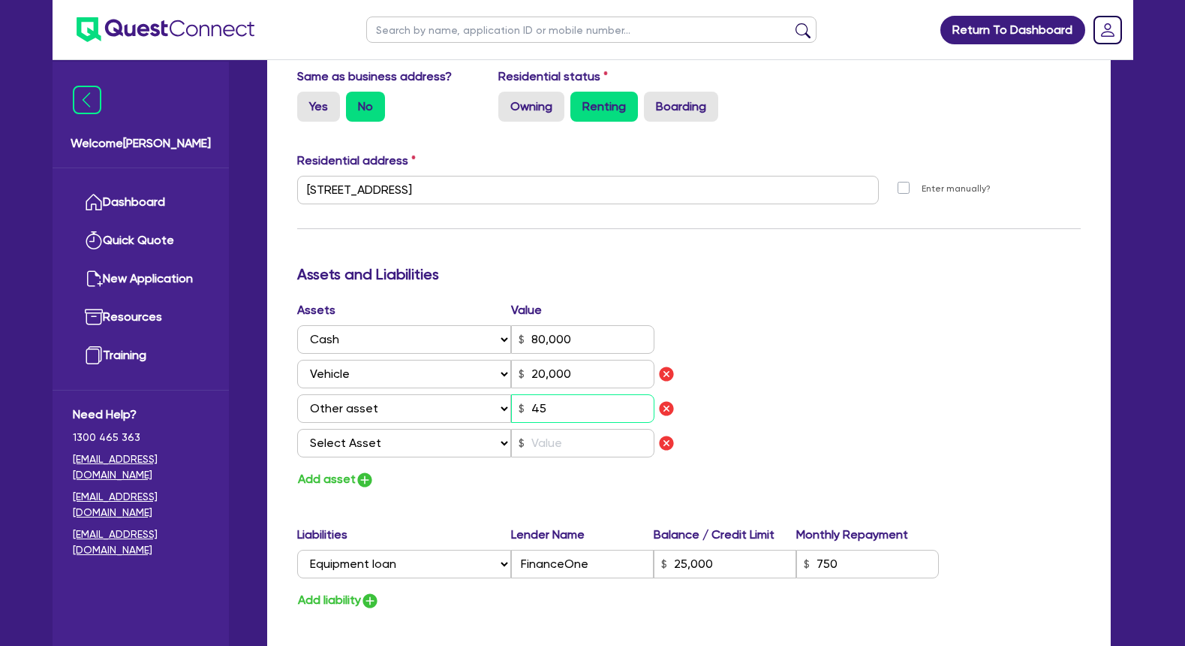
type input "0412 773 991"
type input "80,000"
type input "20,000"
type input "450"
type input "25,000"
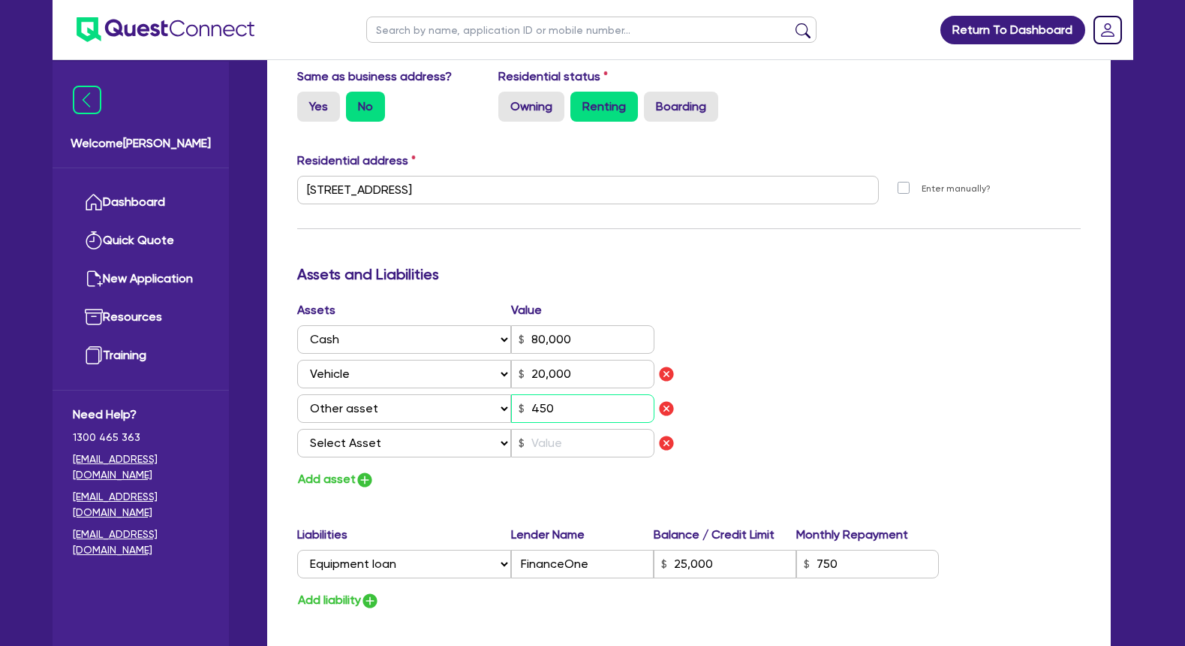
type input "1"
type input "0412 773 991"
type input "80,000"
type input "20,000"
type input "4,500"
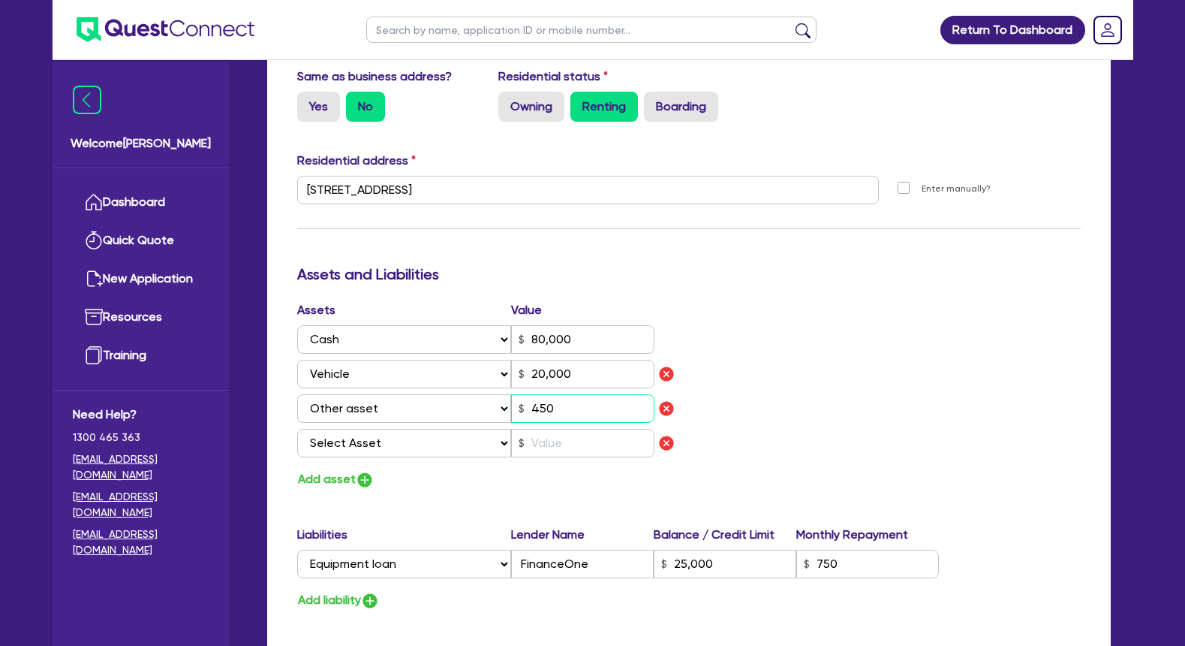
type input "25,000"
type input "1"
type input "0412 773 991"
type input "80,000"
type input "20,000"
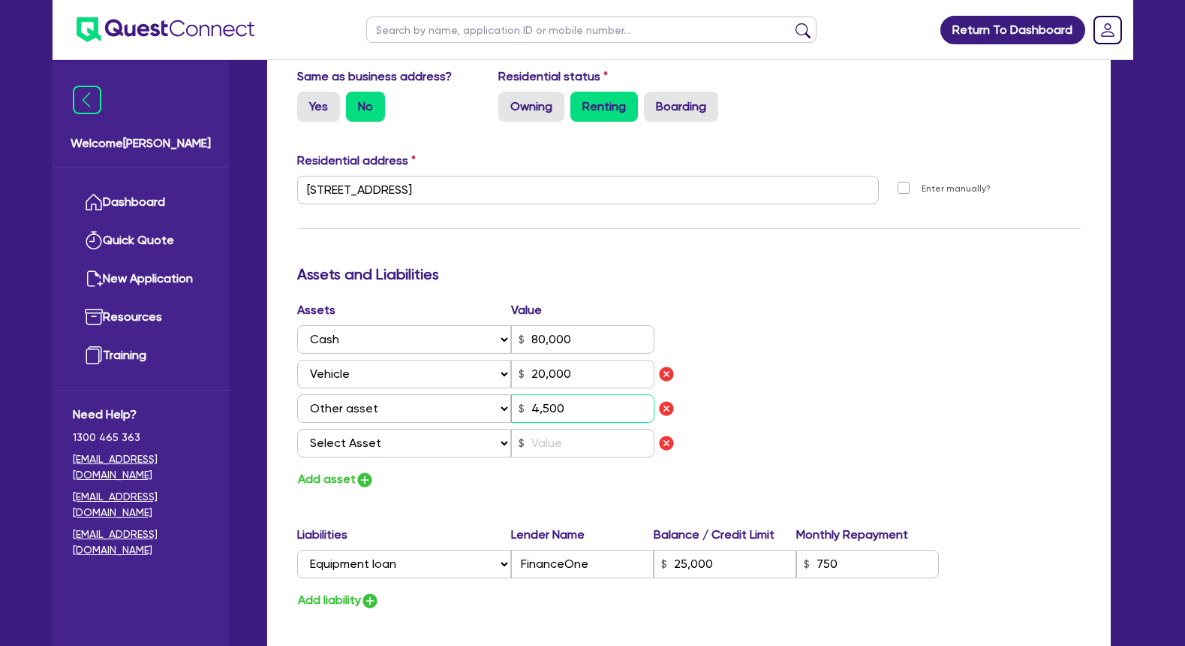
type input "45,000"
type input "25,000"
type input "45,000"
drag, startPoint x: 815, startPoint y: 395, endPoint x: 571, endPoint y: 440, distance: 248.1
click at [802, 396] on div "Assets Value Select Asset Cash Property Investment property Vehicle Truck Trail…" at bounding box center [689, 395] width 806 height 188
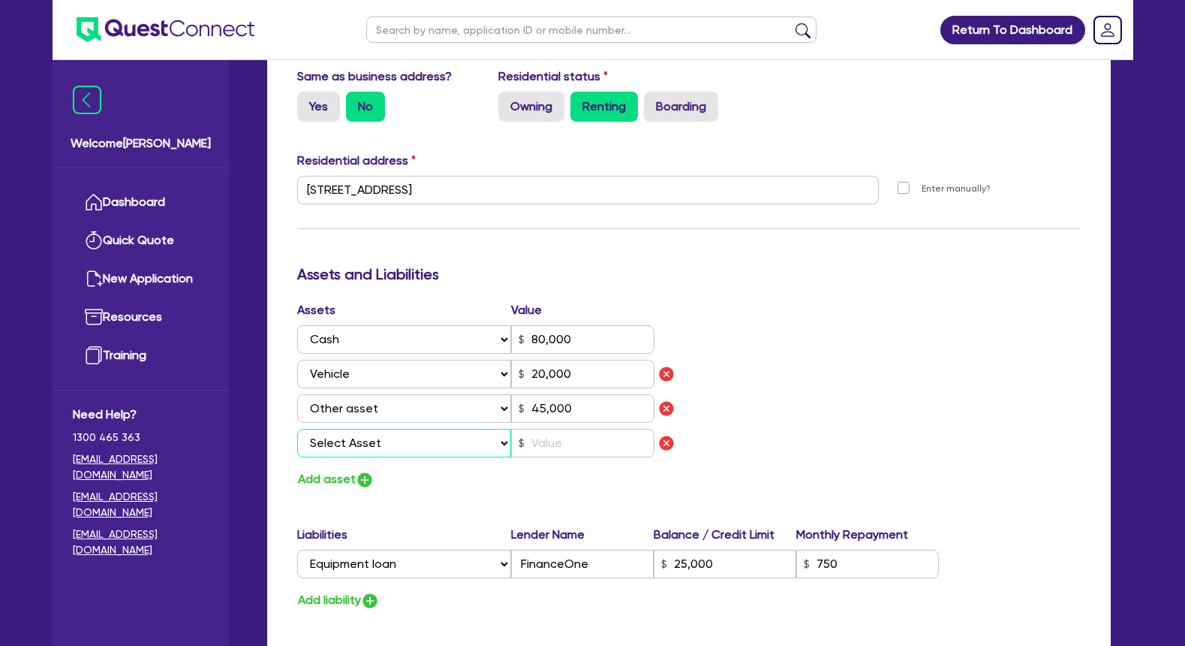
click at [297, 429] on select "Select Asset Cash Property Investment property Vehicle Truck Trailer Equipment …" at bounding box center [404, 443] width 215 height 29
select select "EQUIPMENT"
click option "Equipment" at bounding box center [0, 0] width 0 height 0
type input "1"
type input "0412 773 991"
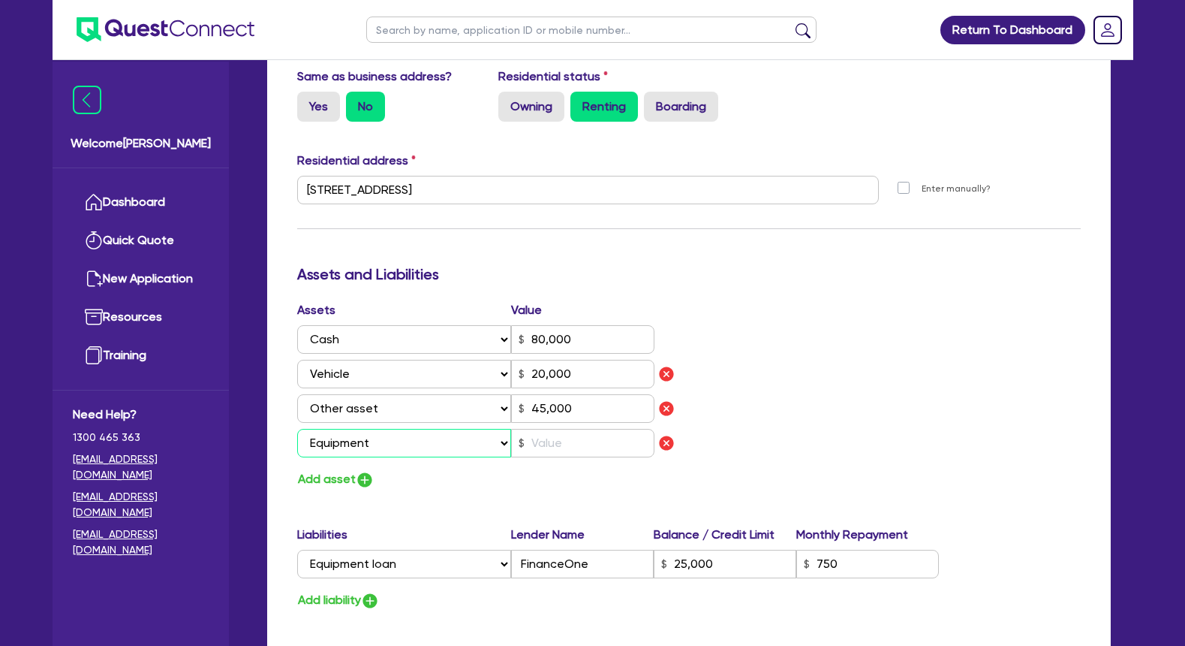
type input "80,000"
type input "20,000"
type input "45,000"
type input "25,000"
click at [580, 435] on input "text" at bounding box center [582, 443] width 143 height 29
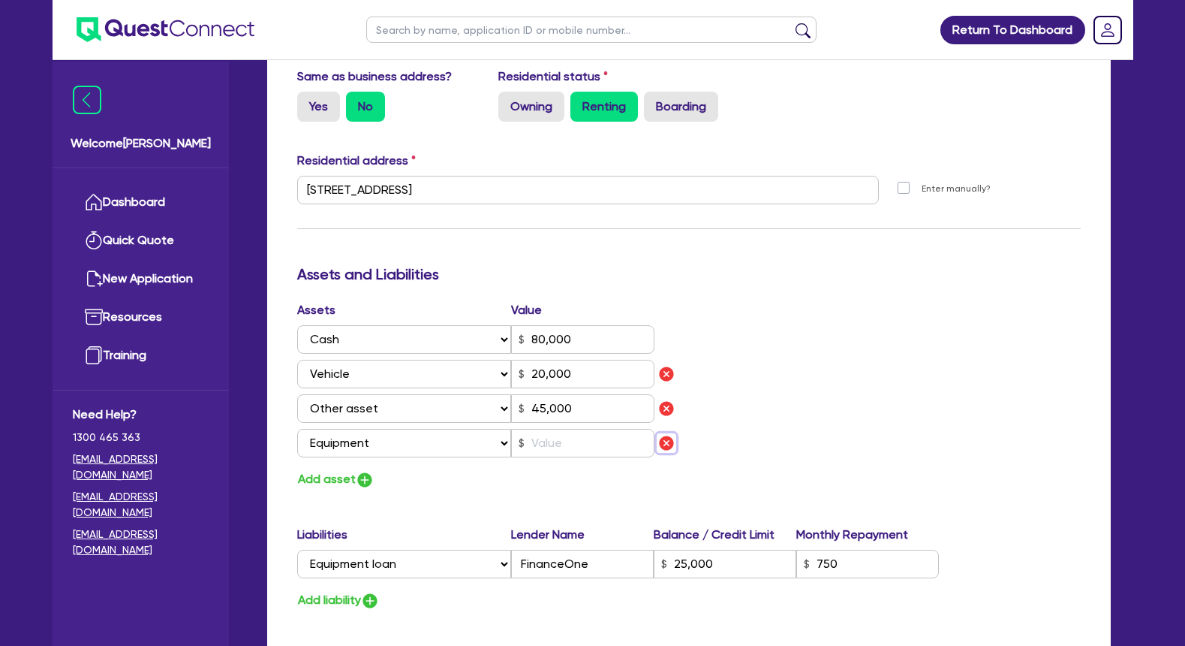
click at [664, 444] on img "button" at bounding box center [667, 443] width 18 height 18
type input "1"
type input "0412 773 991"
type input "80,000"
type input "20,000"
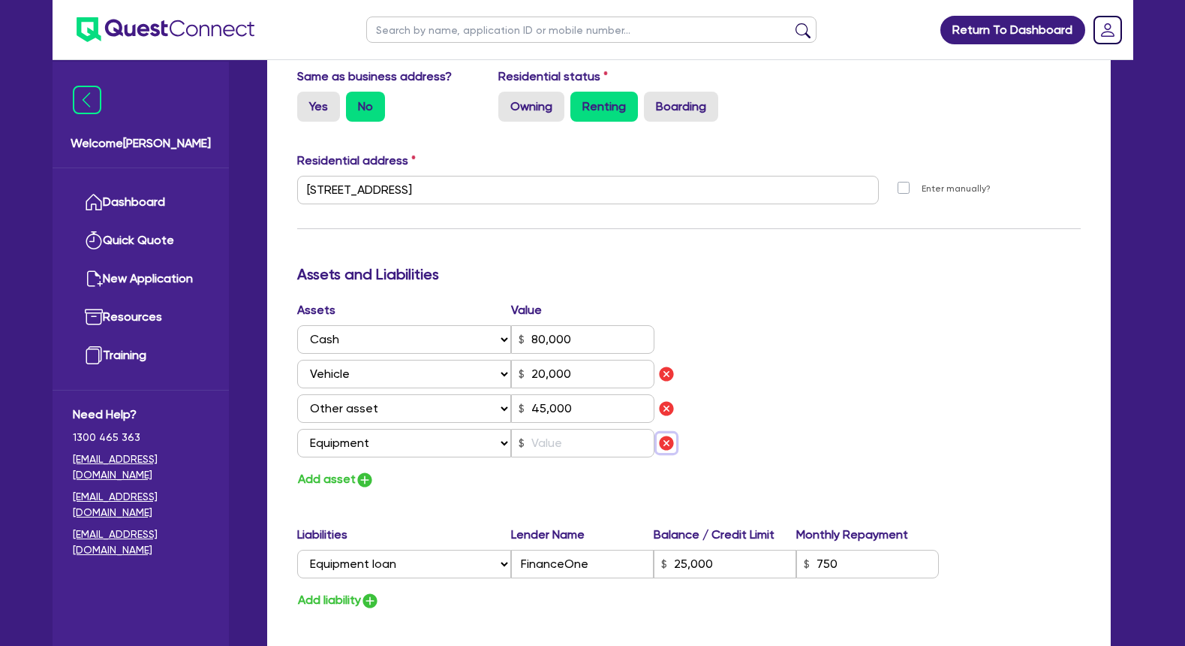
type input "45,000"
type input "25,000"
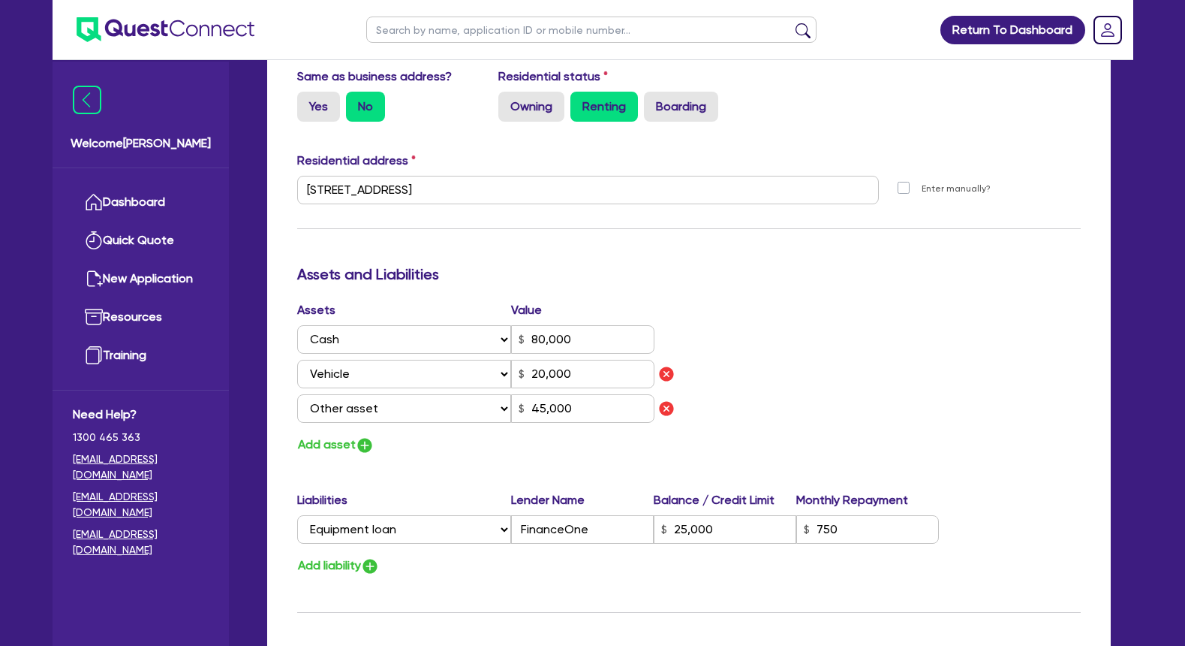
click at [756, 432] on div "Assets Value Select Asset Cash Property Investment property Vehicle Truck Trail…" at bounding box center [689, 378] width 806 height 154
click at [345, 561] on button "Add liability" at bounding box center [338, 566] width 83 height 20
type input "1"
type input "0412 773 991"
type input "80,000"
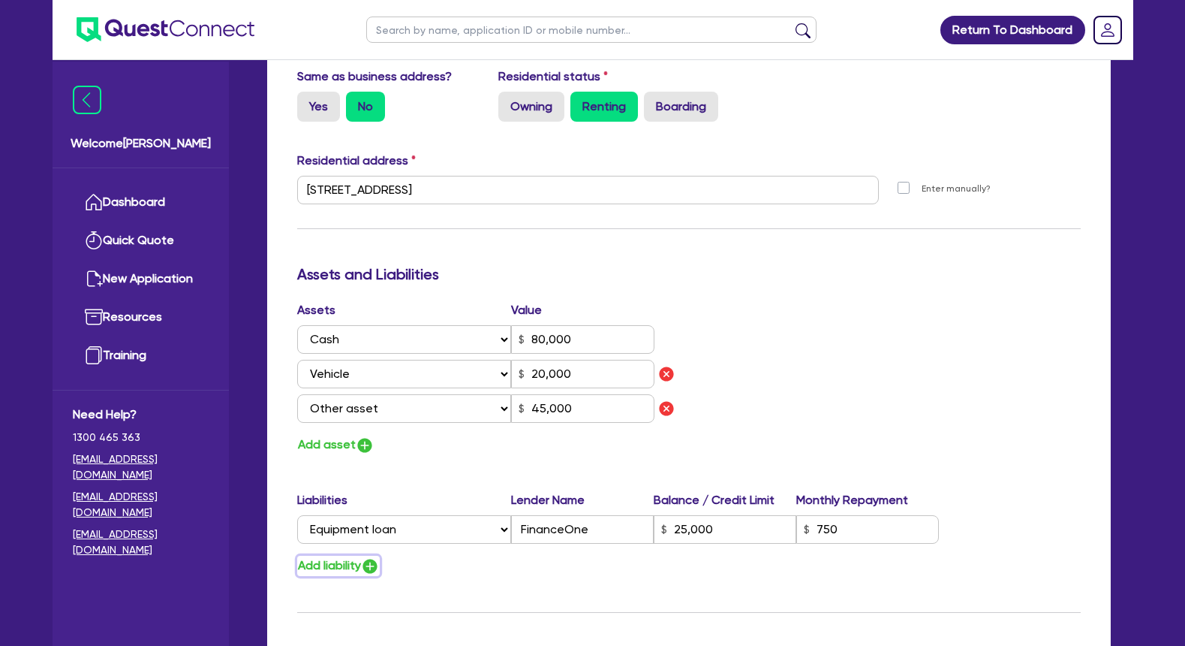
type input "20,000"
type input "45,000"
type input "25,000"
click at [297, 550] on select "Select Liability Credit card Mortgage Investment property loan Vehicle loan Tru…" at bounding box center [404, 564] width 214 height 29
select select "EQUIPMENT_LOAN"
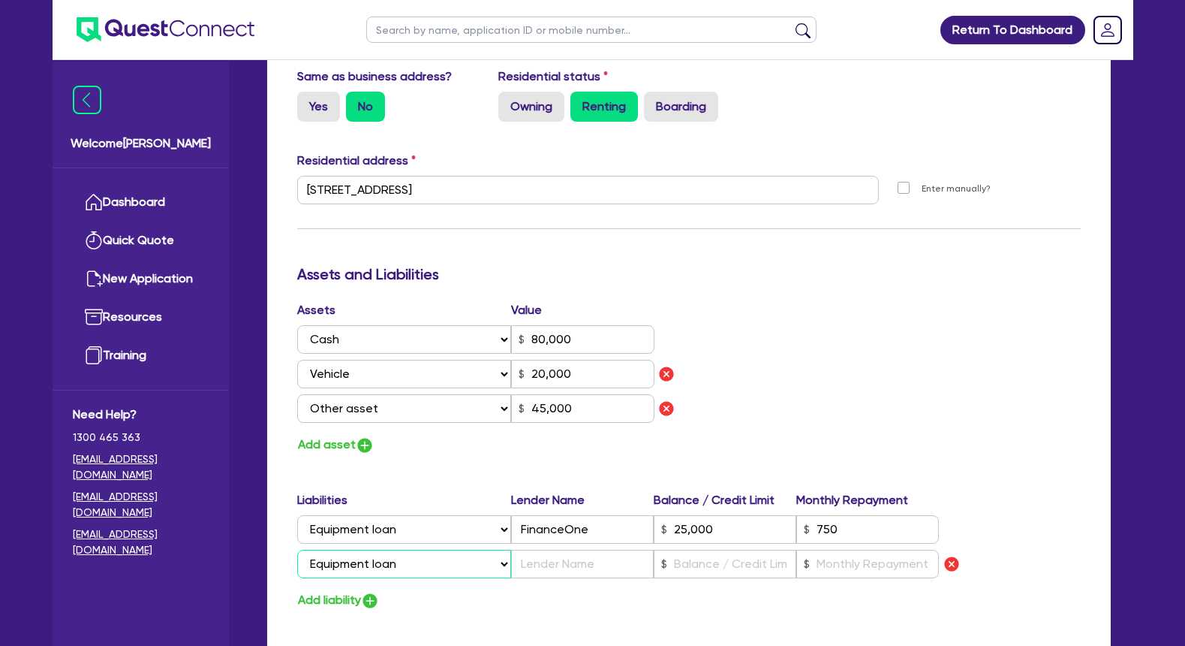
click option "Equipment loan" at bounding box center [0, 0] width 0 height 0
type input "1"
type input "0412 773 991"
type input "80,000"
type input "20,000"
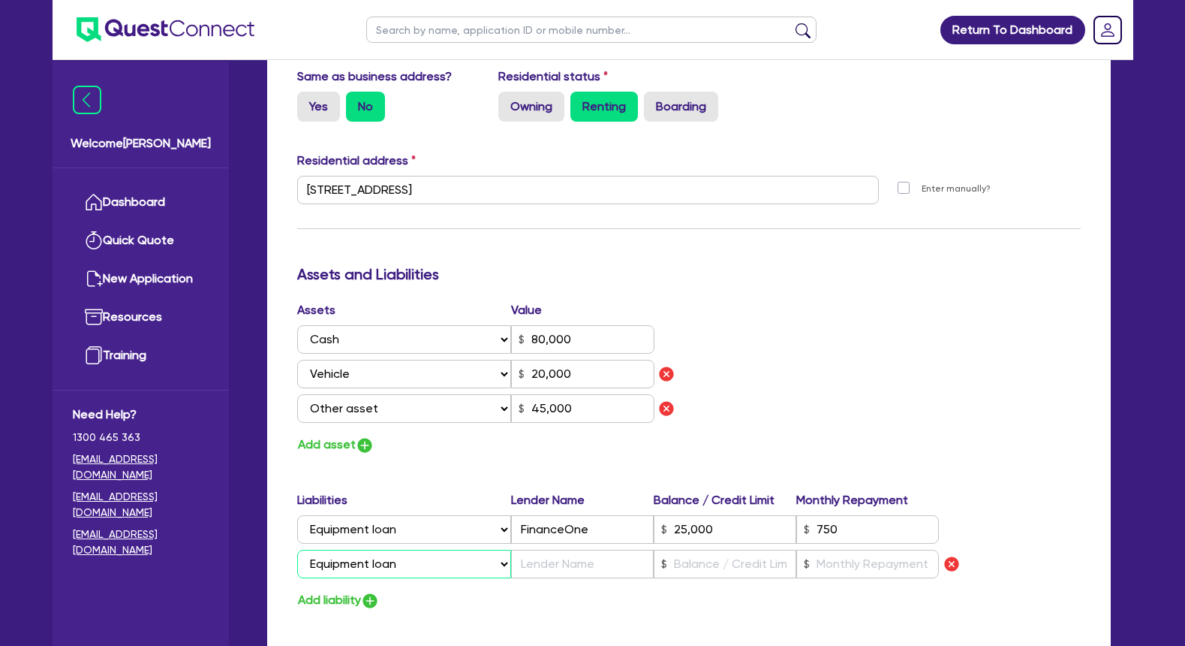
type input "45,000"
type input "25,000"
click at [345, 602] on button "Add liability" at bounding box center [338, 600] width 83 height 20
type input "1"
type input "0412 773 991"
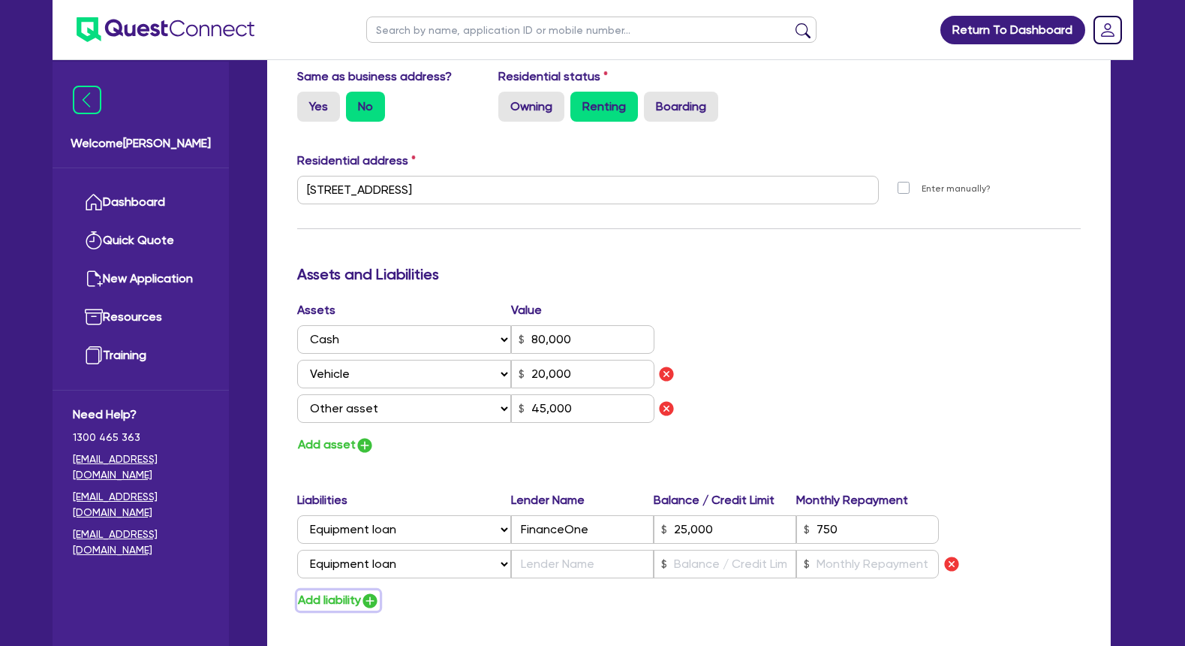
type input "80,000"
type input "20,000"
type input "45,000"
type input "25,000"
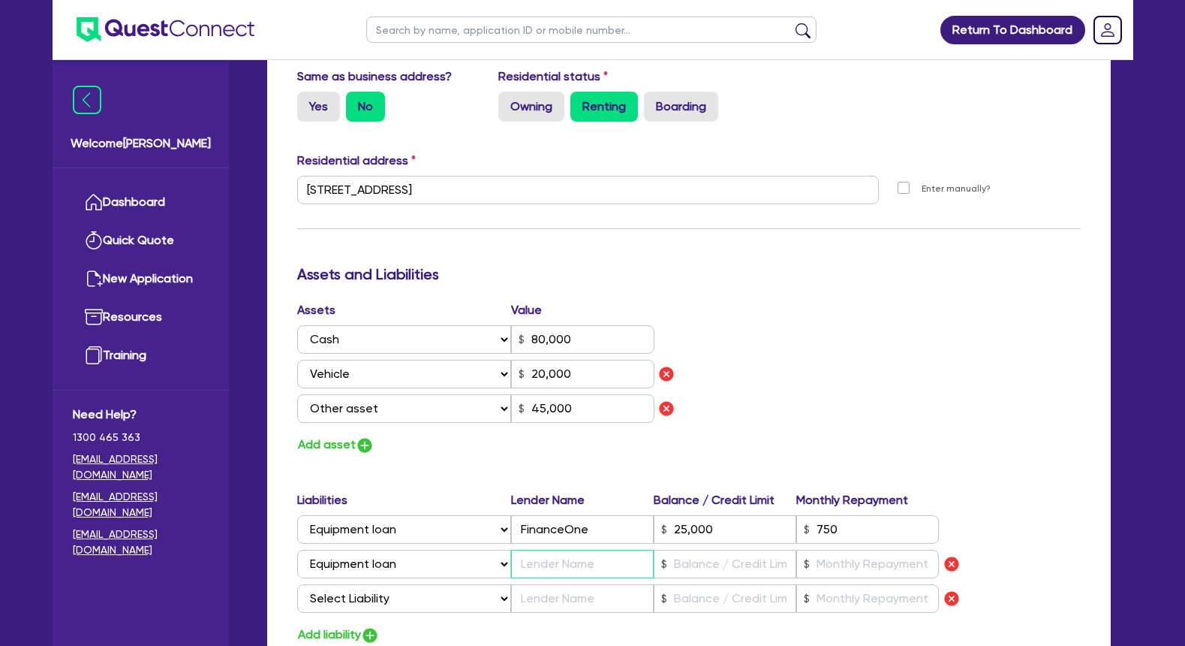
click at [559, 563] on input "text" at bounding box center [582, 564] width 143 height 29
type input "1"
type input "0412 773 991"
type input "80,000"
type input "20,000"
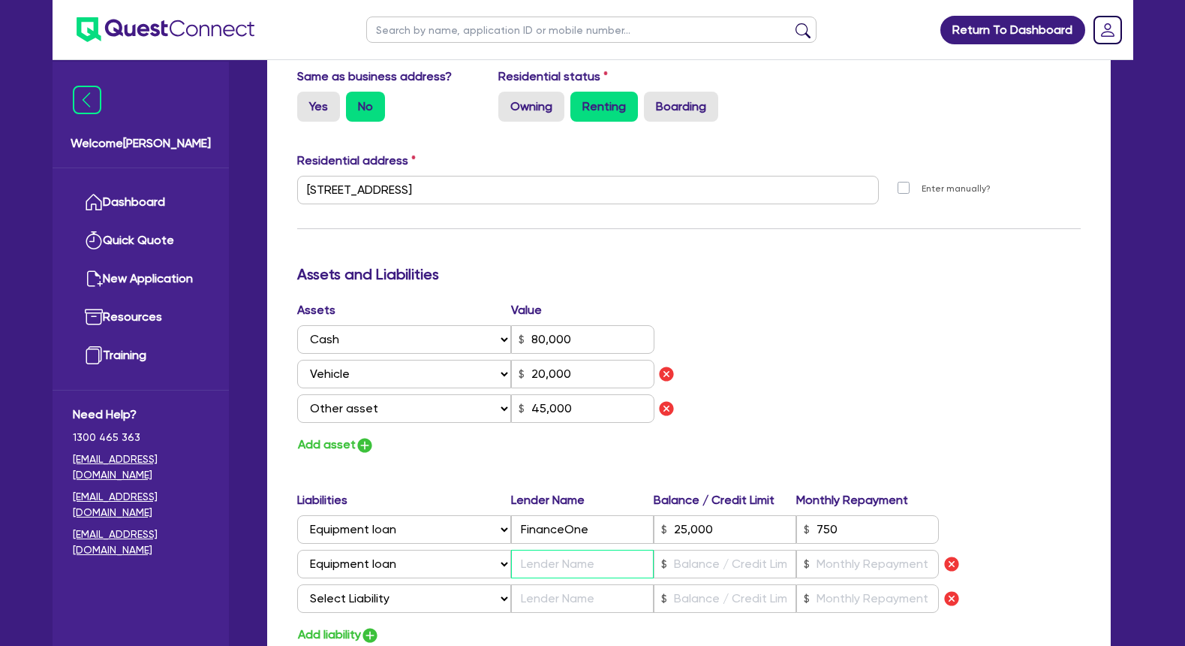
type input "45,000"
type input "25,000"
type input "G"
type input "1"
type input "0412 773 991"
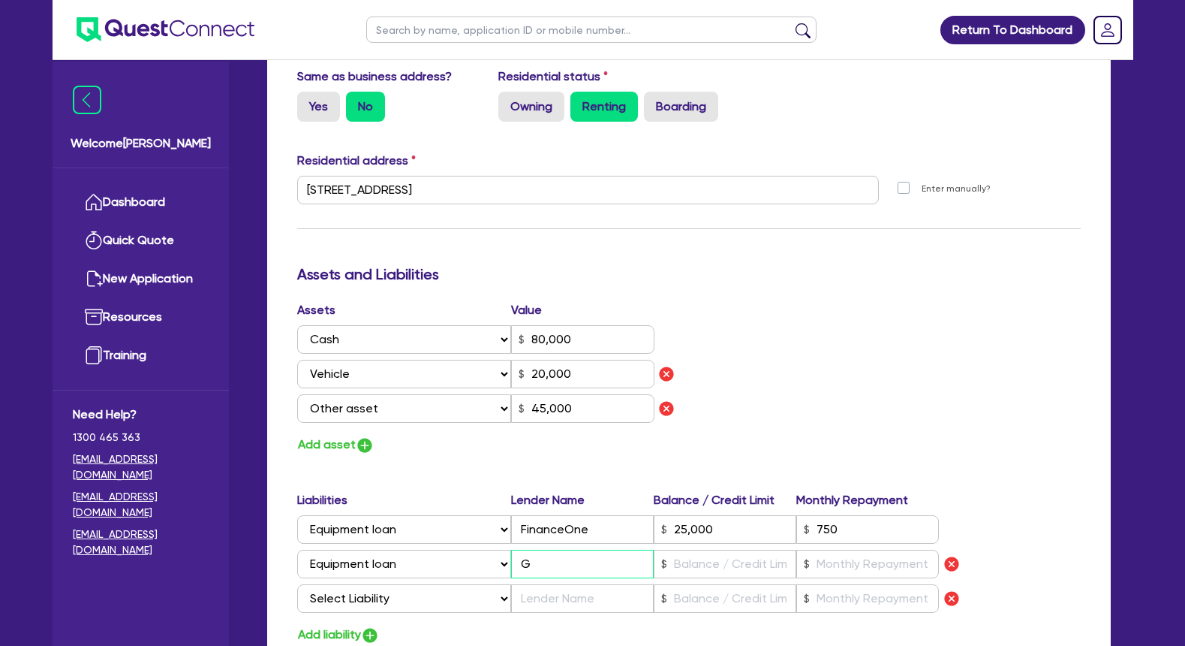
type input "80,000"
type input "20,000"
type input "45,000"
type input "25,000"
type input "Gr"
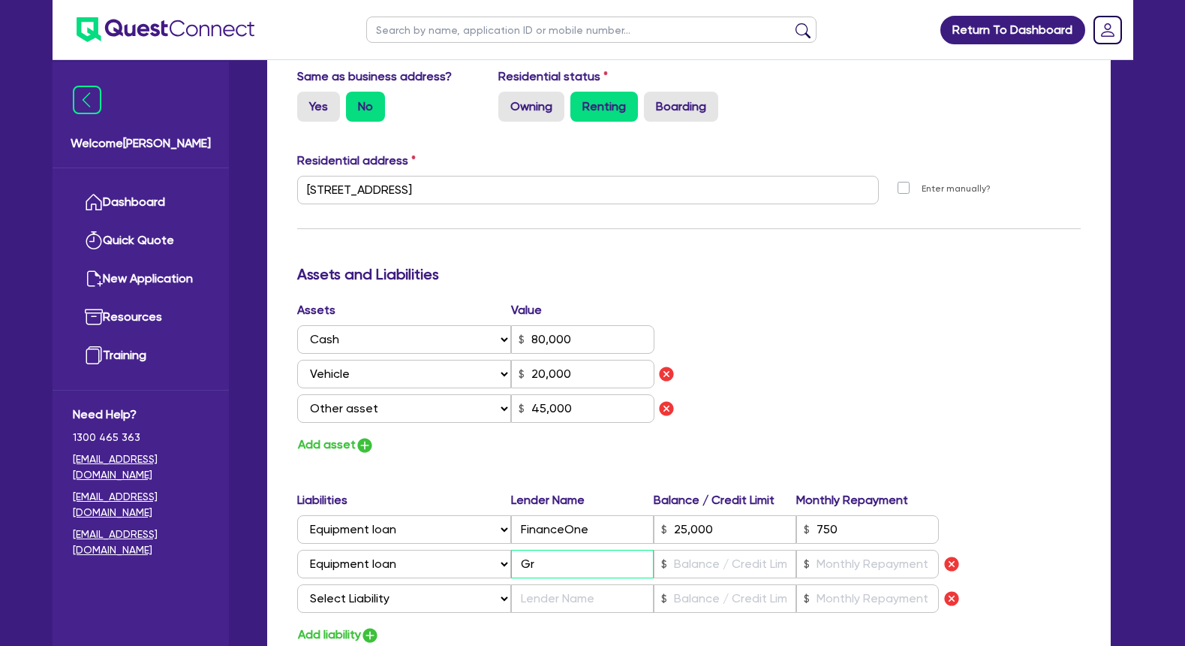
type input "1"
type input "0412 773 991"
type input "80,000"
type input "20,000"
type input "45,000"
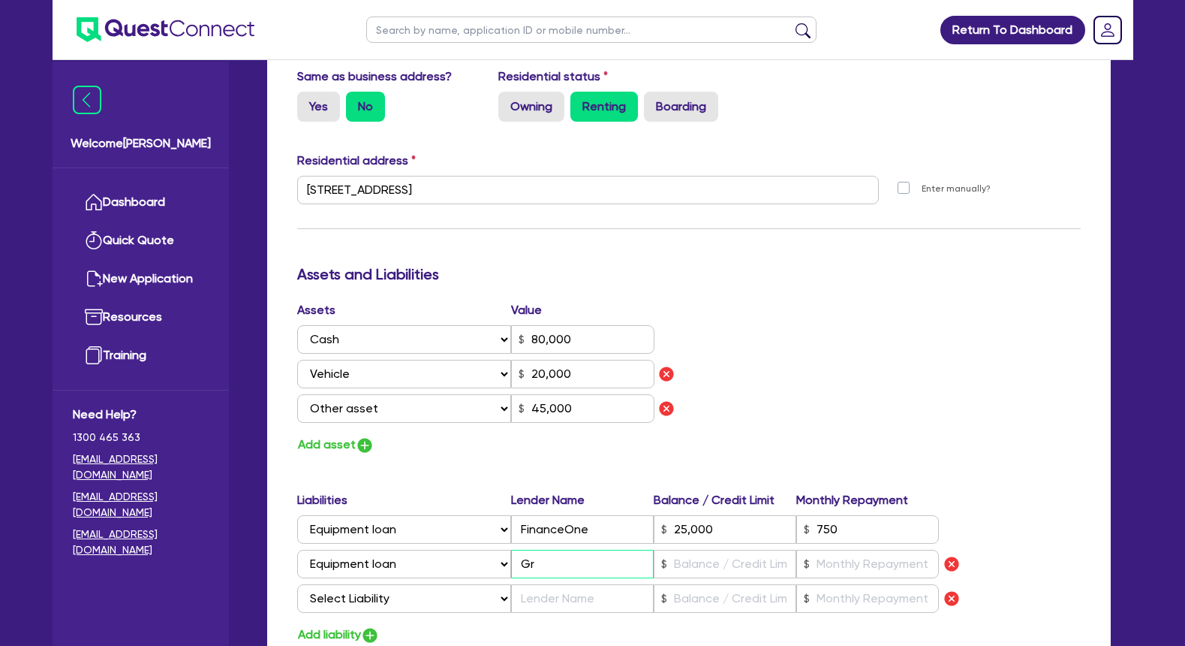
type input "25,000"
type input "Gre"
type input "1"
type input "0412 773 991"
type input "80,000"
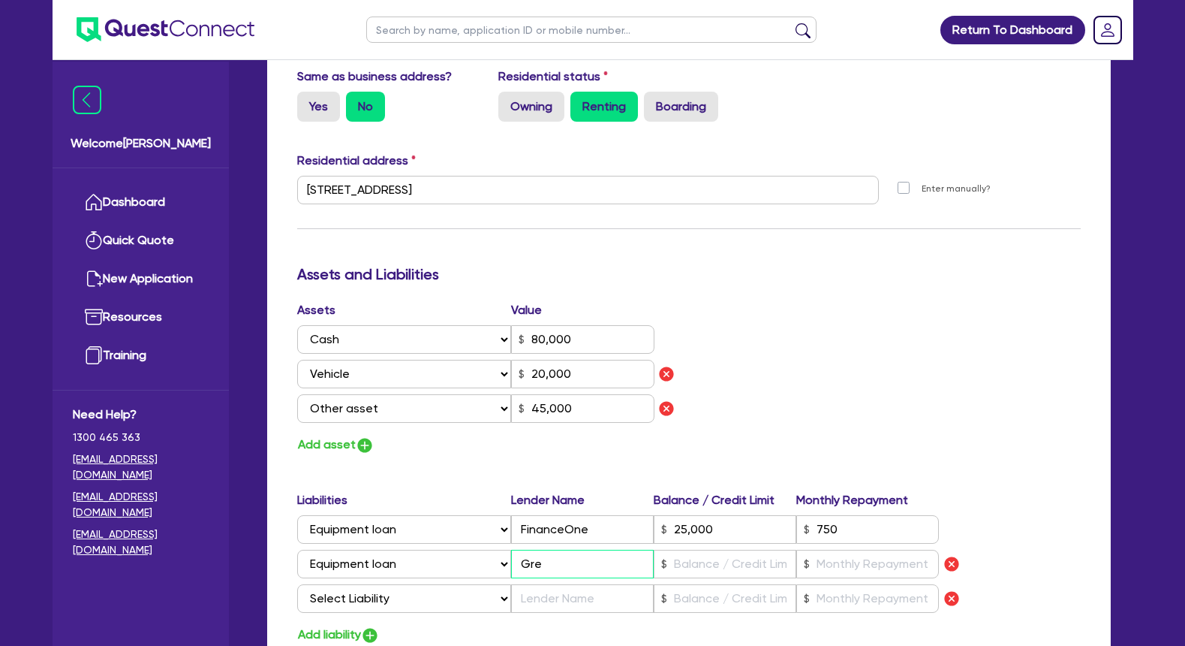
type input "20,000"
type input "45,000"
type input "25,000"
drag, startPoint x: 579, startPoint y: 564, endPoint x: 519, endPoint y: 563, distance: 60.1
click at [519, 563] on input "[PERSON_NAME]" at bounding box center [582, 564] width 143 height 29
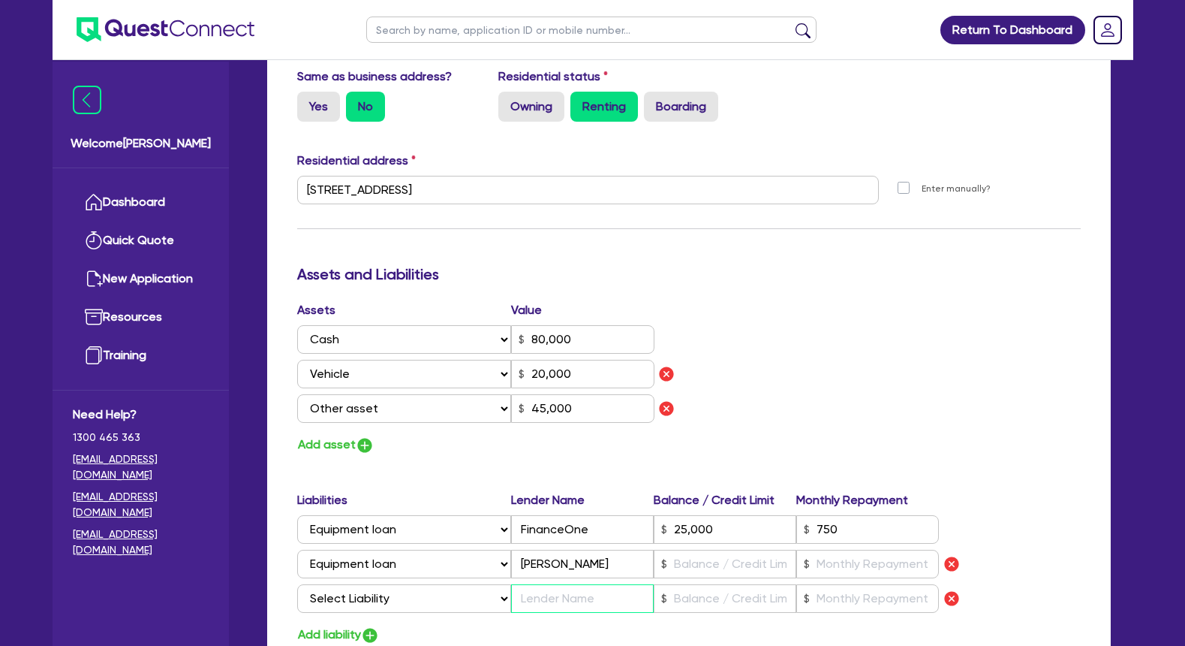
click at [568, 596] on input "text" at bounding box center [582, 598] width 143 height 29
paste input "[PERSON_NAME]"
click at [828, 425] on div "Assets Value Select Asset Cash Property Investment property Vehicle Truck Trail…" at bounding box center [689, 378] width 806 height 154
click at [747, 565] on input "text" at bounding box center [725, 564] width 143 height 29
click at [736, 596] on input "text" at bounding box center [725, 598] width 143 height 29
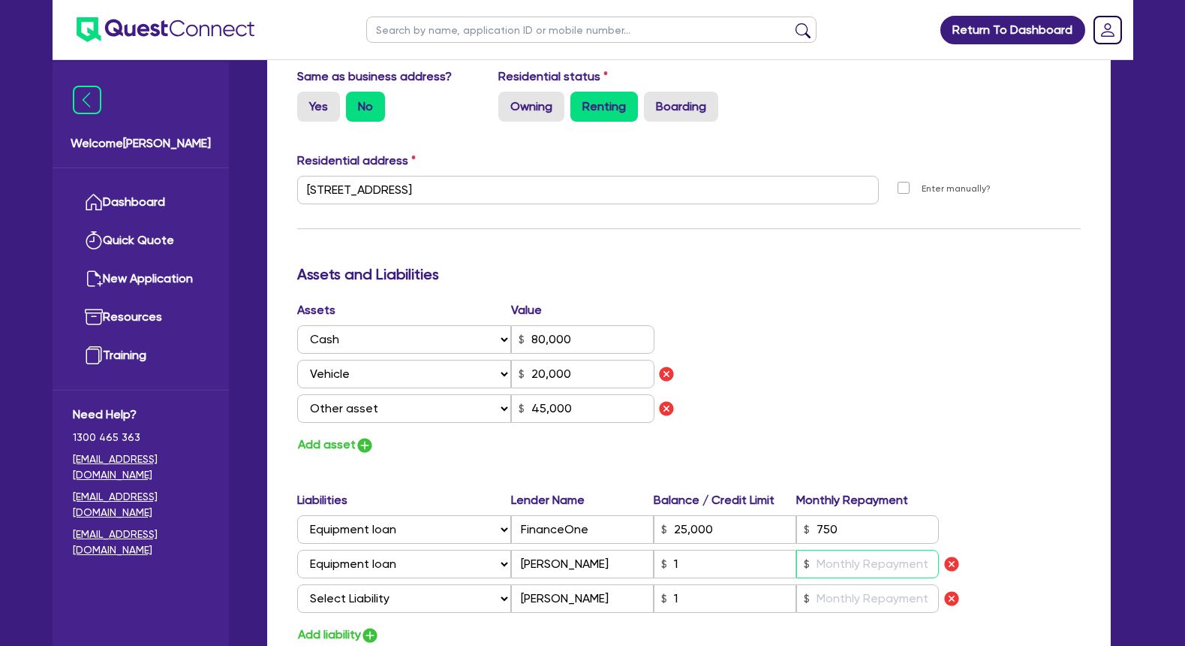
click at [845, 558] on input "text" at bounding box center [868, 564] width 143 height 29
click at [849, 595] on input "text" at bounding box center [868, 598] width 143 height 29
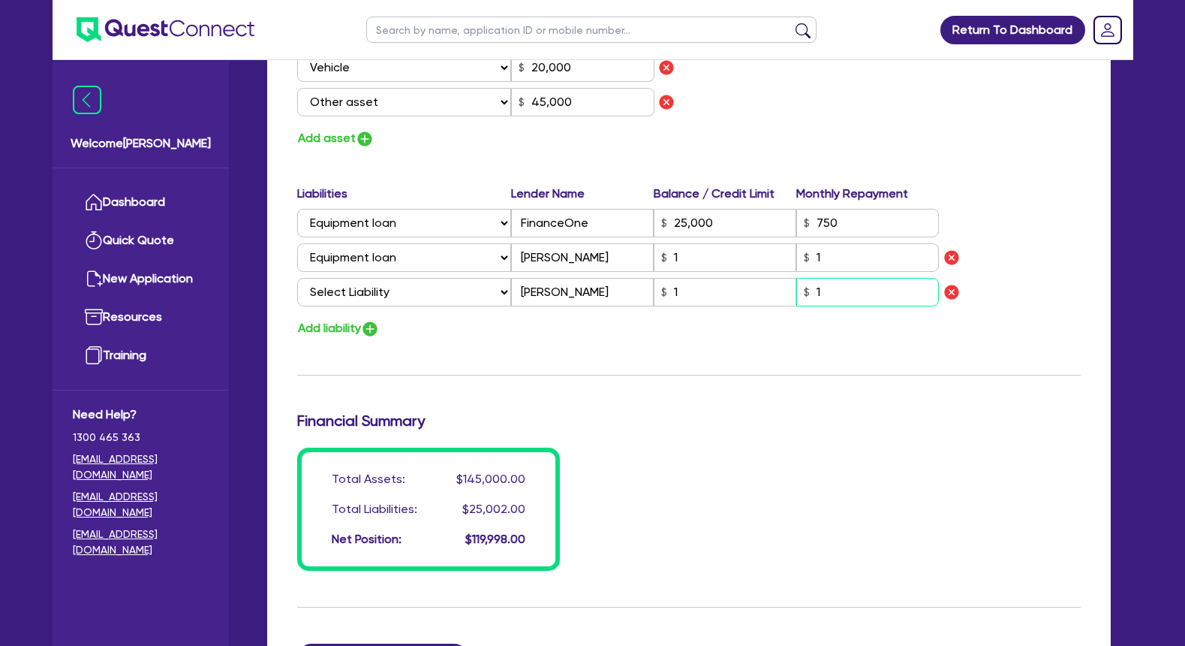
scroll to position [1245, 0]
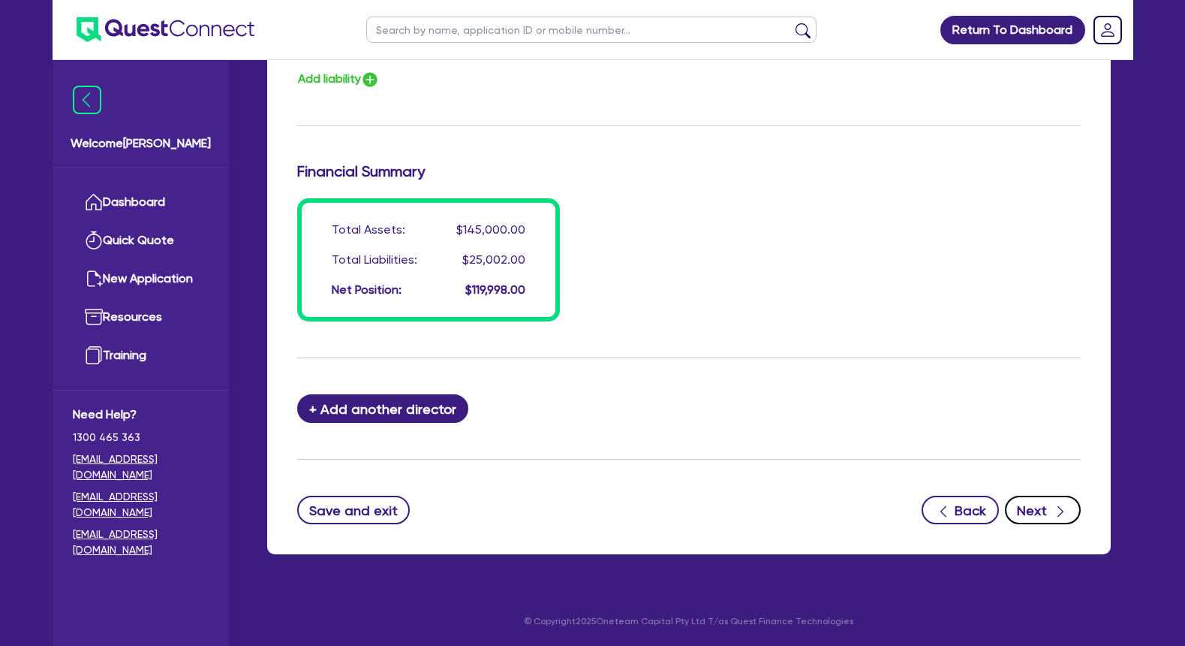
click at [1035, 512] on button "Next" at bounding box center [1043, 509] width 76 height 29
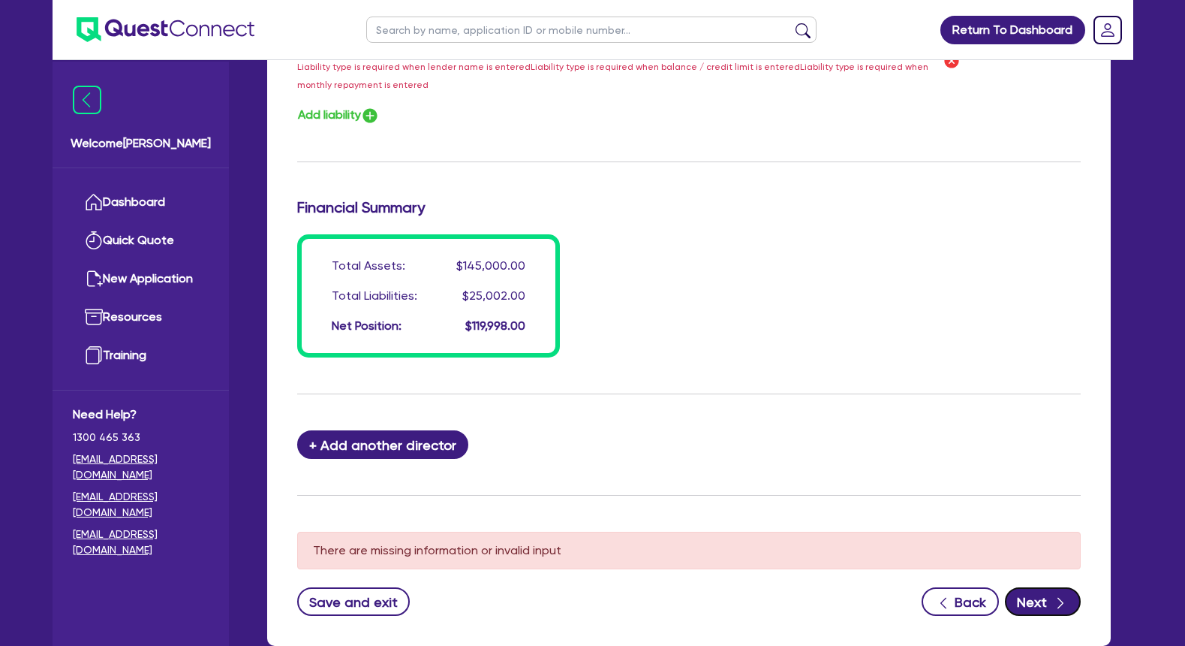
scroll to position [785, 0]
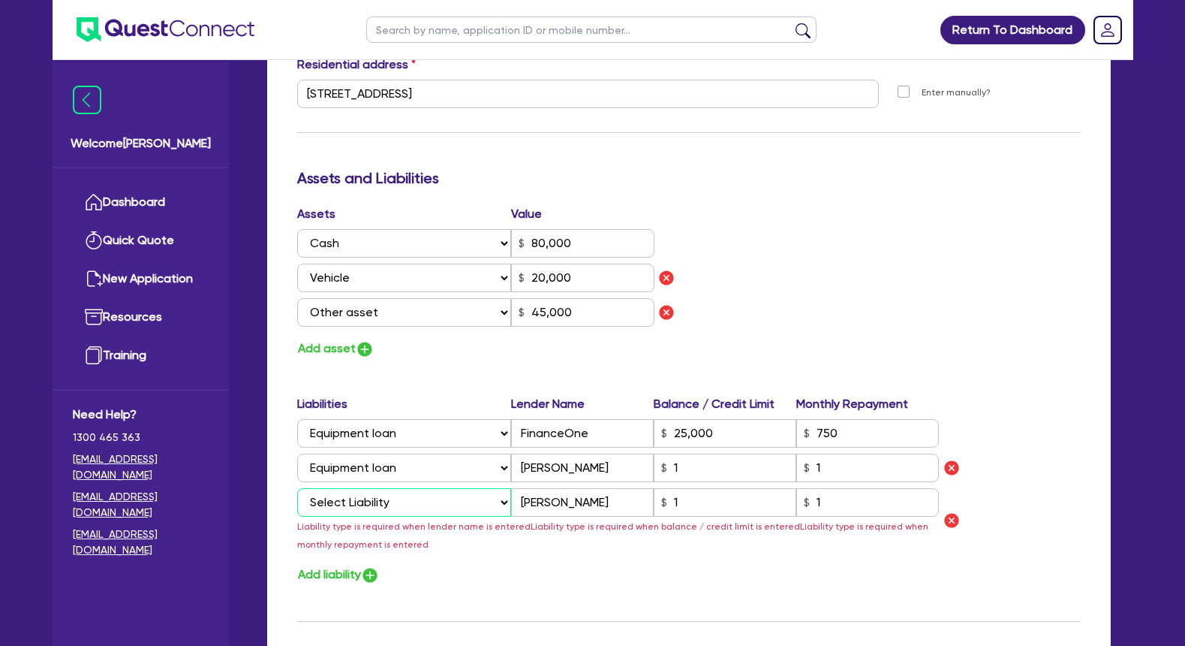
click at [297, 488] on select "Select Liability Credit card Mortgage Investment property loan Vehicle loan Tru…" at bounding box center [404, 502] width 214 height 29
click option "Equipment loan" at bounding box center [0, 0] width 0 height 0
click at [580, 349] on div "Add asset" at bounding box center [487, 349] width 403 height 20
click at [593, 357] on div "Add asset" at bounding box center [487, 349] width 403 height 20
drag, startPoint x: 735, startPoint y: 431, endPoint x: 651, endPoint y: 428, distance: 84.1
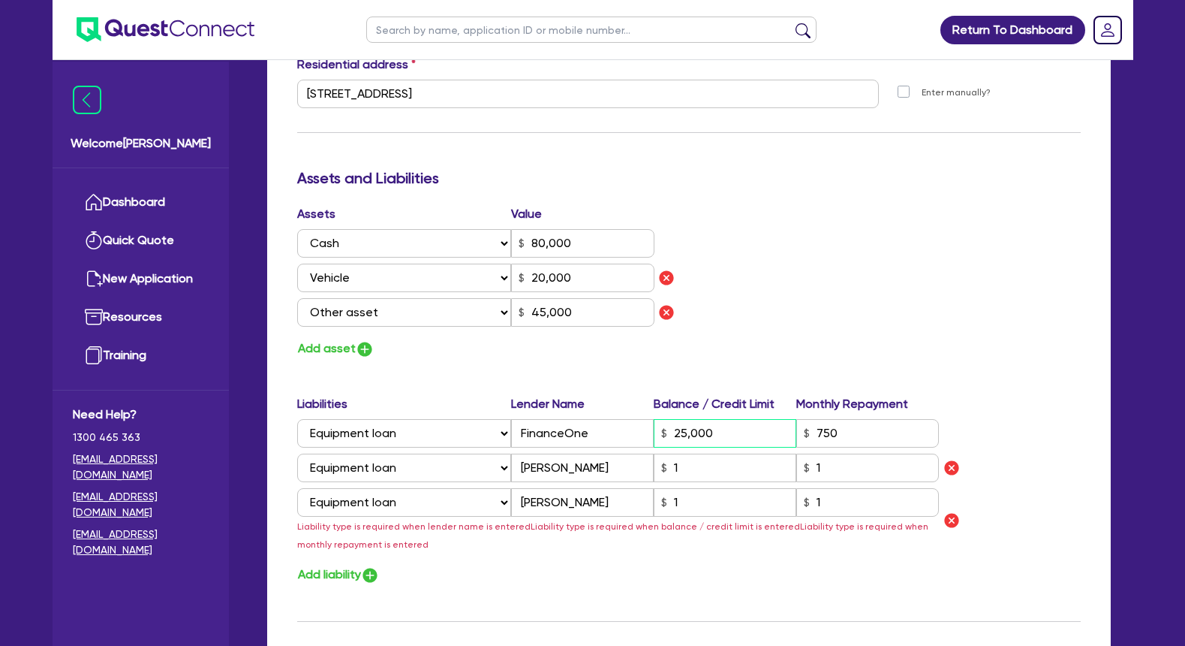
click at [654, 428] on input "25,000" at bounding box center [725, 433] width 143 height 29
click at [711, 468] on input "1" at bounding box center [725, 467] width 143 height 29
click at [330, 584] on button "Add liability" at bounding box center [338, 575] width 83 height 20
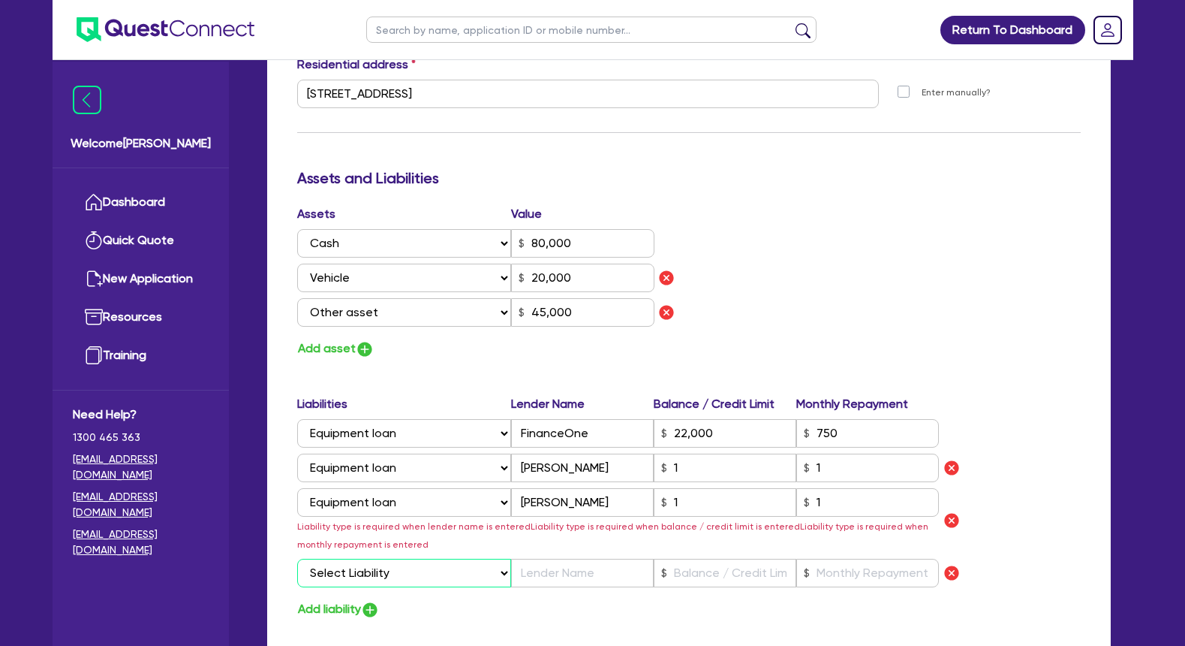
click at [297, 559] on select "Select Liability Credit card Mortgage Investment property loan Vehicle loan Tru…" at bounding box center [404, 573] width 214 height 29
click option "Equipment loan" at bounding box center [0, 0] width 0 height 0
click at [556, 571] on input "text" at bounding box center [582, 573] width 143 height 29
drag, startPoint x: 580, startPoint y: 508, endPoint x: 482, endPoint y: 499, distance: 98.8
click at [511, 499] on input "[PERSON_NAME]" at bounding box center [582, 502] width 143 height 29
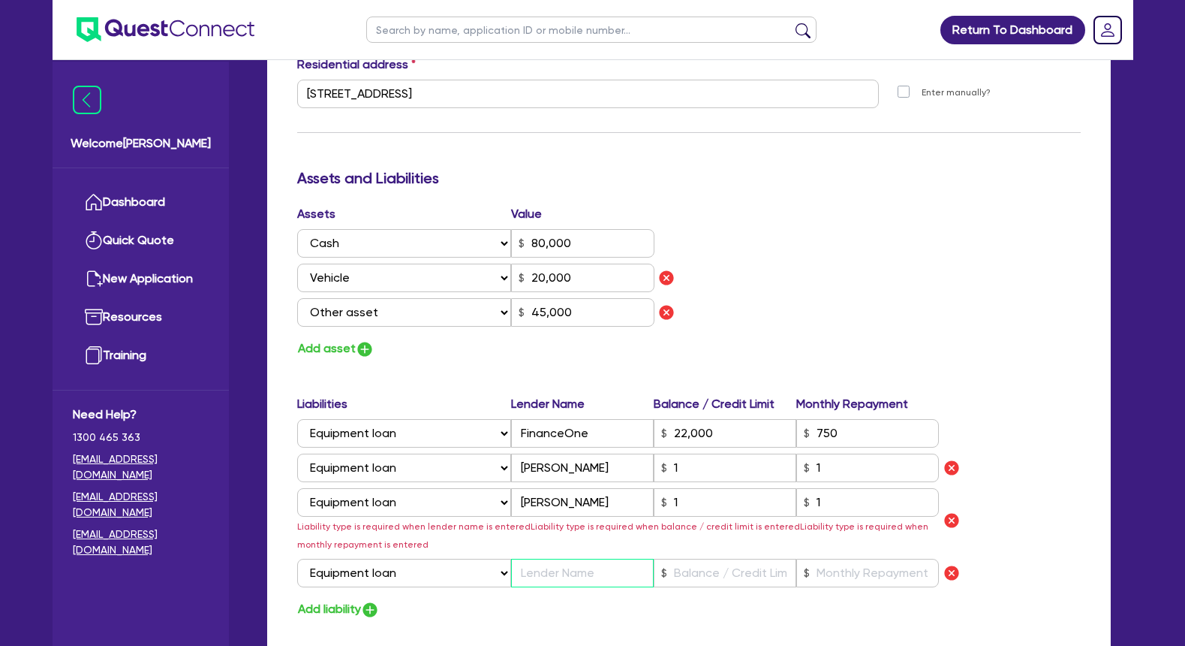
click at [547, 568] on input "text" at bounding box center [582, 573] width 143 height 29
paste input "[PERSON_NAME]"
click at [705, 471] on input "1" at bounding box center [725, 467] width 143 height 29
drag, startPoint x: 715, startPoint y: 471, endPoint x: 637, endPoint y: 471, distance: 77.3
click at [654, 471] on input "1" at bounding box center [725, 467] width 143 height 29
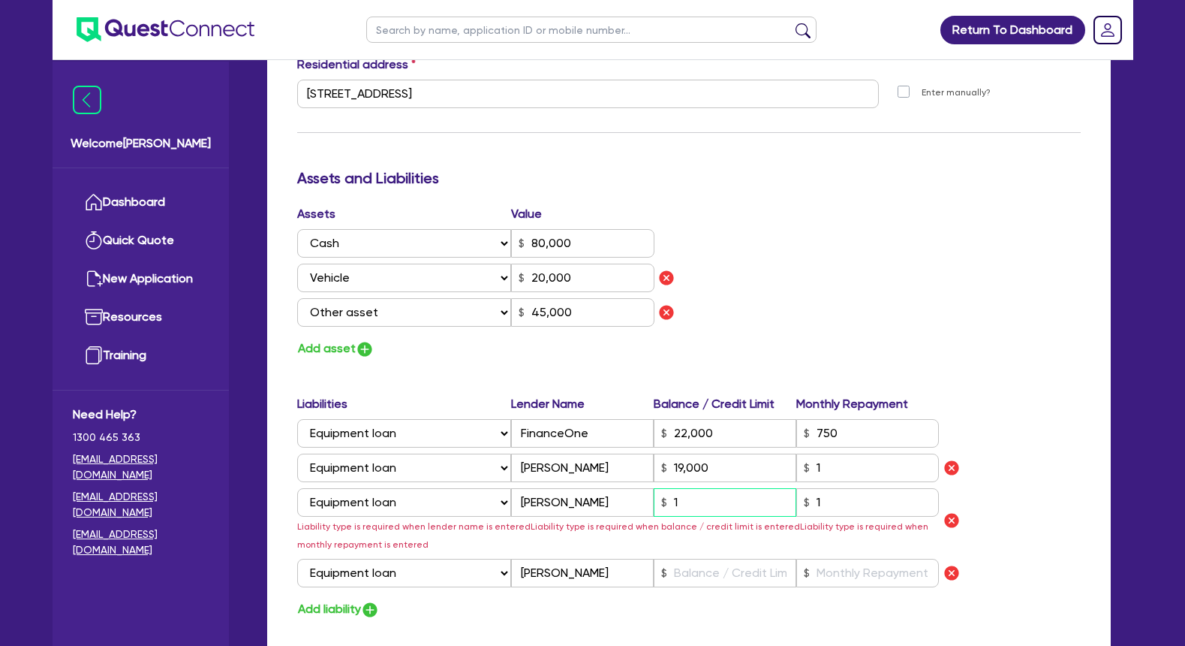
click at [688, 497] on input "1" at bounding box center [725, 502] width 143 height 29
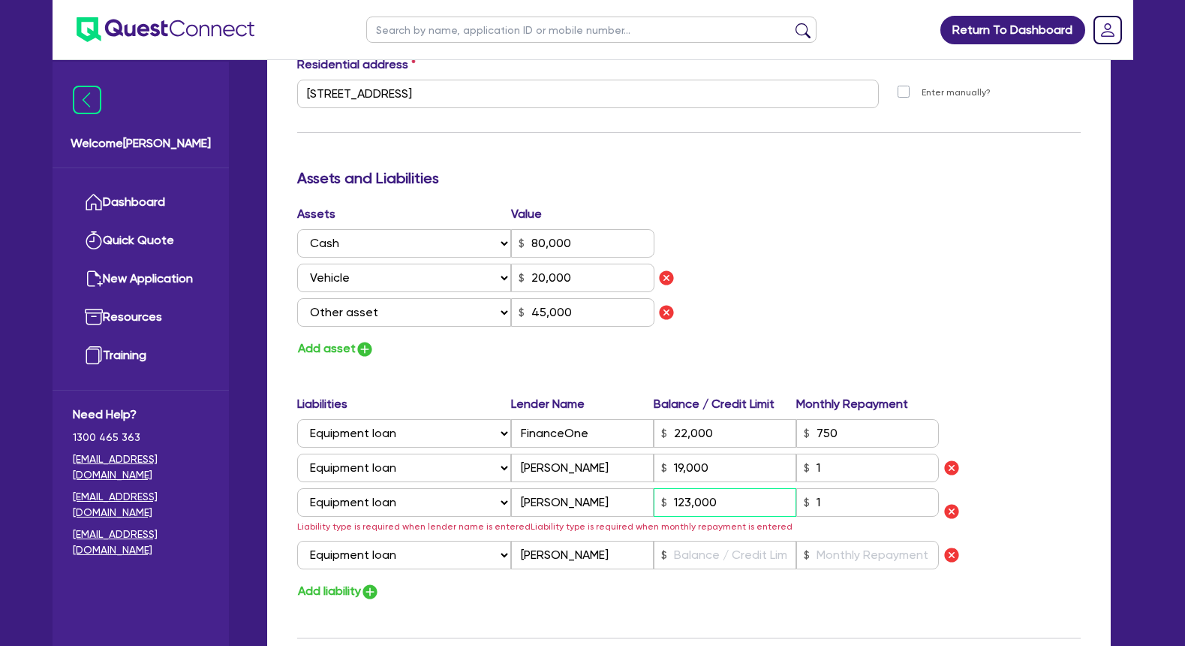
click at [681, 504] on input "123,000" at bounding box center [725, 502] width 143 height 29
click at [709, 552] on input "text" at bounding box center [725, 555] width 143 height 29
click at [321, 589] on button "Add liability" at bounding box center [338, 591] width 83 height 20
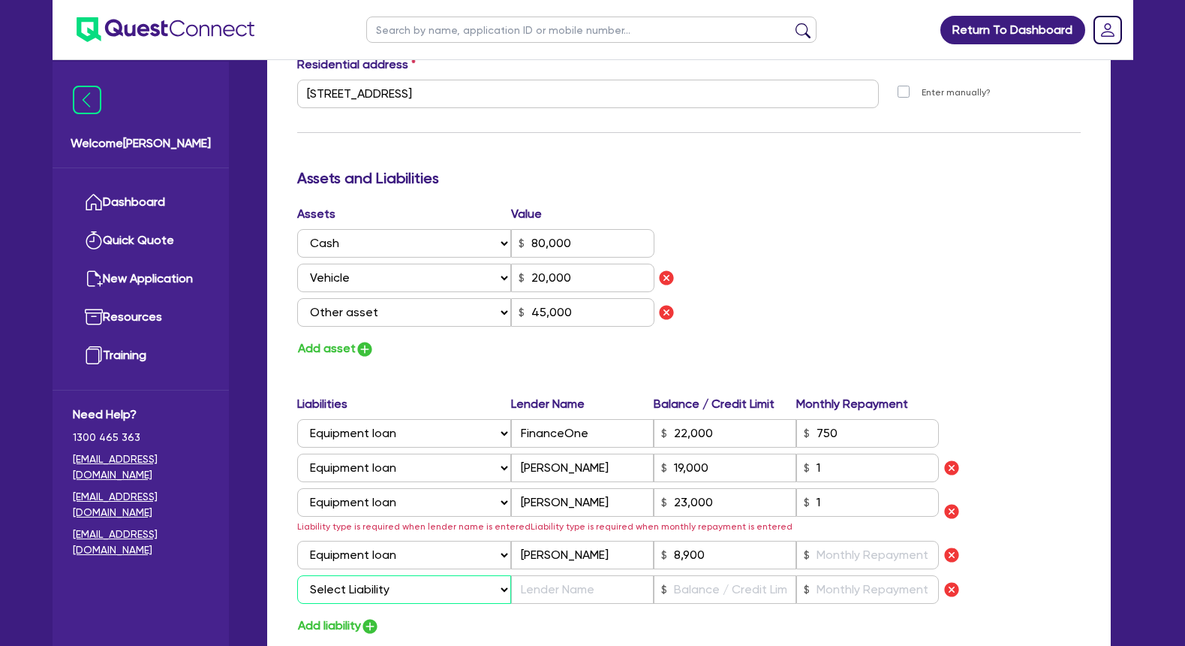
click at [297, 575] on select "Select Liability Credit card Mortgage Investment property loan Vehicle loan Tru…" at bounding box center [404, 589] width 214 height 29
click option "Other loan" at bounding box center [0, 0] width 0 height 0
click at [556, 584] on input "text" at bounding box center [582, 589] width 143 height 29
click at [748, 581] on input "text" at bounding box center [725, 589] width 143 height 29
click at [859, 590] on input "text" at bounding box center [868, 589] width 143 height 29
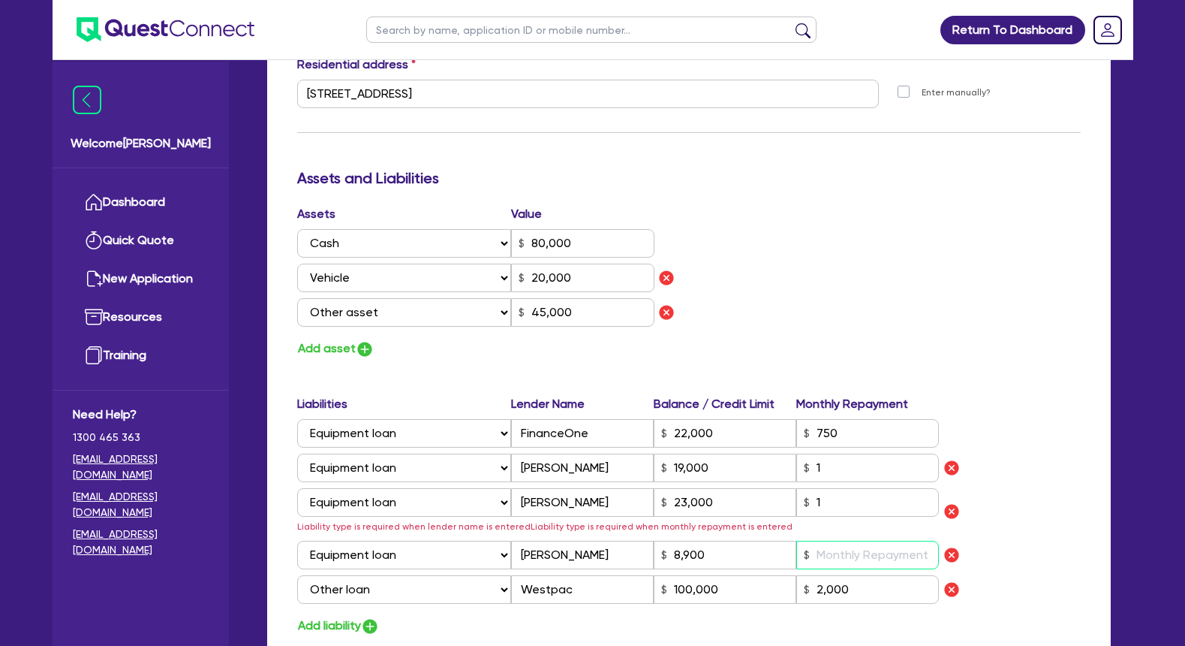
click at [867, 558] on input "text" at bounding box center [868, 555] width 143 height 29
click at [854, 462] on input "1" at bounding box center [868, 467] width 143 height 29
click at [854, 496] on input "1" at bounding box center [868, 502] width 143 height 29
click at [835, 317] on div "Assets Value Select Asset Cash Property Investment property Vehicle Truck Trail…" at bounding box center [689, 282] width 806 height 154
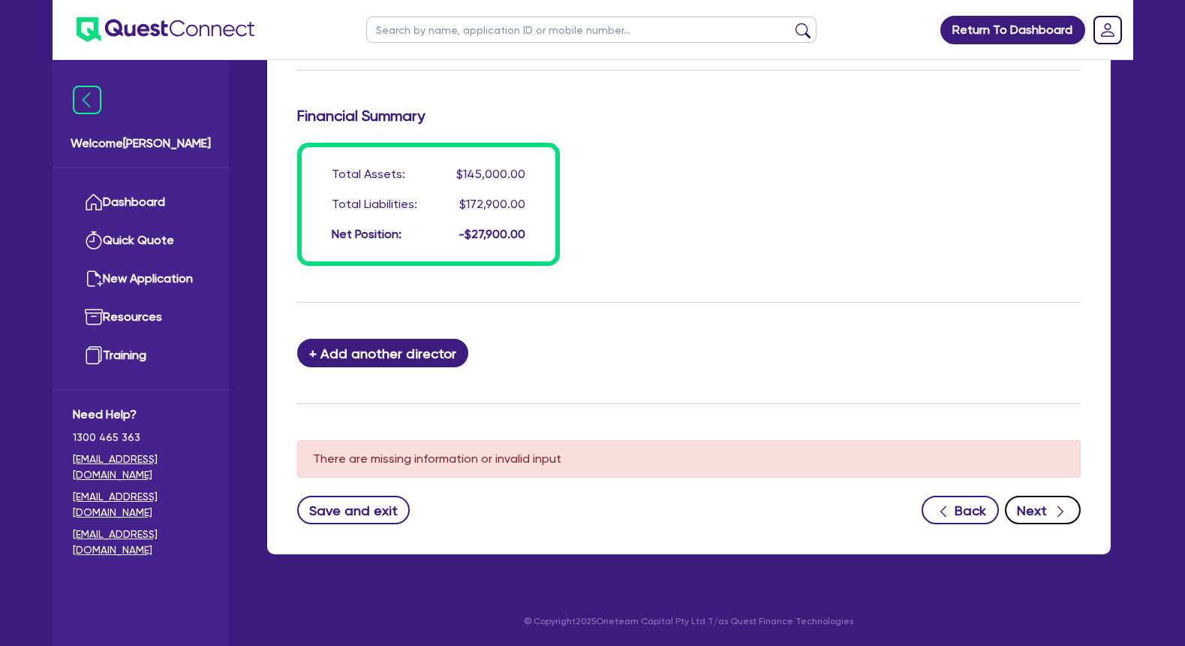
click at [1035, 507] on button "Next" at bounding box center [1043, 509] width 76 height 29
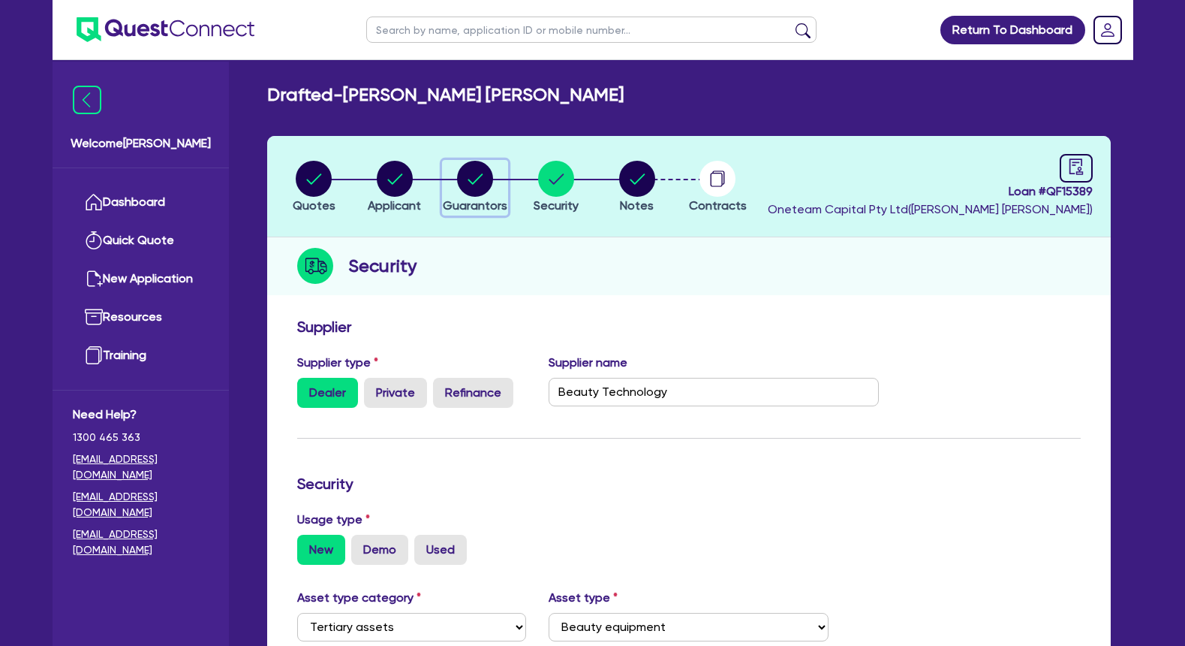
click at [475, 182] on circle "button" at bounding box center [475, 179] width 36 height 36
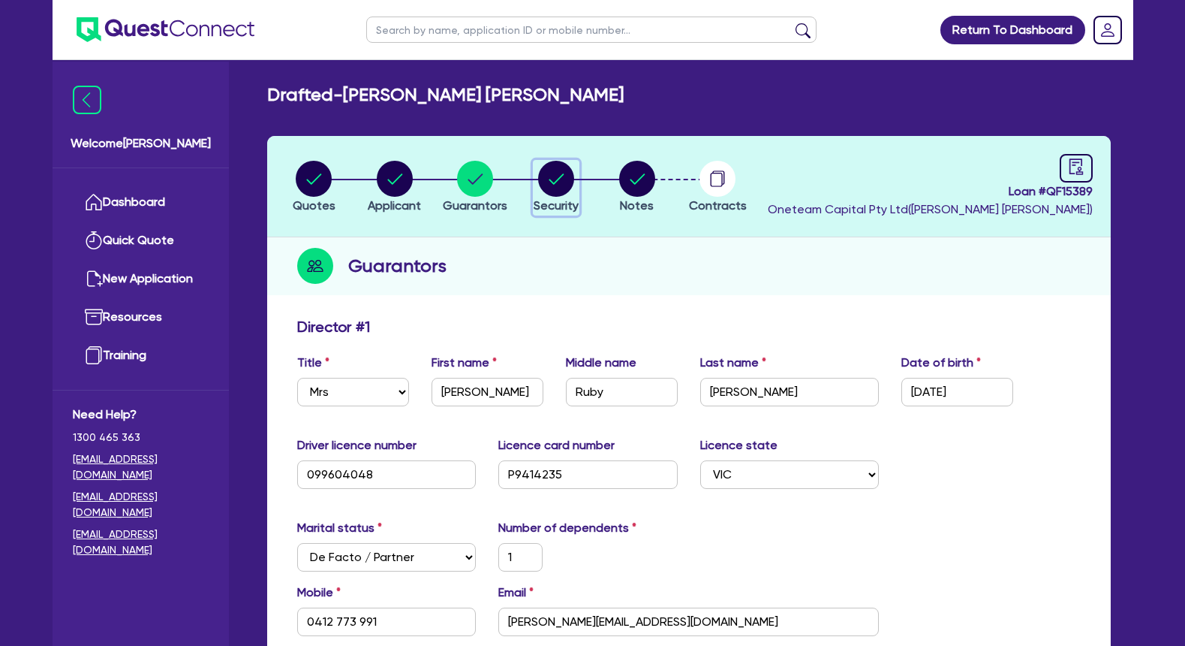
click at [555, 183] on icon "button" at bounding box center [557, 178] width 15 height 11
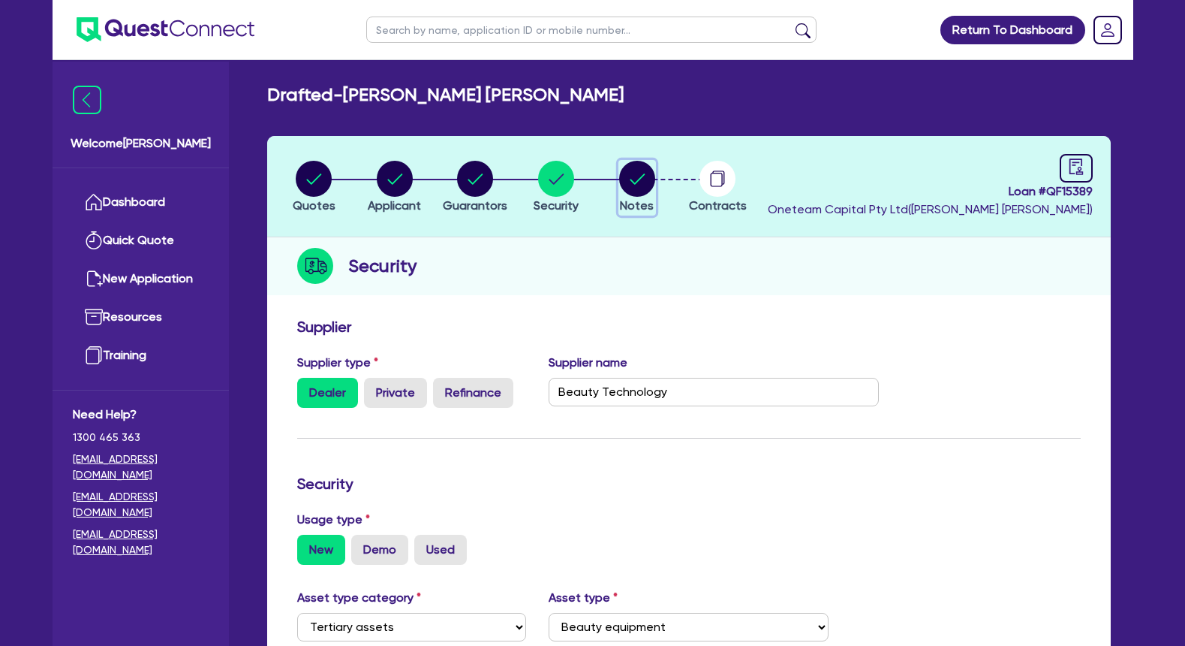
click at [640, 177] on circle "button" at bounding box center [637, 179] width 36 height 36
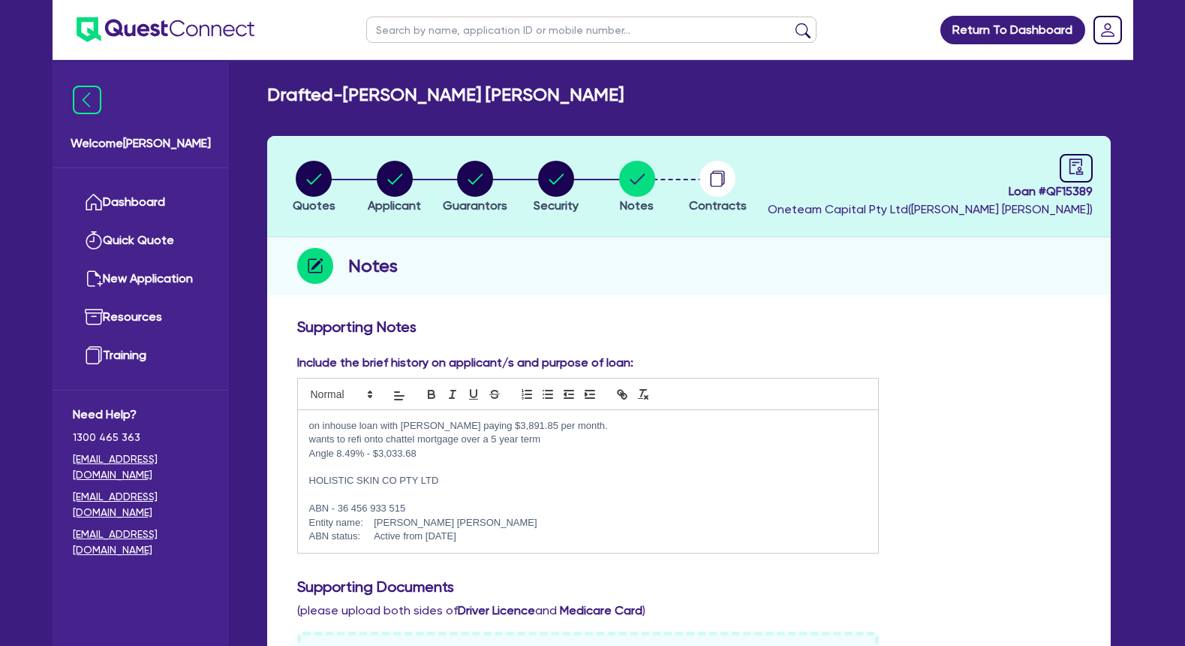
click at [423, 468] on p at bounding box center [588, 467] width 559 height 14
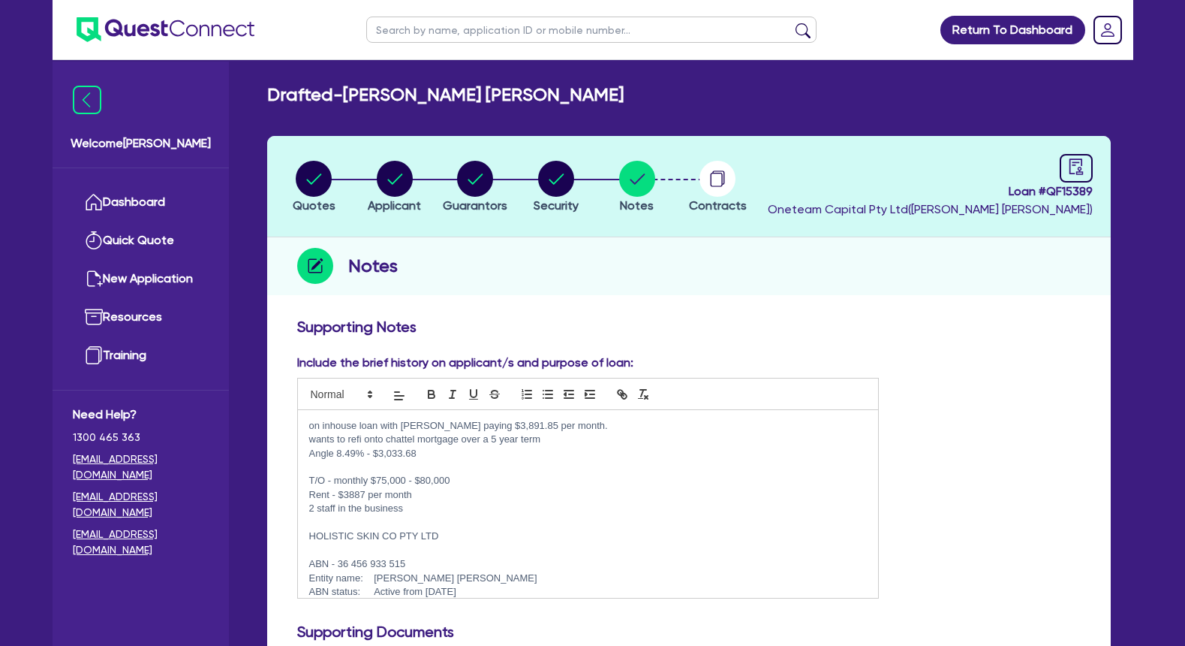
click at [420, 290] on div "Notes" at bounding box center [689, 266] width 844 height 58
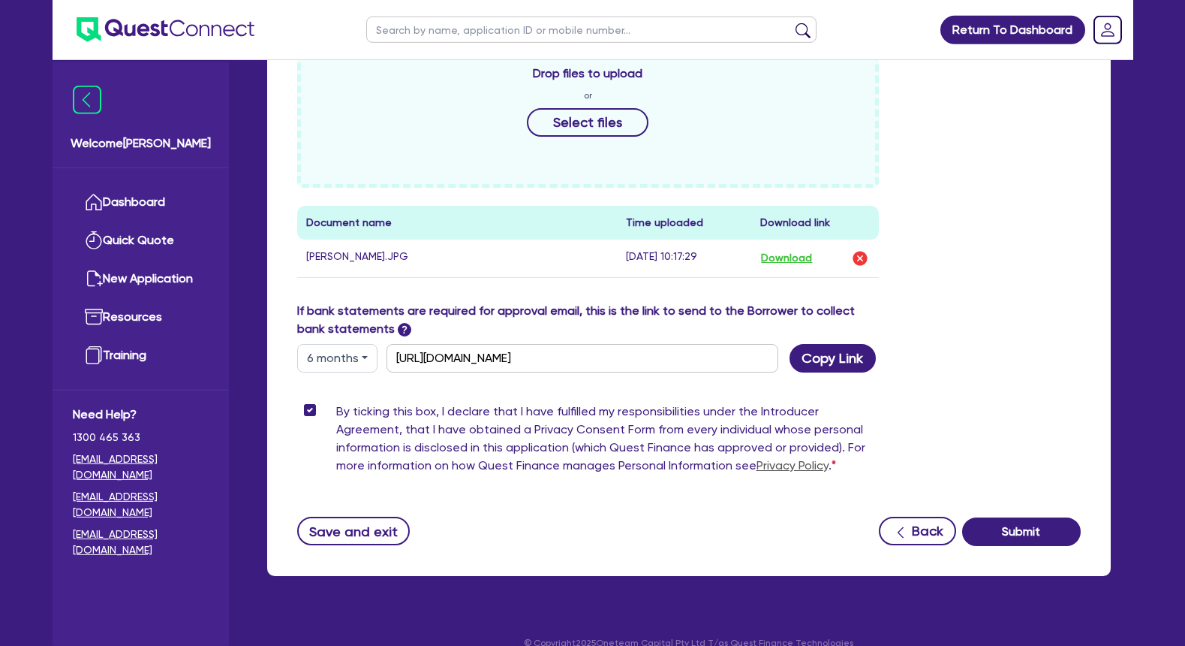
scroll to position [673, 0]
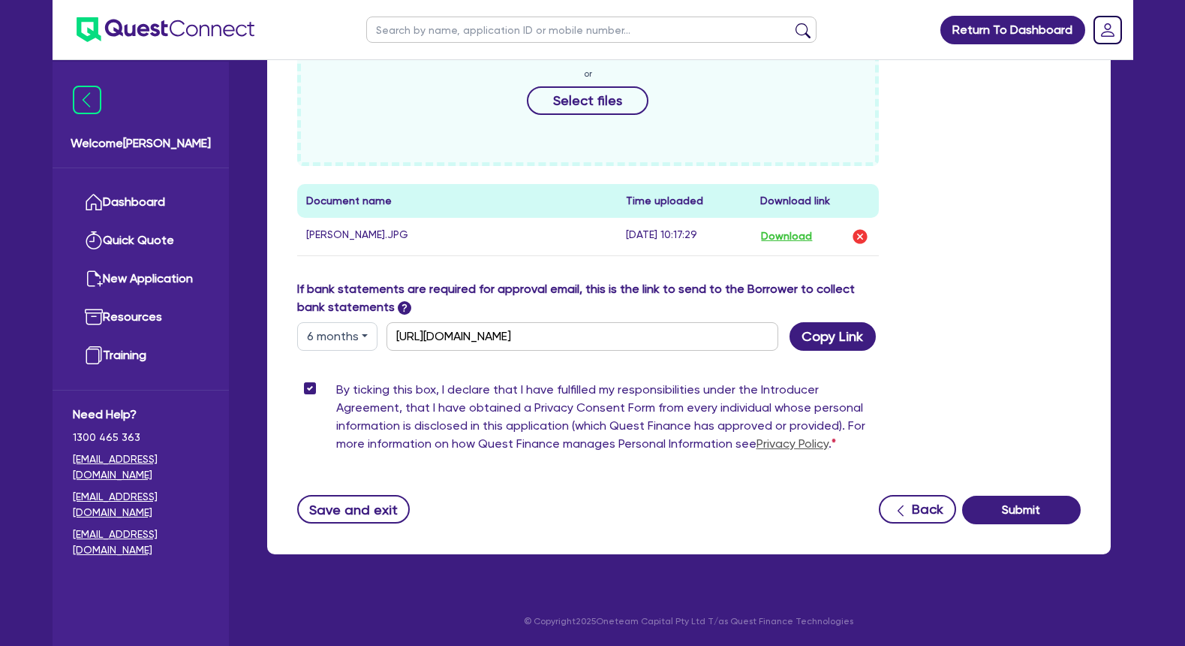
click at [343, 336] on button "6 months" at bounding box center [337, 336] width 80 height 29
click at [351, 399] on link "6 months" at bounding box center [357, 399] width 119 height 28
click at [836, 339] on button "Copy Link" at bounding box center [833, 336] width 86 height 29
click at [938, 322] on div "If bank statements are required for approval email, this is the link to send to…" at bounding box center [689, 315] width 806 height 71
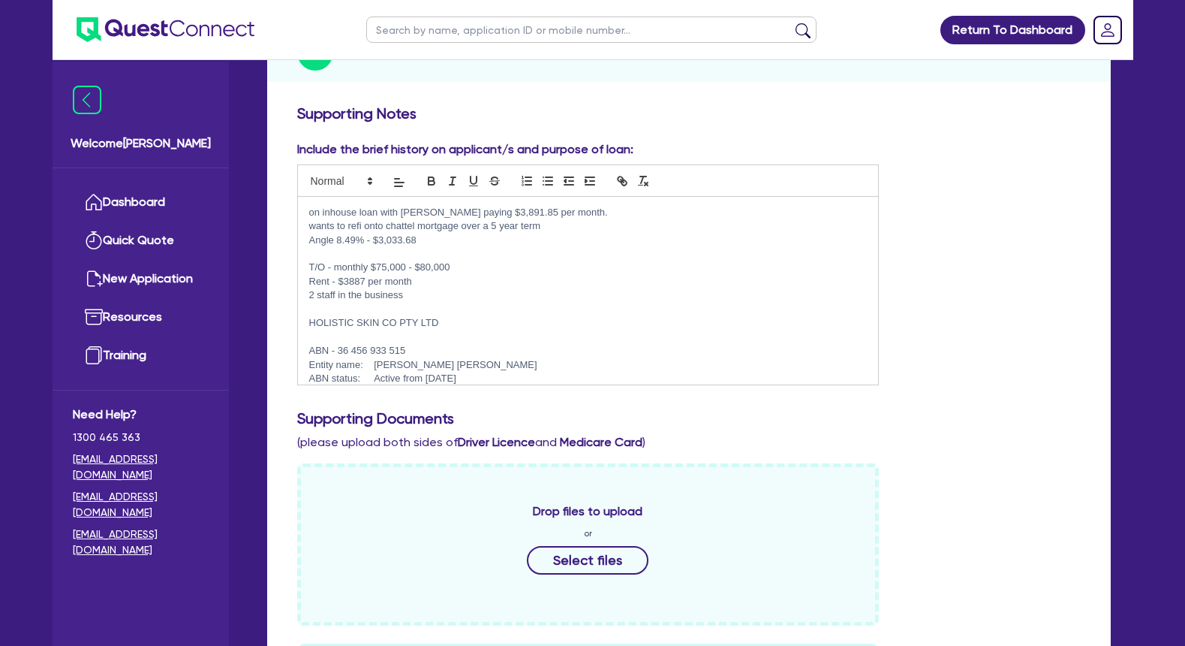
scroll to position [0, 0]
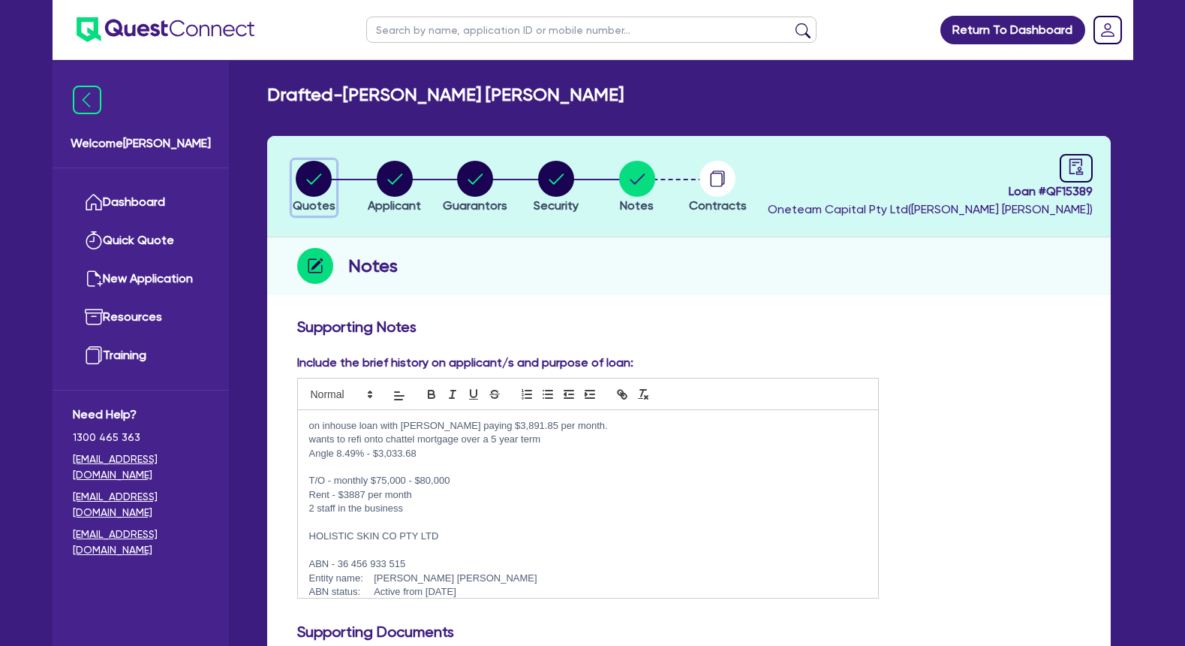
click at [324, 187] on circle "button" at bounding box center [314, 179] width 36 height 36
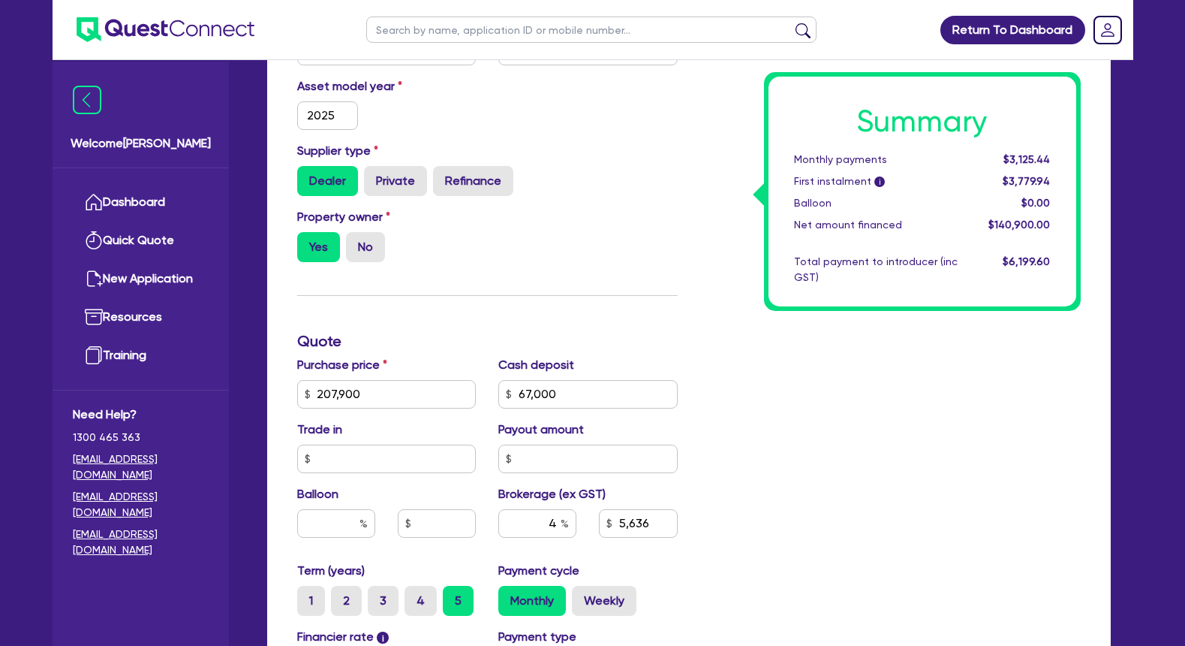
scroll to position [689, 0]
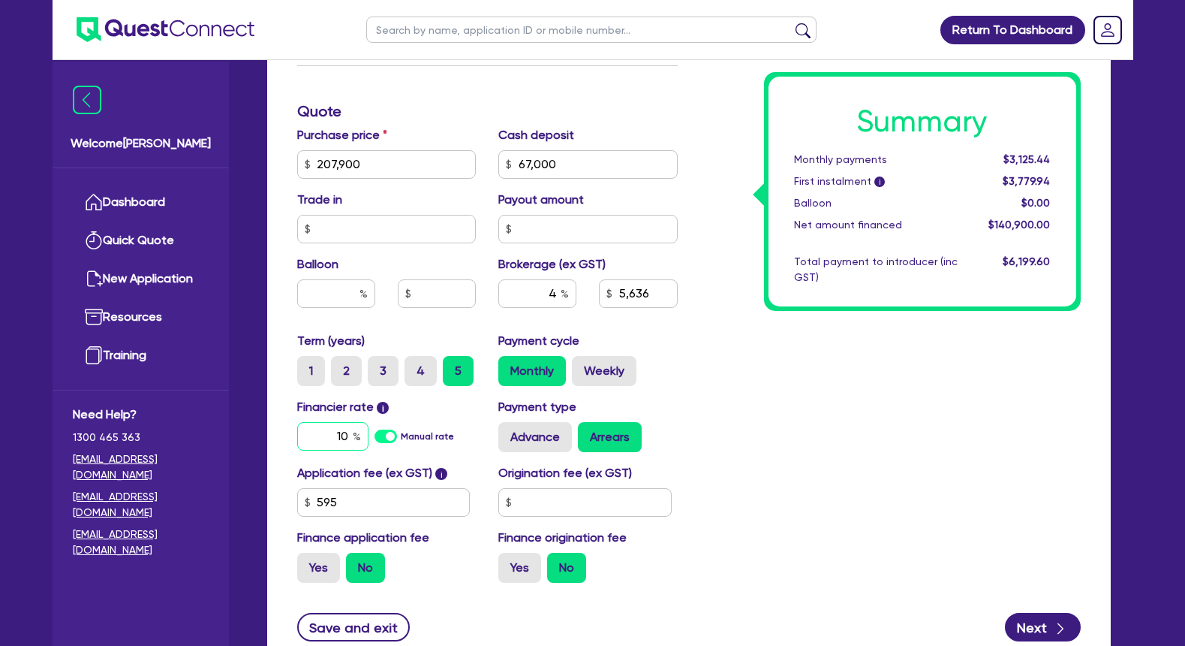
drag, startPoint x: 328, startPoint y: 456, endPoint x: 406, endPoint y: 447, distance: 78.6
click at [369, 449] on input "10" at bounding box center [332, 436] width 71 height 29
click at [809, 414] on div "Summary Monthly payments $3,125.44 First instalment i $3,779.94 Balloon $0.00 N…" at bounding box center [890, 111] width 403 height 966
click at [875, 423] on div "Summary Monthly payments $3,158.11 First instalment i $3,812.61 Balloon $0.00 N…" at bounding box center [890, 111] width 403 height 966
click at [755, 360] on div "Summary Monthly payments $3,158.11 First instalment i $3,812.61 Balloon $0.00 N…" at bounding box center [890, 111] width 403 height 966
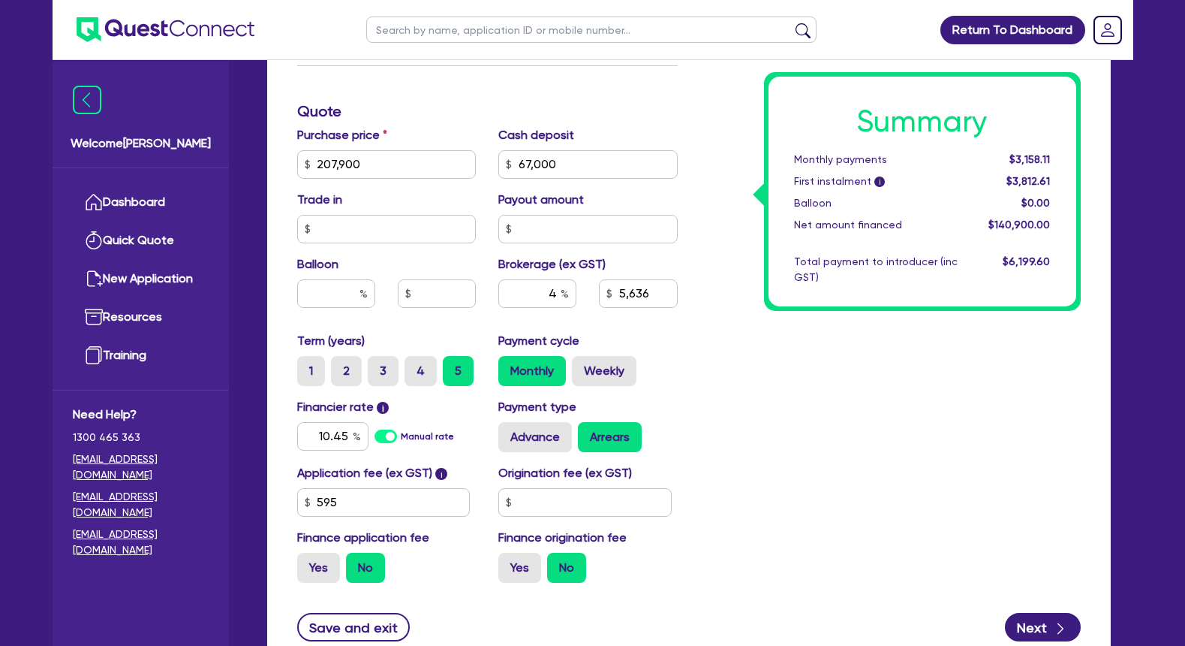
click at [739, 359] on div "Summary Monthly payments $3,158.11 First instalment i $3,812.61 Balloon $0.00 N…" at bounding box center [890, 111] width 403 height 966
click at [469, 140] on div "Funding Options Who will be funding this deal? Select I will fund 100% I will c…" at bounding box center [487, 111] width 403 height 966
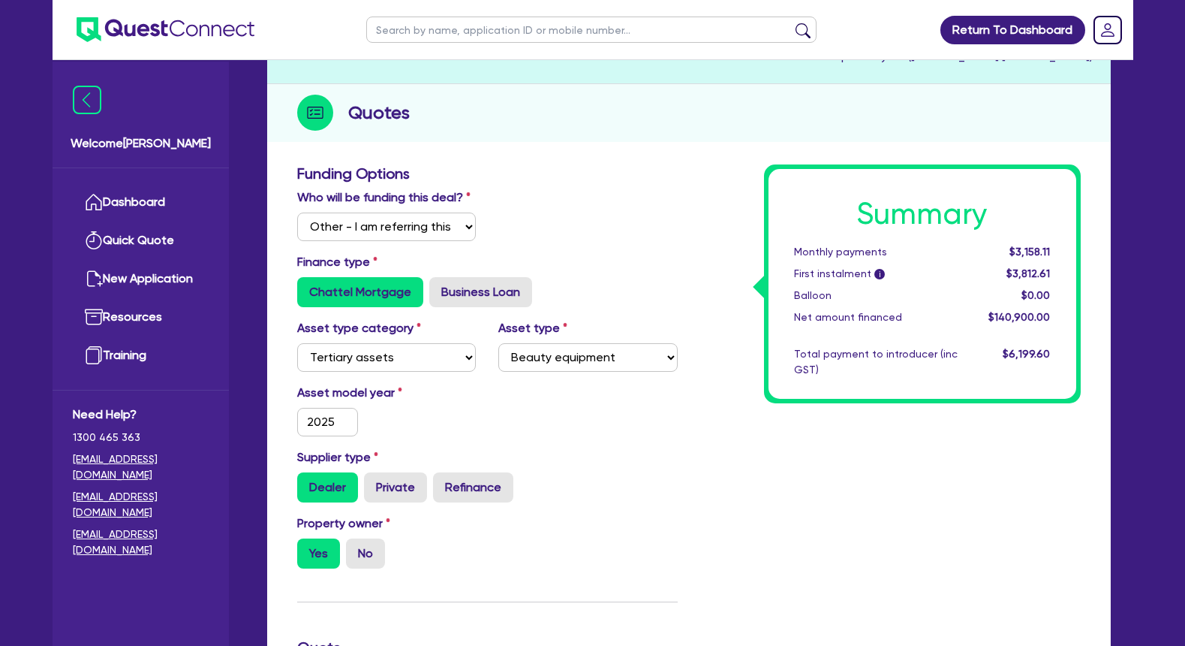
scroll to position [0, 0]
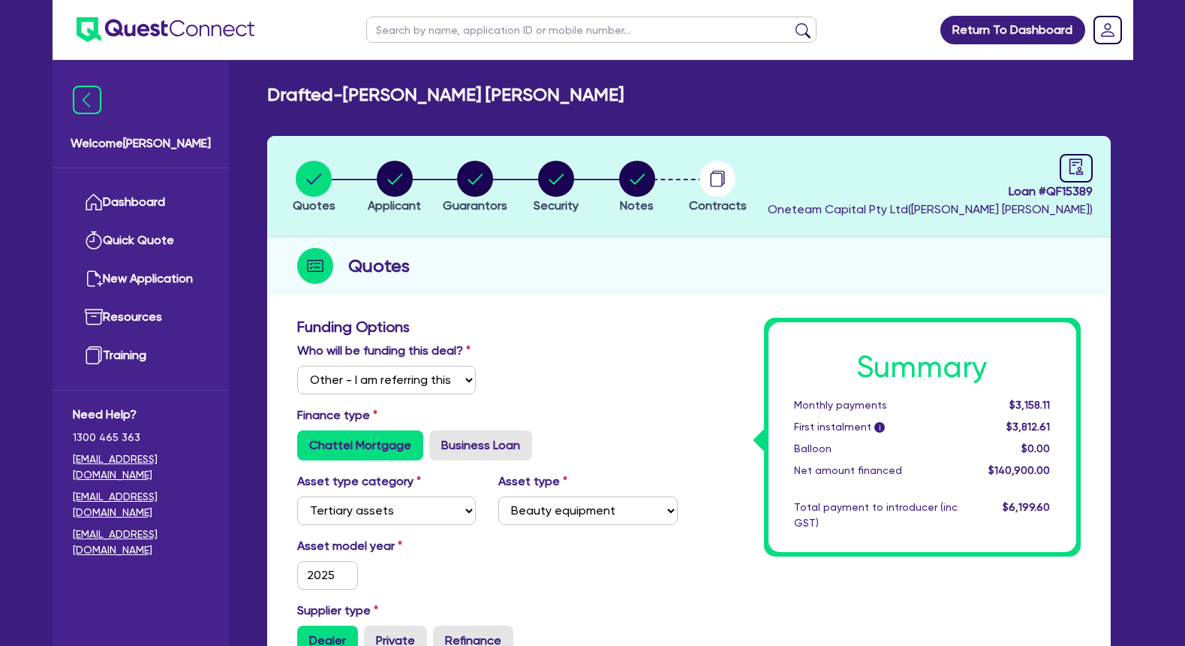
click at [579, 283] on div "Quotes" at bounding box center [689, 266] width 844 height 58
click at [640, 178] on circle "button" at bounding box center [637, 179] width 36 height 36
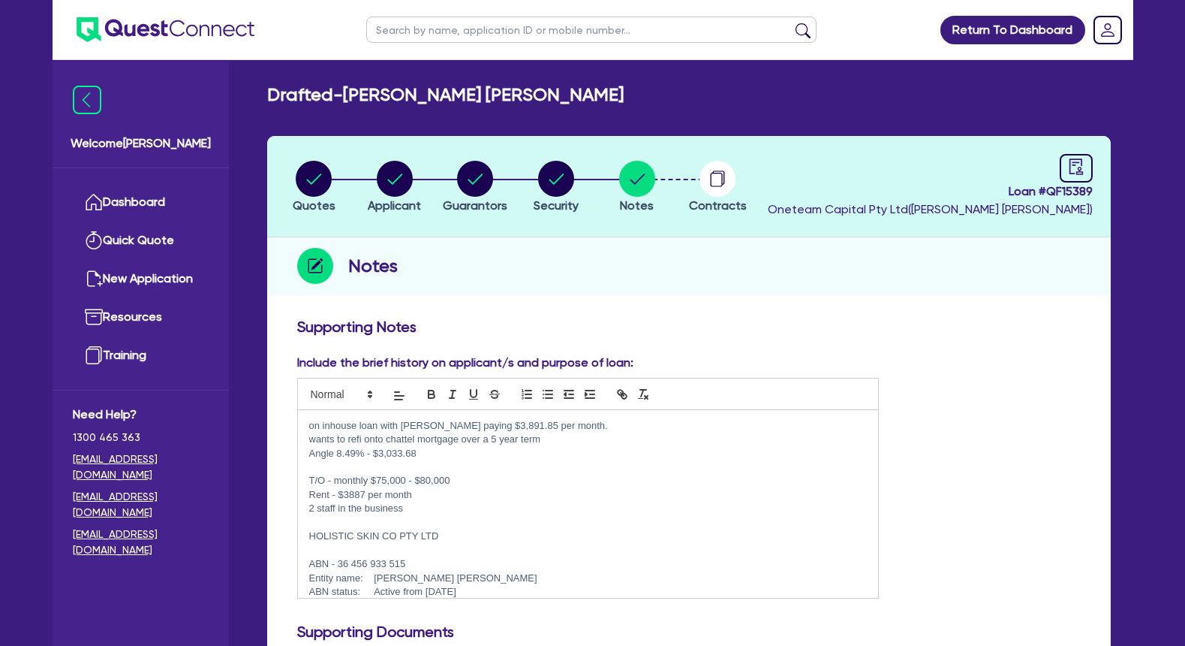
click at [430, 525] on p at bounding box center [588, 523] width 559 height 14
click at [475, 32] on input "text" at bounding box center [591, 30] width 450 height 26
click at [394, 195] on button "Applicant" at bounding box center [394, 188] width 55 height 56
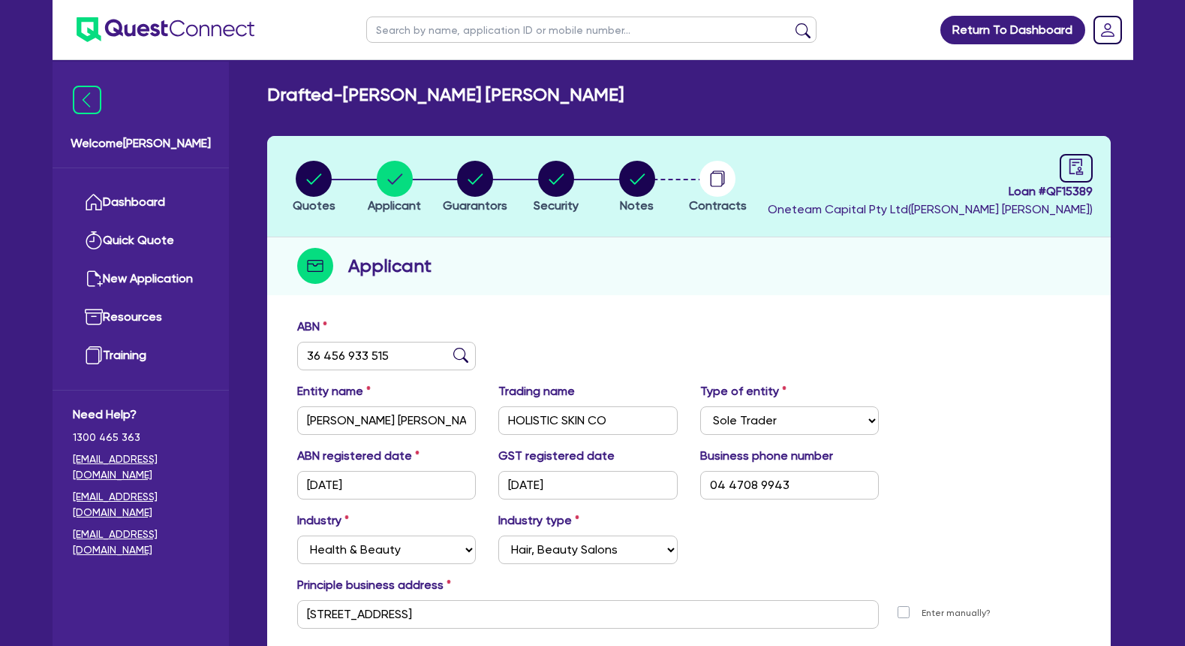
click at [452, 32] on input "text" at bounding box center [591, 30] width 450 height 26
click button "submit" at bounding box center [803, 33] width 24 height 21
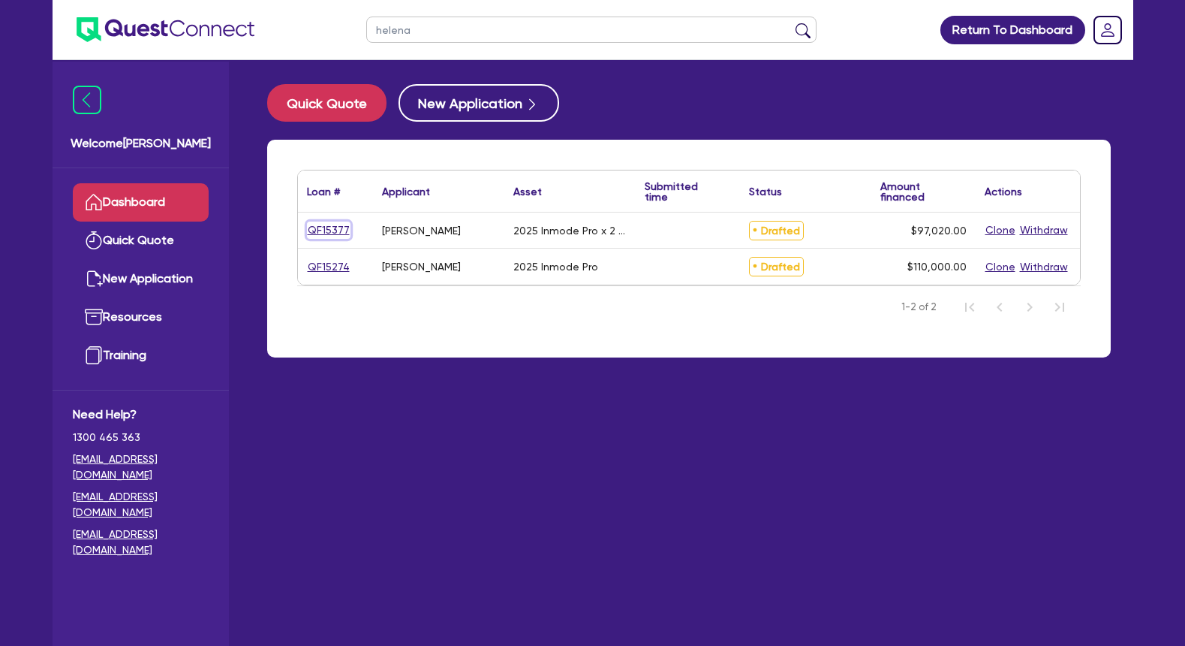
click at [341, 232] on link "QF15377" at bounding box center [329, 229] width 44 height 17
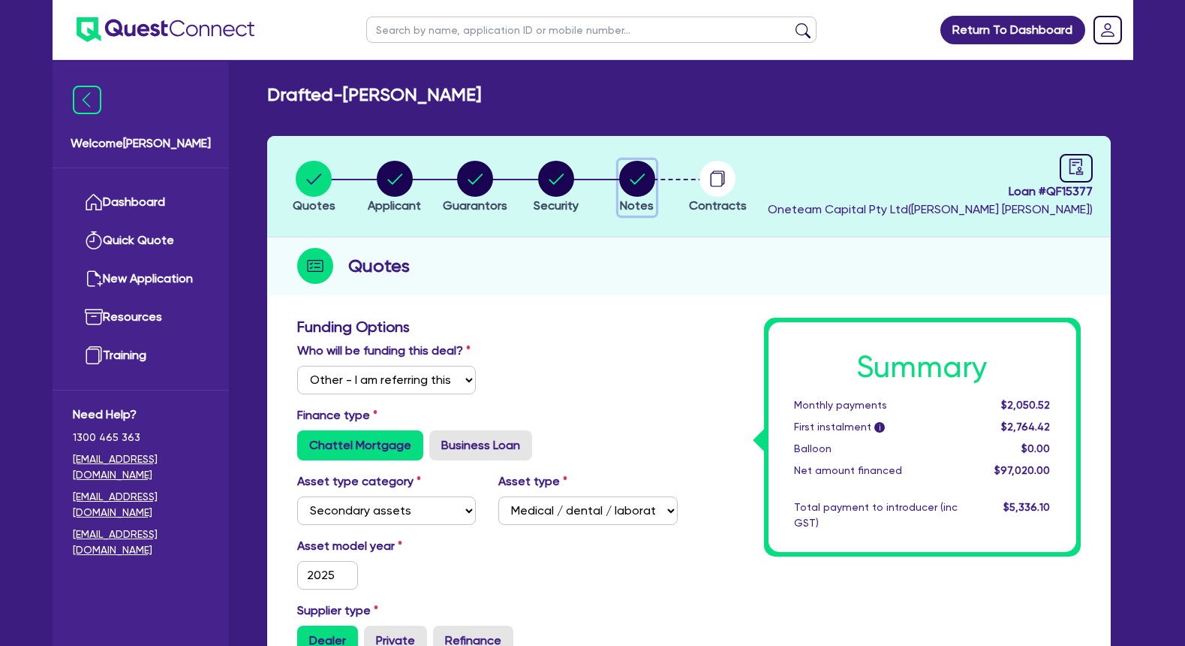
click at [641, 182] on circle "button" at bounding box center [637, 179] width 36 height 36
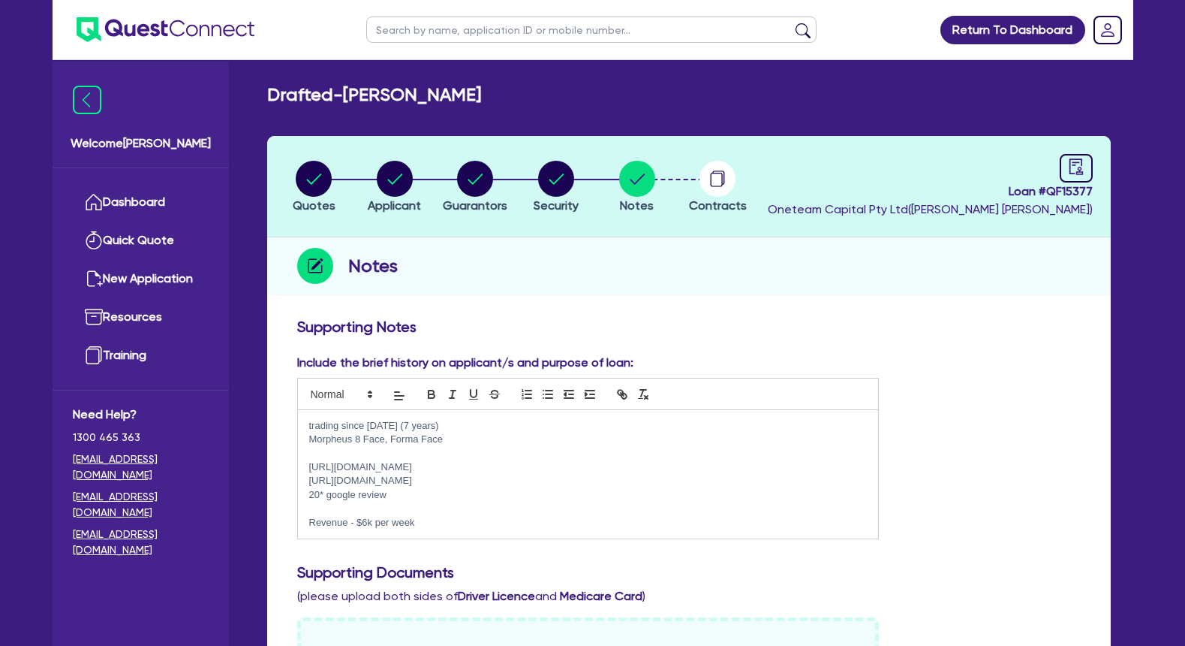
click at [388, 451] on p at bounding box center [588, 454] width 559 height 14
click at [423, 505] on p at bounding box center [588, 509] width 559 height 14
click at [520, 271] on div "Notes" at bounding box center [689, 266] width 844 height 58
click at [484, 185] on circle "button" at bounding box center [475, 179] width 36 height 36
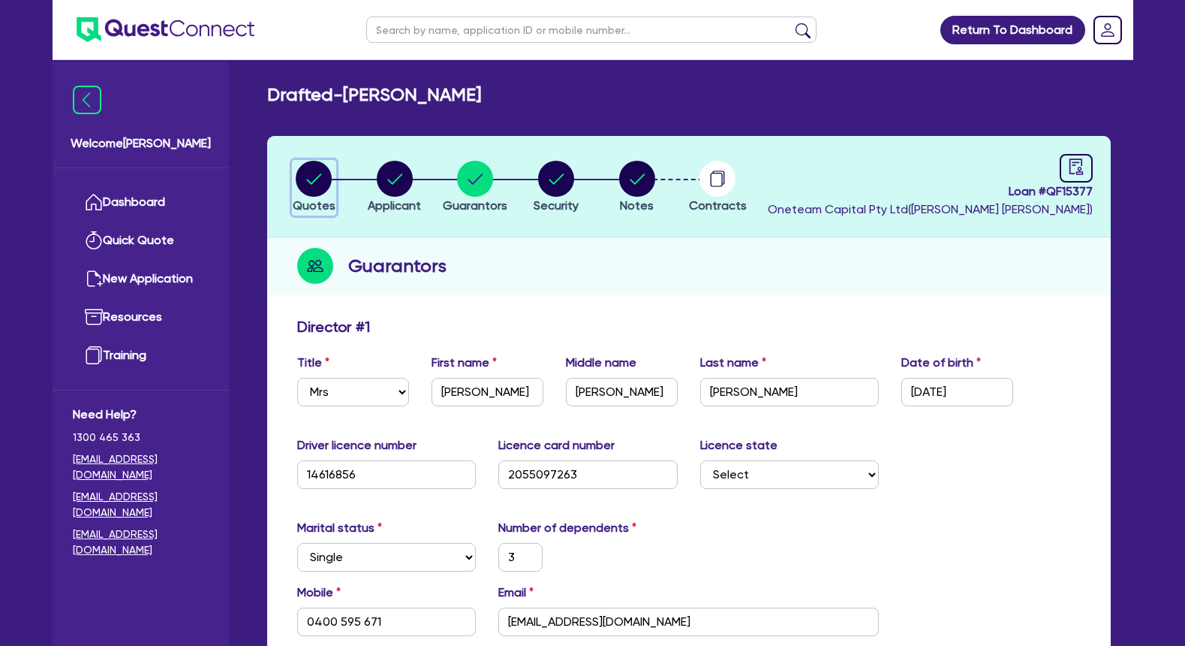
click at [321, 182] on circle "button" at bounding box center [314, 179] width 36 height 36
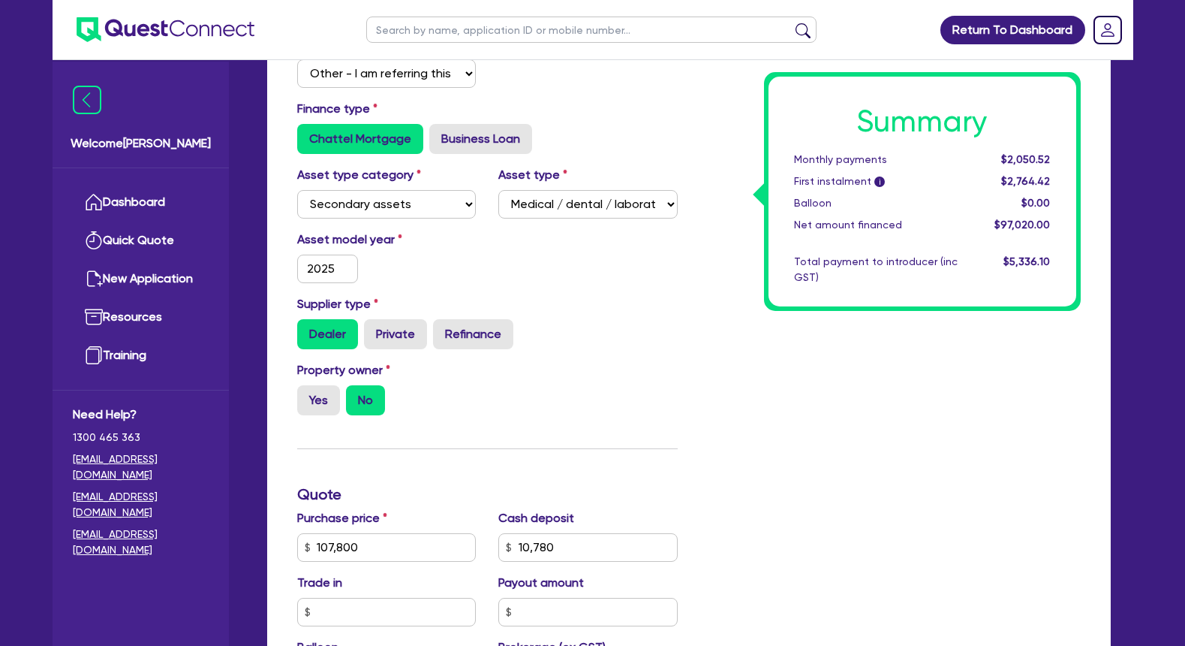
click at [660, 396] on div "Property owner Yes No" at bounding box center [487, 394] width 403 height 66
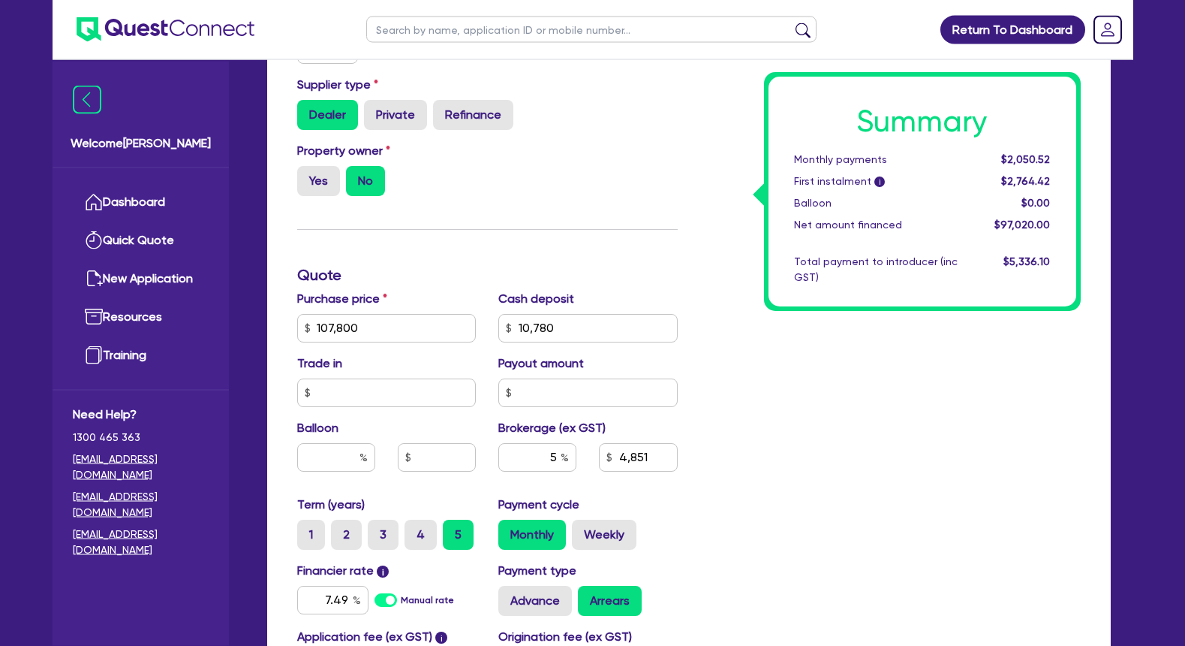
scroll to position [536, 0]
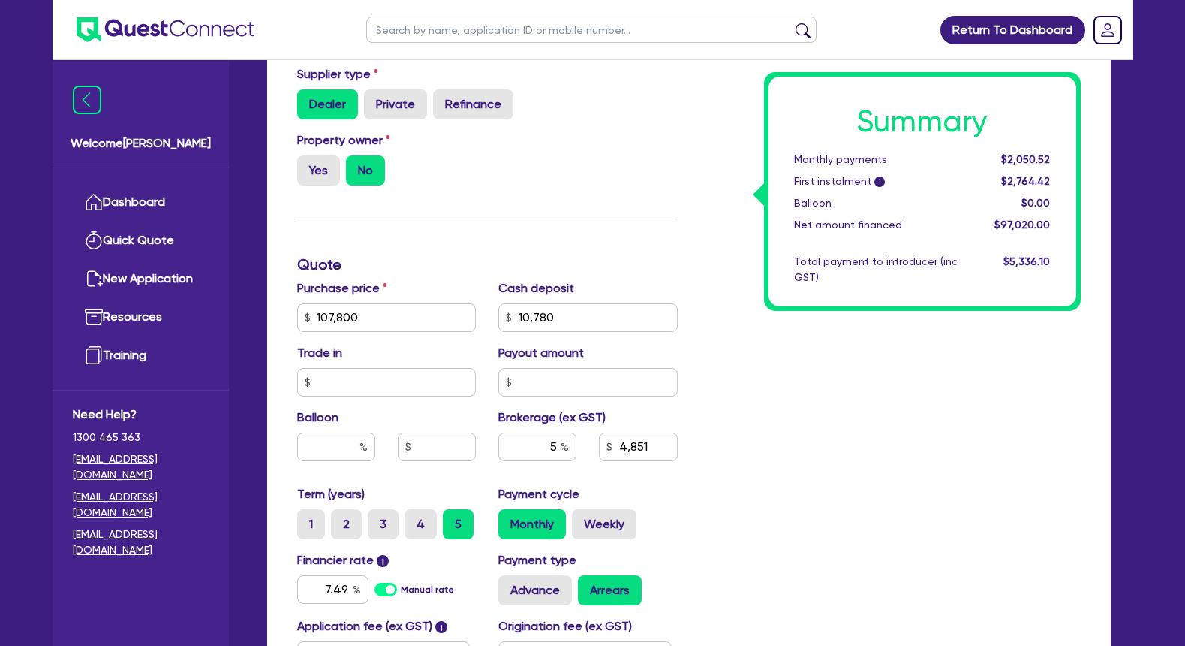
click at [767, 345] on div "Summary Monthly payments $2,050.52 First instalment i $2,764.42 Balloon $0.00 N…" at bounding box center [890, 265] width 403 height 966
click at [797, 328] on div "Summary Monthly payments $2,050.52 First instalment i $2,764.42 Balloon $0.00 N…" at bounding box center [890, 265] width 403 height 966
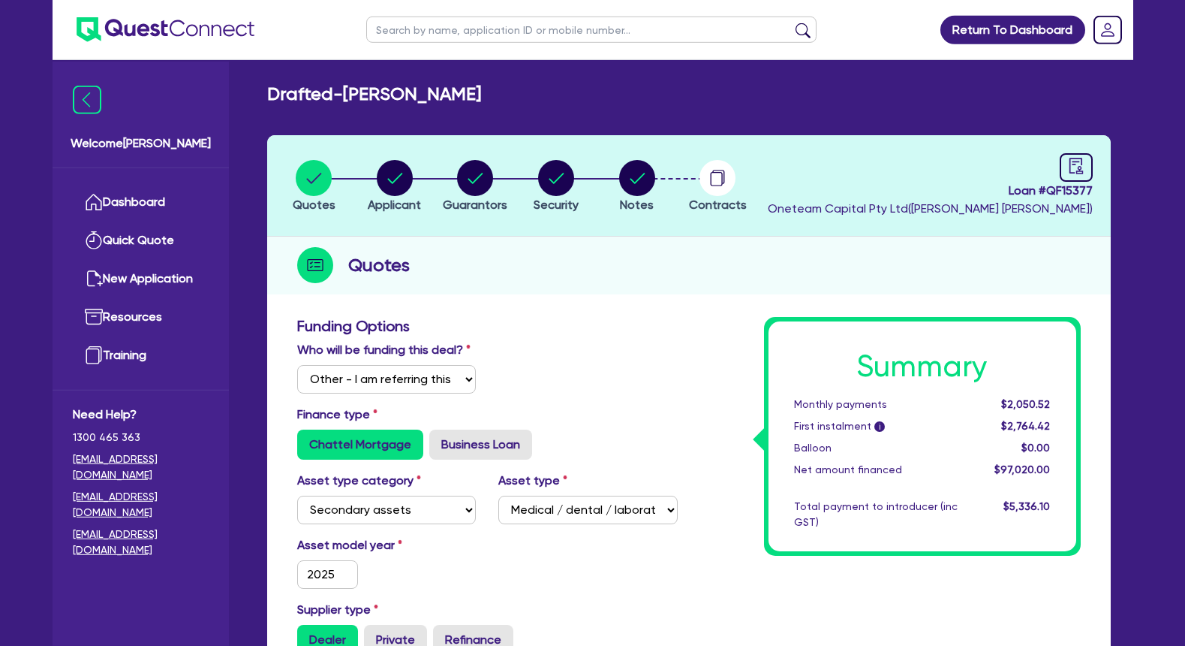
scroll to position [0, 0]
click at [692, 252] on div "Quotes" at bounding box center [689, 266] width 844 height 58
click at [478, 184] on circle "button" at bounding box center [475, 179] width 36 height 36
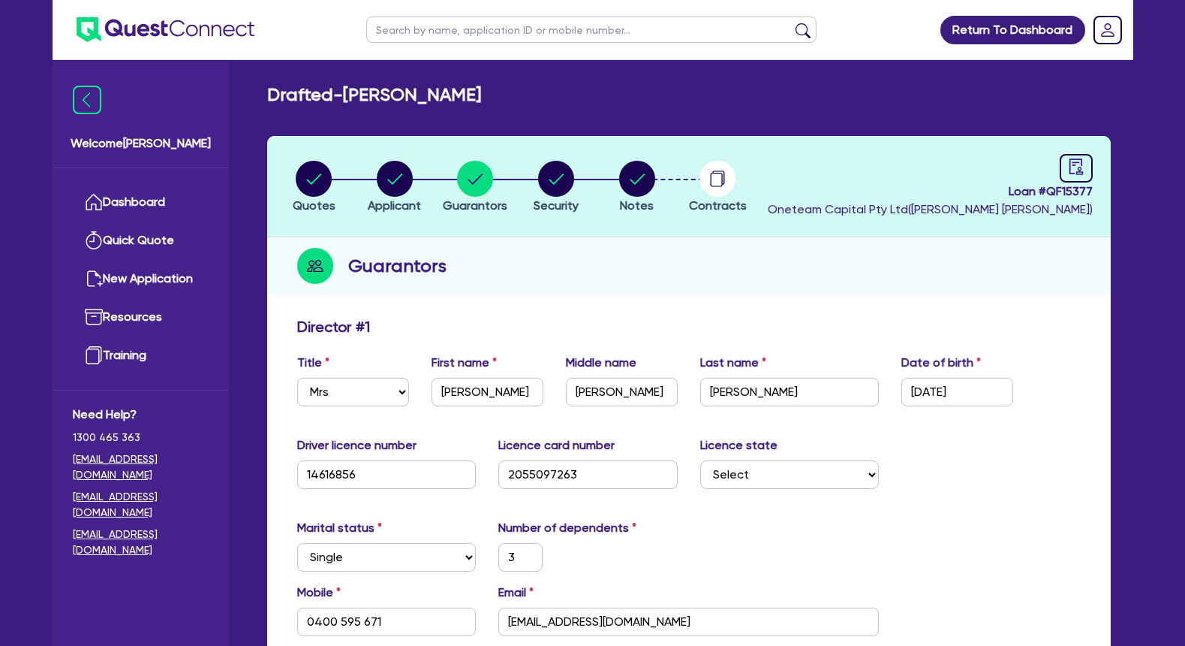
click at [645, 285] on div "Guarantors" at bounding box center [689, 266] width 844 height 58
click at [836, 291] on div "Guarantors" at bounding box center [689, 266] width 844 height 58
click at [398, 180] on circle "button" at bounding box center [395, 179] width 36 height 36
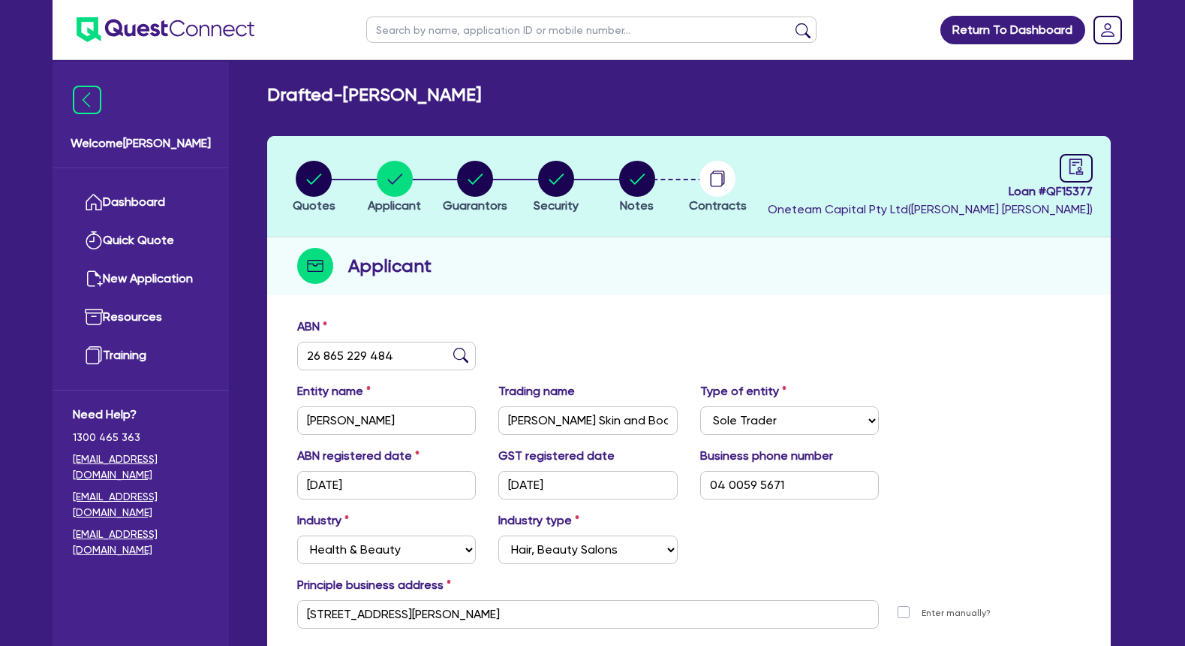
drag, startPoint x: 429, startPoint y: 96, endPoint x: 517, endPoint y: 100, distance: 87.9
click at [481, 100] on h2 "Drafted - [PERSON_NAME]" at bounding box center [374, 95] width 214 height 22
drag, startPoint x: 423, startPoint y: 101, endPoint x: 508, endPoint y: 100, distance: 84.1
click at [481, 100] on h2 "Drafted - [PERSON_NAME]" at bounding box center [374, 95] width 214 height 22
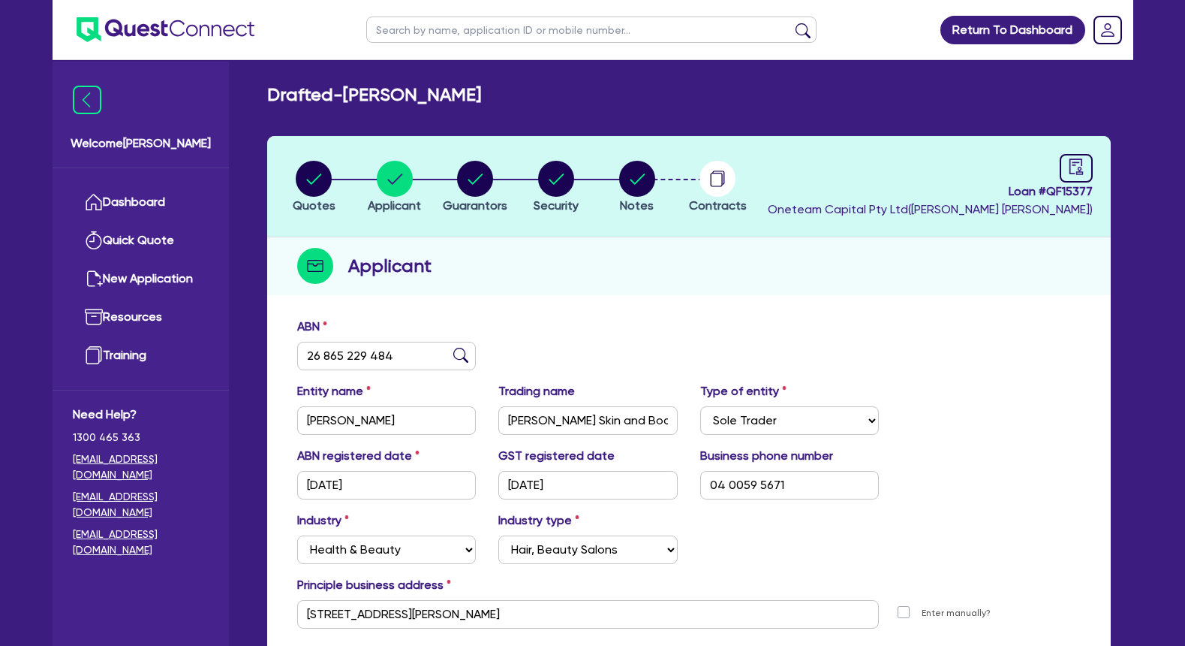
click at [481, 100] on h2 "Drafted - [PERSON_NAME]" at bounding box center [374, 95] width 214 height 22
drag, startPoint x: 439, startPoint y: 98, endPoint x: 547, endPoint y: 95, distance: 108.2
click at [481, 95] on h2 "Drafted - [PERSON_NAME]" at bounding box center [374, 95] width 214 height 22
click at [912, 316] on div "ABN 26 865 229 484 Entity name [GEOGRAPHIC_DATA][PERSON_NAME] Trading name [PER…" at bounding box center [689, 507] width 844 height 395
